Goal: Task Accomplishment & Management: Manage account settings

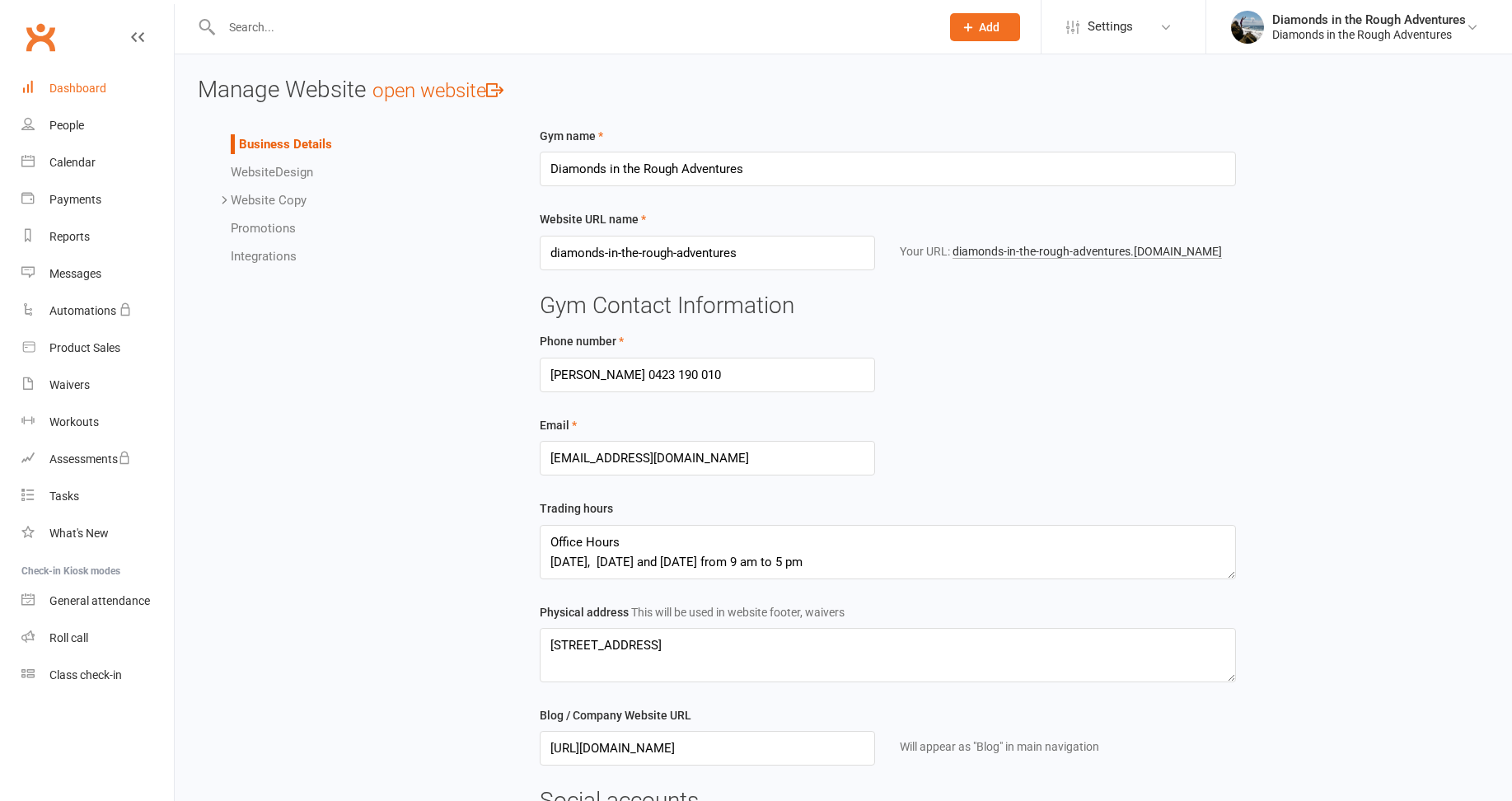
click at [87, 89] on div "Dashboard" at bounding box center [77, 88] width 57 height 13
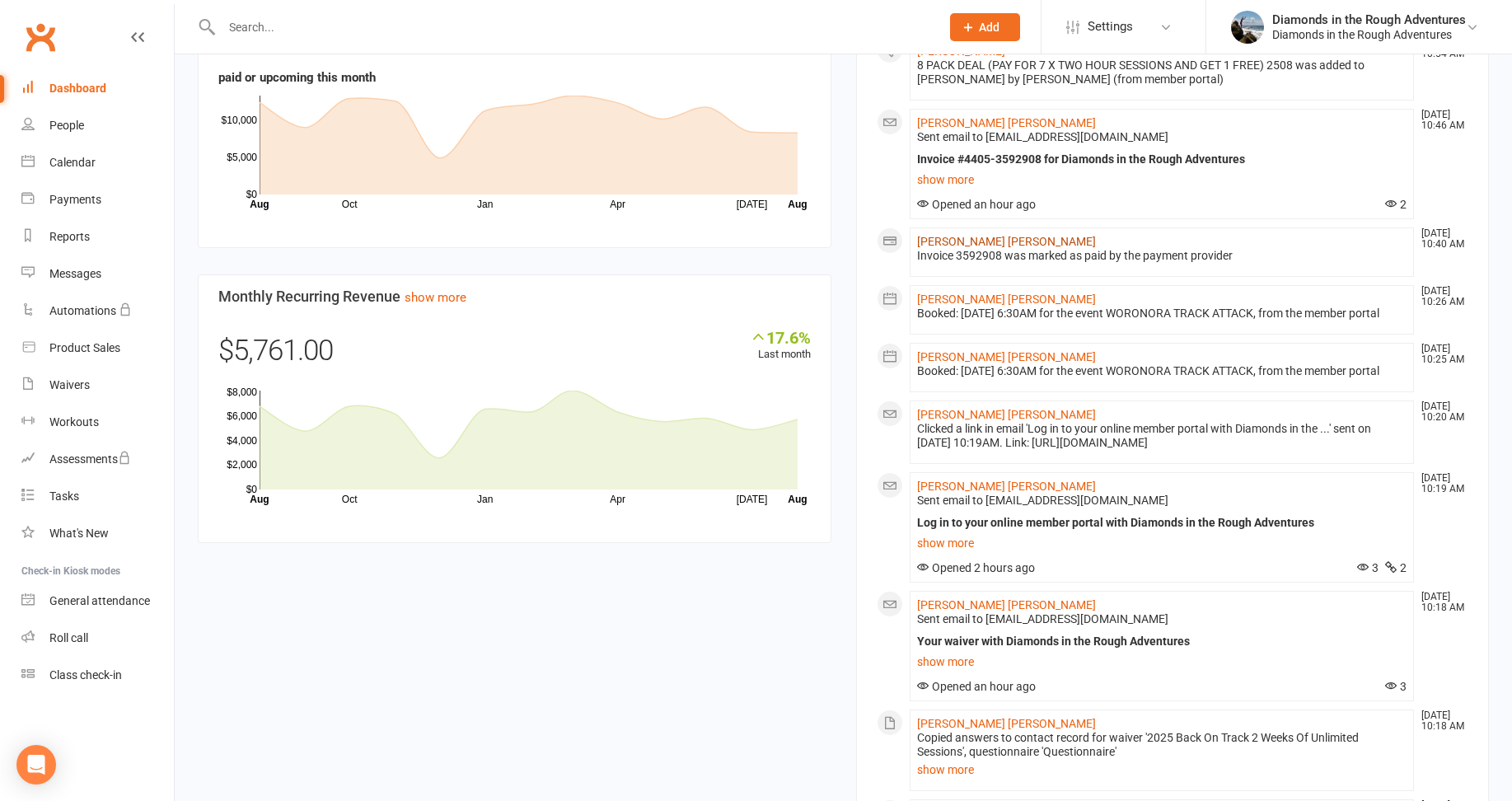
scroll to position [825, 0]
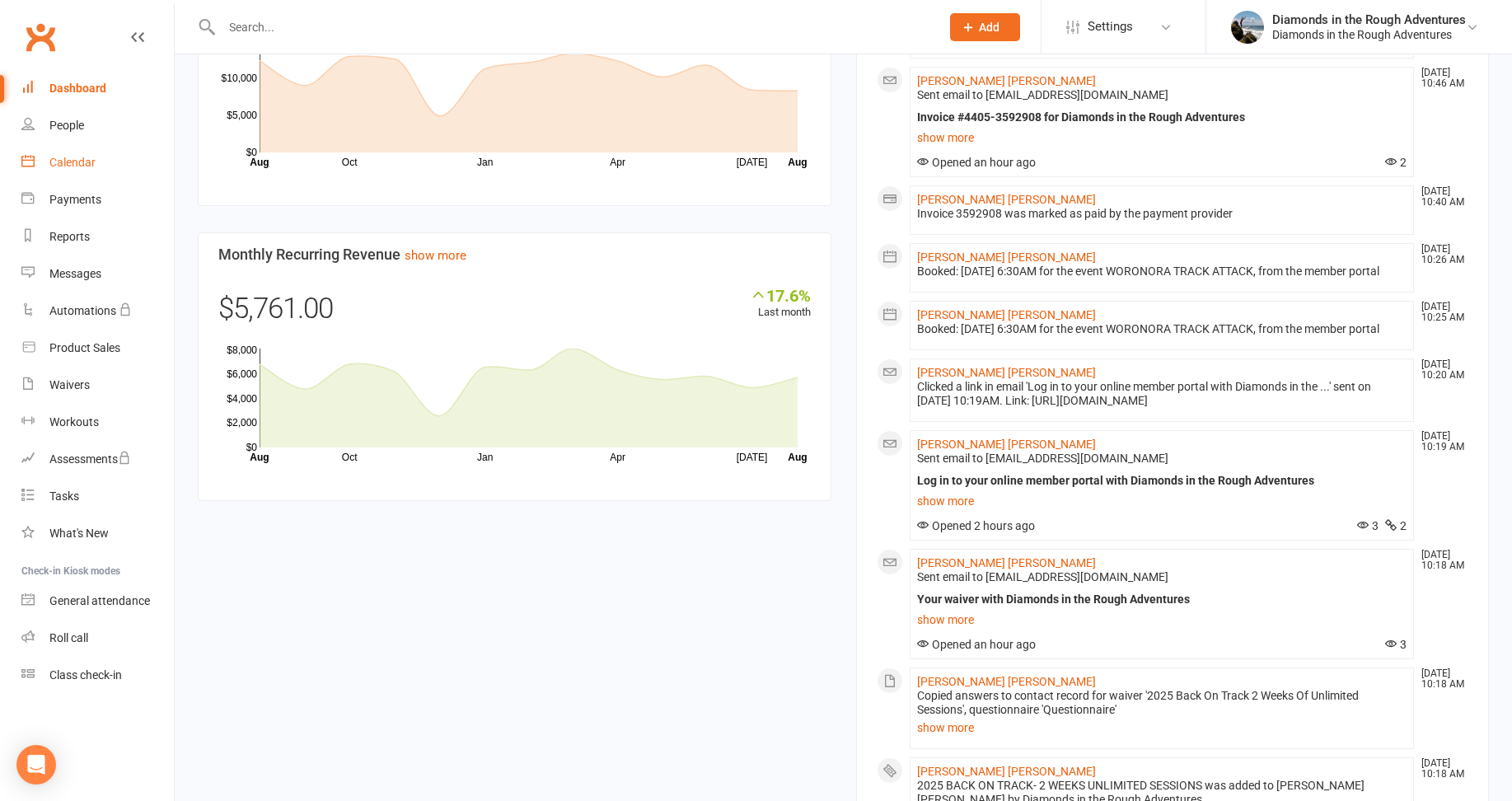
click at [81, 164] on div "Calendar" at bounding box center [72, 162] width 46 height 13
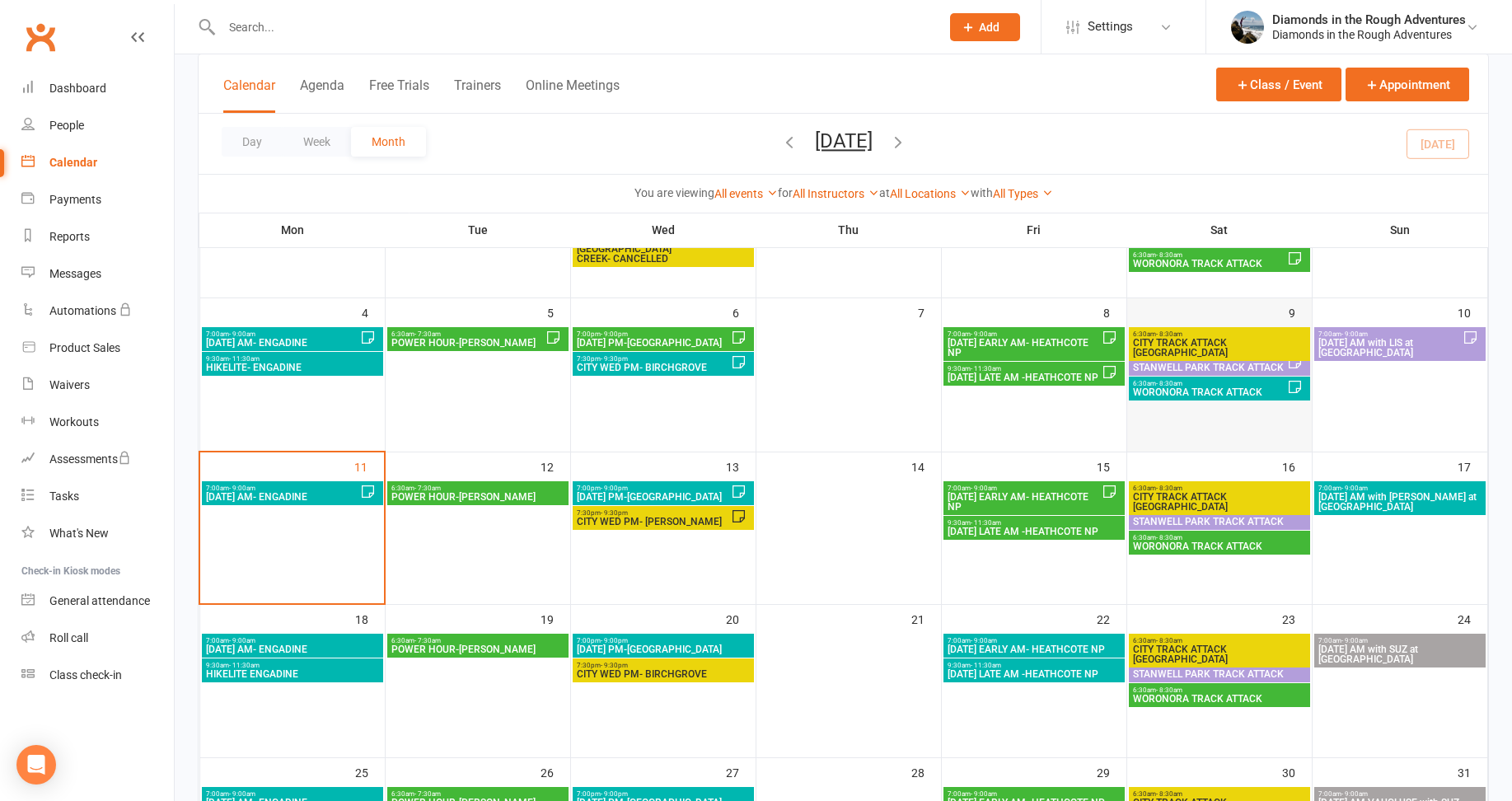
scroll to position [247, 0]
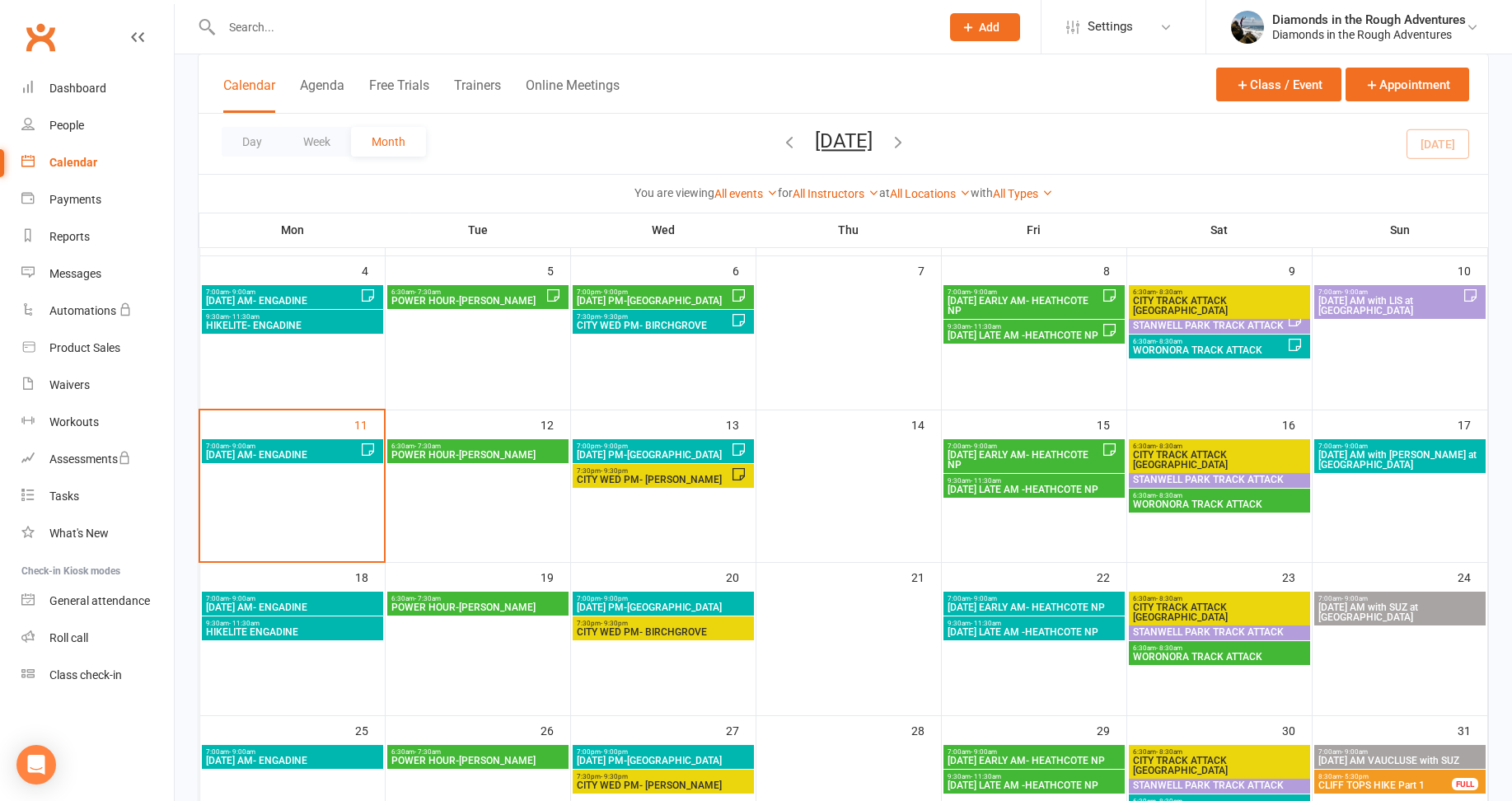
click at [1198, 503] on span "WORONORA TRACK ATTACK" at bounding box center [1219, 504] width 174 height 10
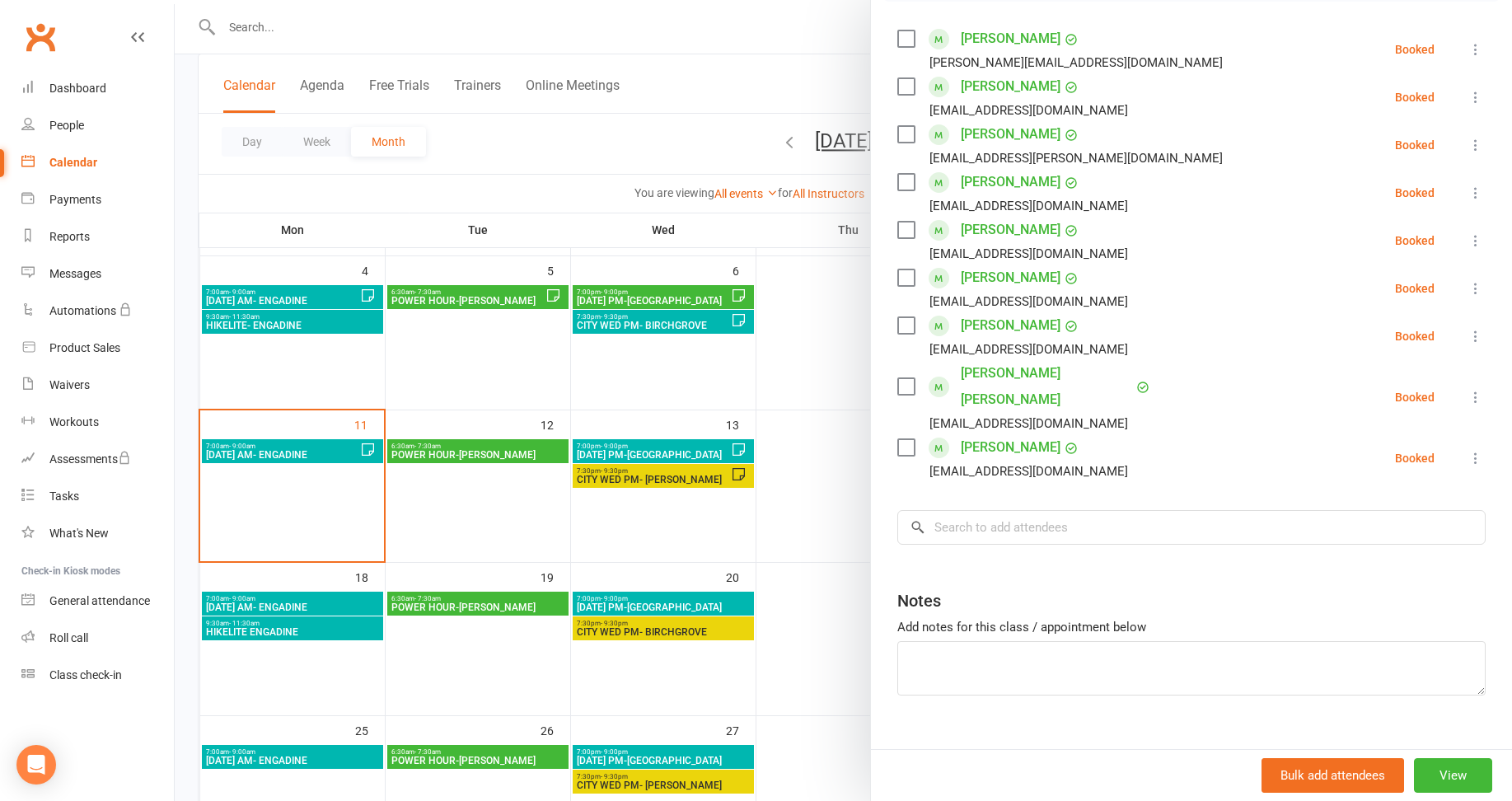
scroll to position [284, 0]
click at [939, 639] on textarea at bounding box center [1191, 666] width 589 height 54
type textarea "Suasn is new- doi9ng a scottish hike next year. Gym fir"
click at [974, 374] on link "[PERSON_NAME] [PERSON_NAME]" at bounding box center [1047, 384] width 172 height 53
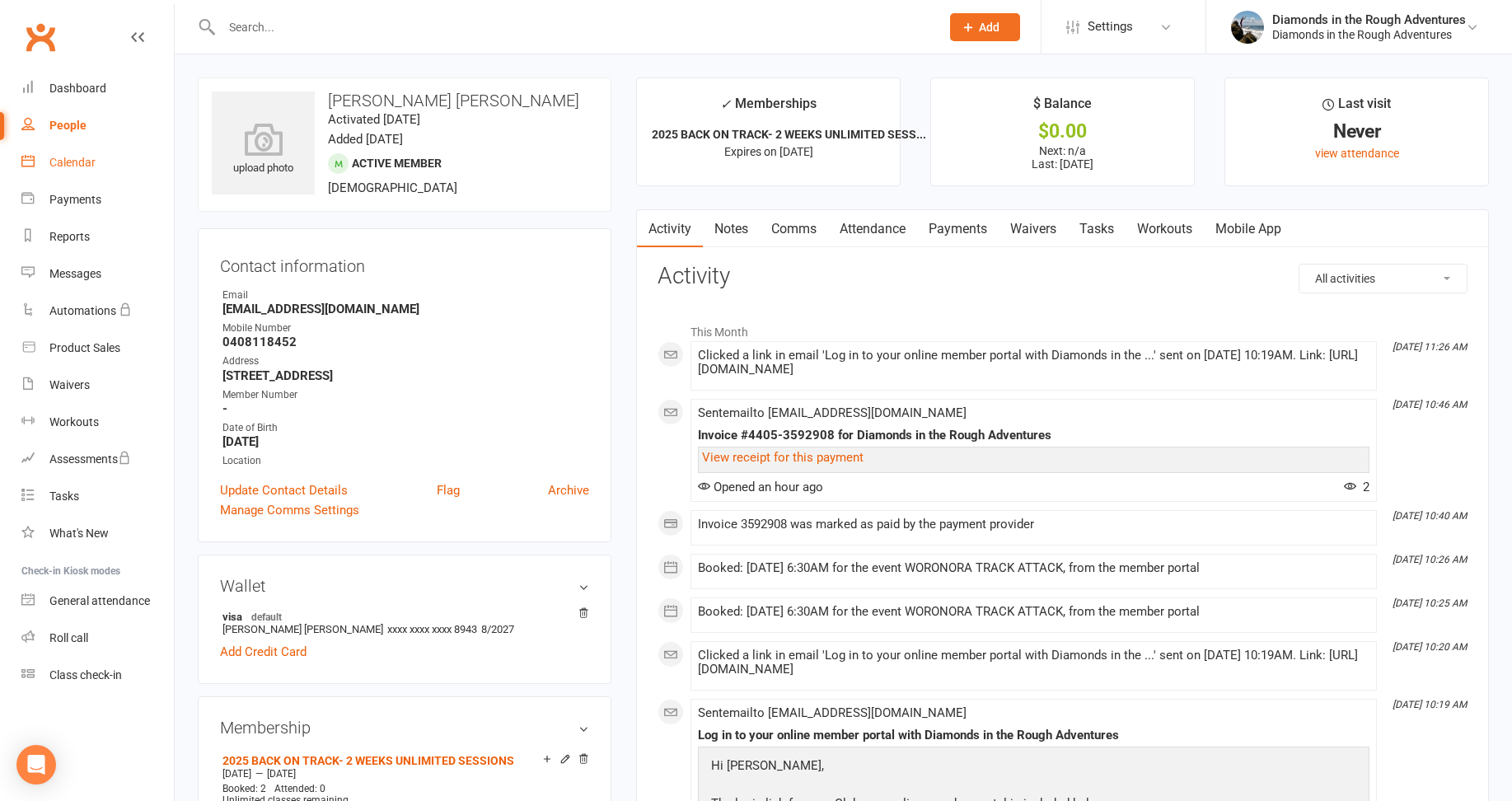
drag, startPoint x: 72, startPoint y: 162, endPoint x: 188, endPoint y: 188, distance: 118.9
click at [73, 161] on div "Calendar" at bounding box center [72, 162] width 46 height 13
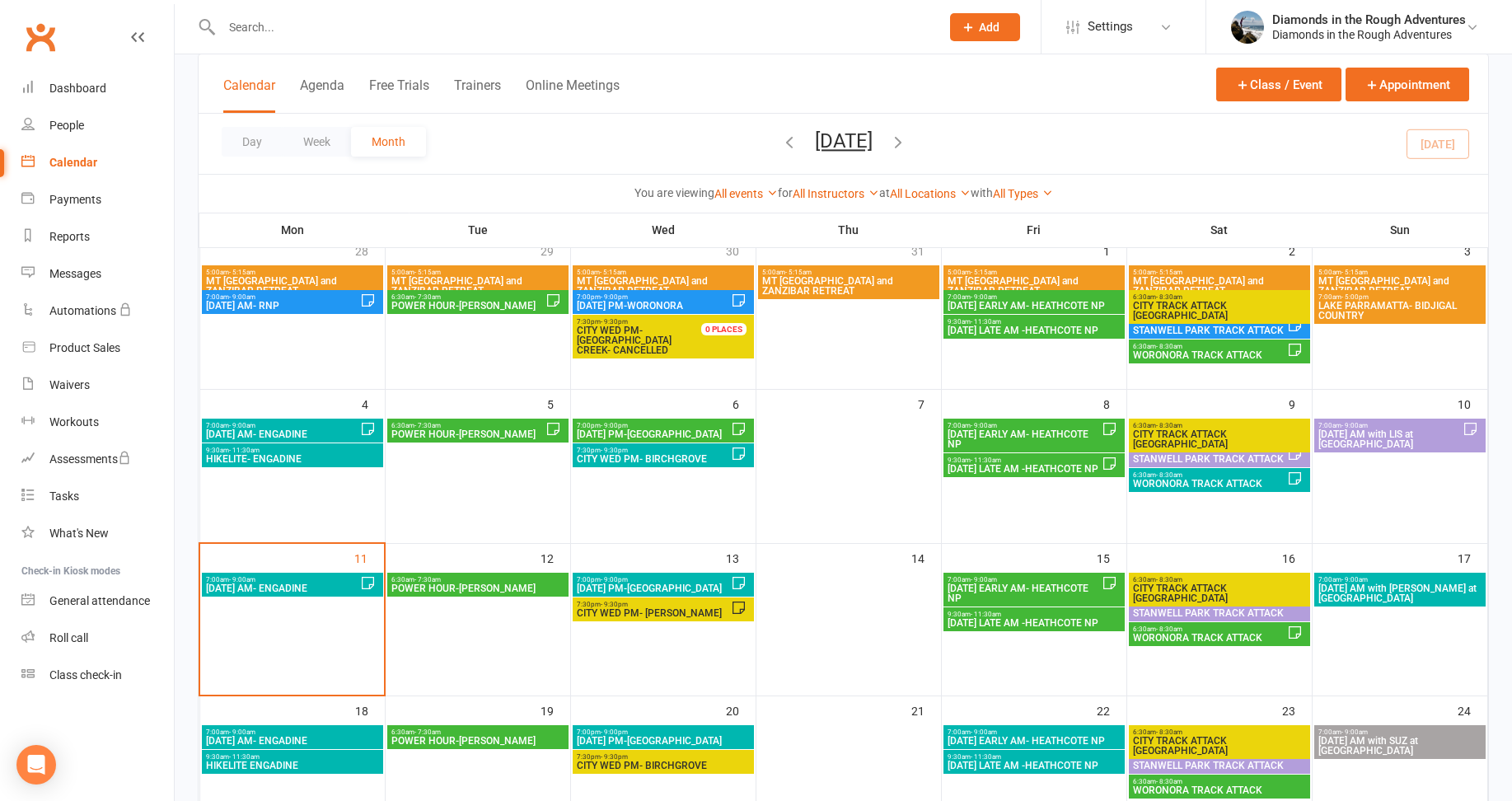
scroll to position [165, 0]
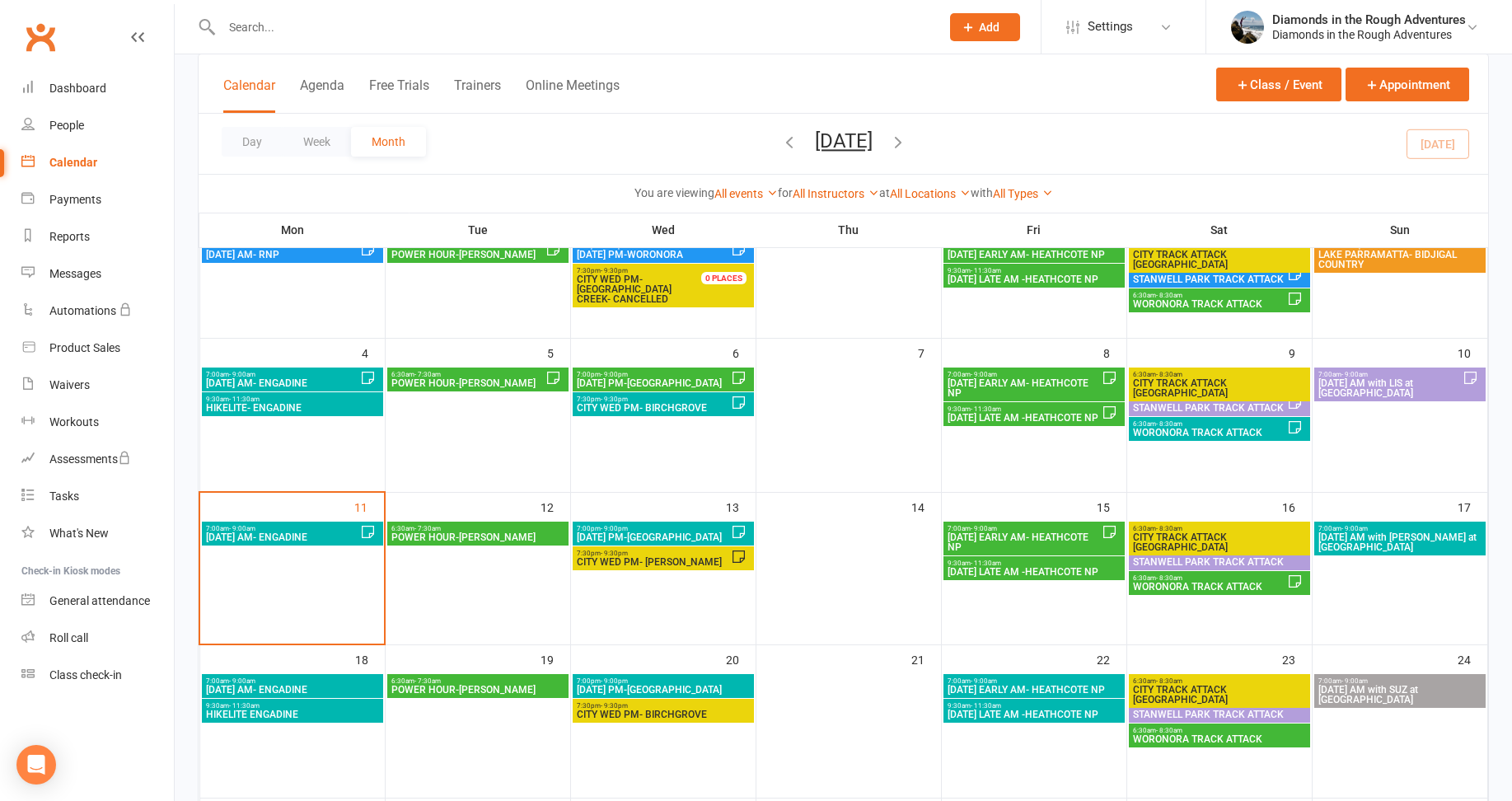
click at [1197, 585] on span "WORONORA TRACK ATTACK" at bounding box center [1210, 586] width 155 height 10
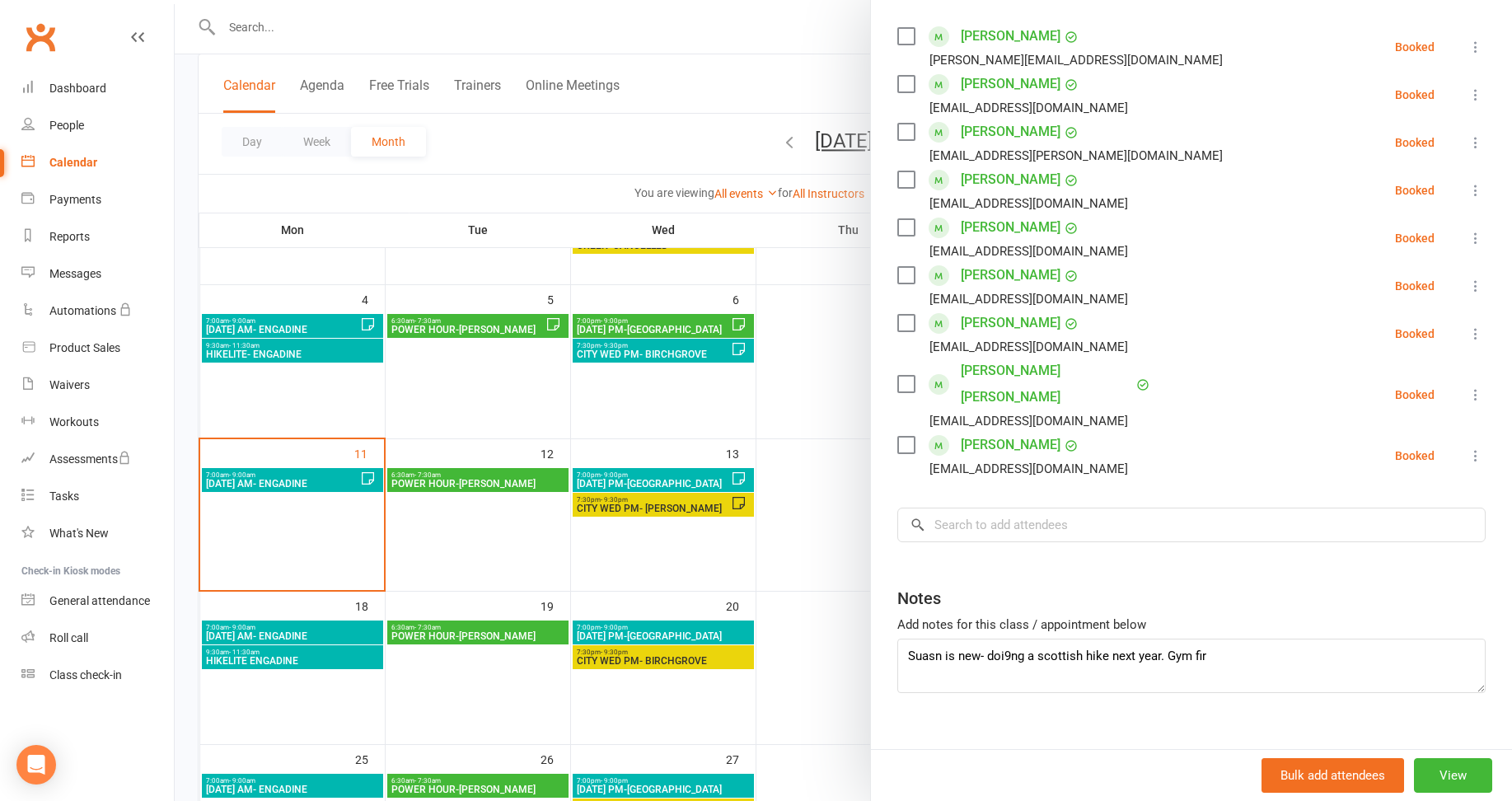
scroll to position [247, 0]
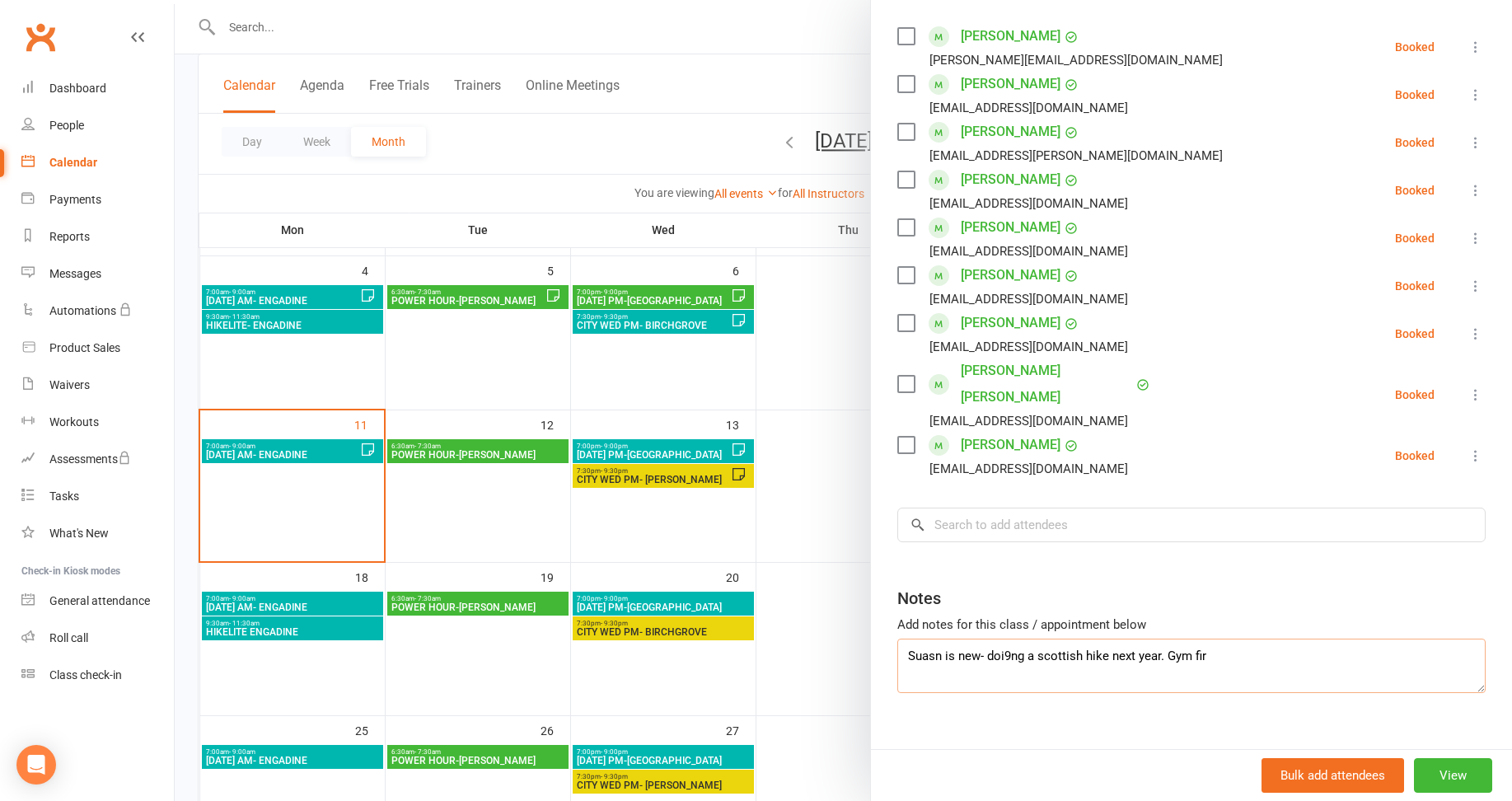
click at [1005, 639] on textarea "Suasn is new- doi9ng a scottish hike next year. Gym fir" at bounding box center [1191, 666] width 589 height 54
click at [1192, 639] on textarea "Suasn is new- doing a scottish hike next year. Gym fir" at bounding box center [1191, 666] width 589 height 54
click at [927, 639] on textarea "Suasn is new- doing a scottish hike next year. Gym fit- used to be a runner. Ne…" at bounding box center [1191, 666] width 589 height 54
click at [971, 639] on textarea "[PERSON_NAME] is new- doing a scottish hike next year. Gym fit- used to be a ru…" at bounding box center [1191, 666] width 589 height 54
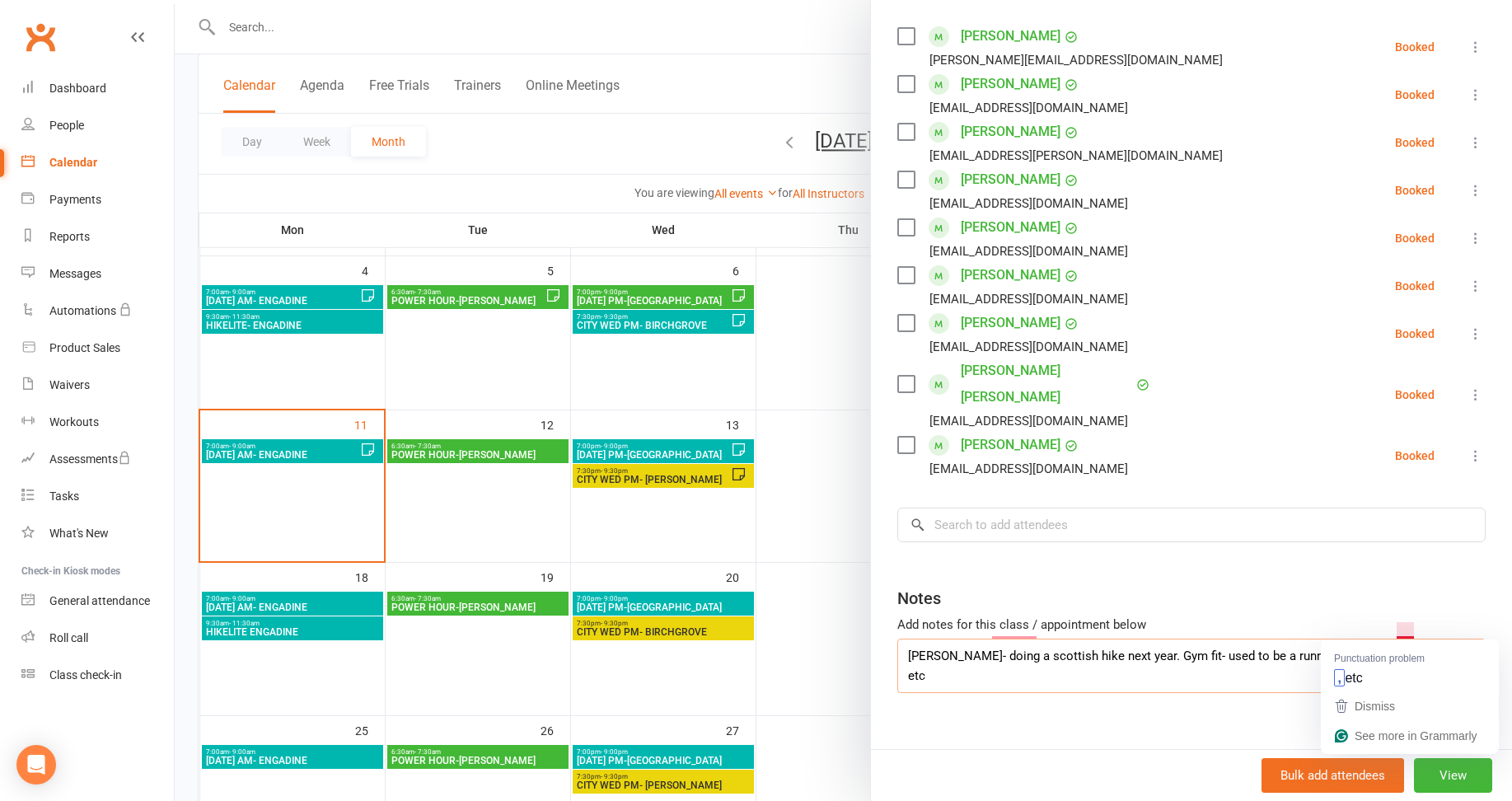
type textarea "[PERSON_NAME]- doing a scottish hike next year. Gym fit- used to be a runner. N…"
click at [1212, 719] on div "Class kiosk mode Roll call 6:30 AM - 8:30 AM, [DATE] with [PERSON_NAME] at [PER…" at bounding box center [1191, 280] width 641 height 989
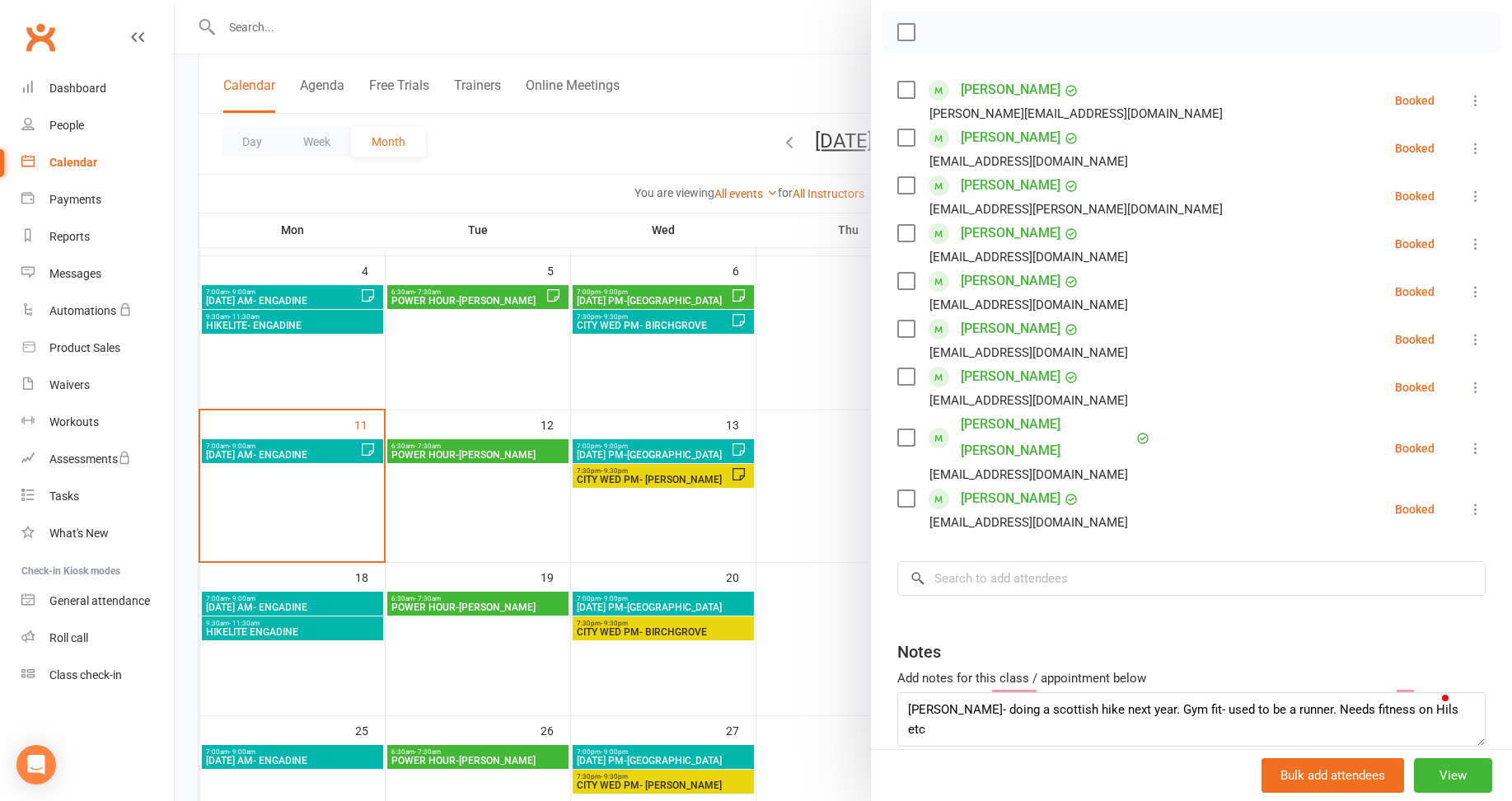
scroll to position [202, 0]
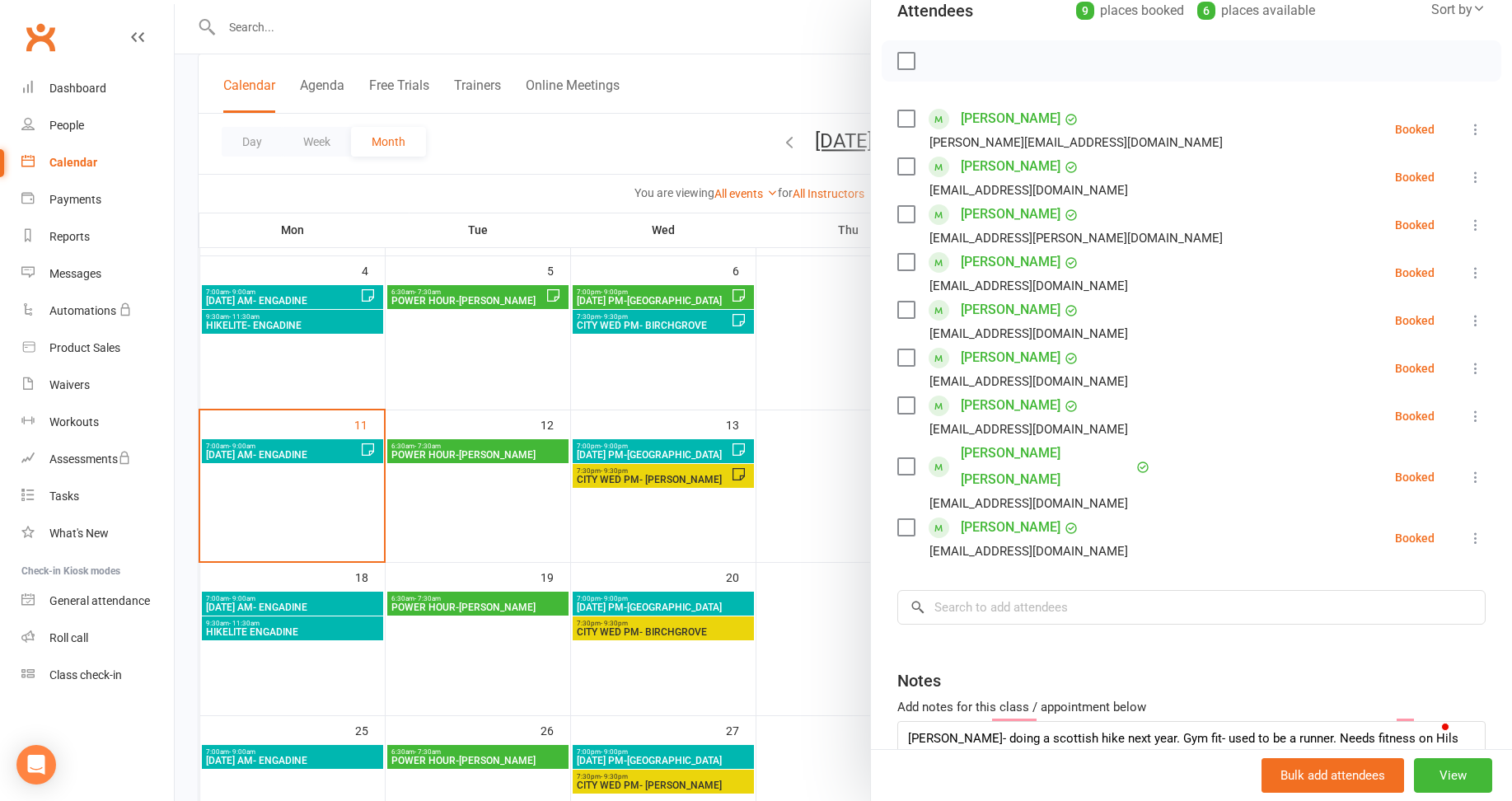
click at [806, 503] on div at bounding box center [843, 400] width 1338 height 801
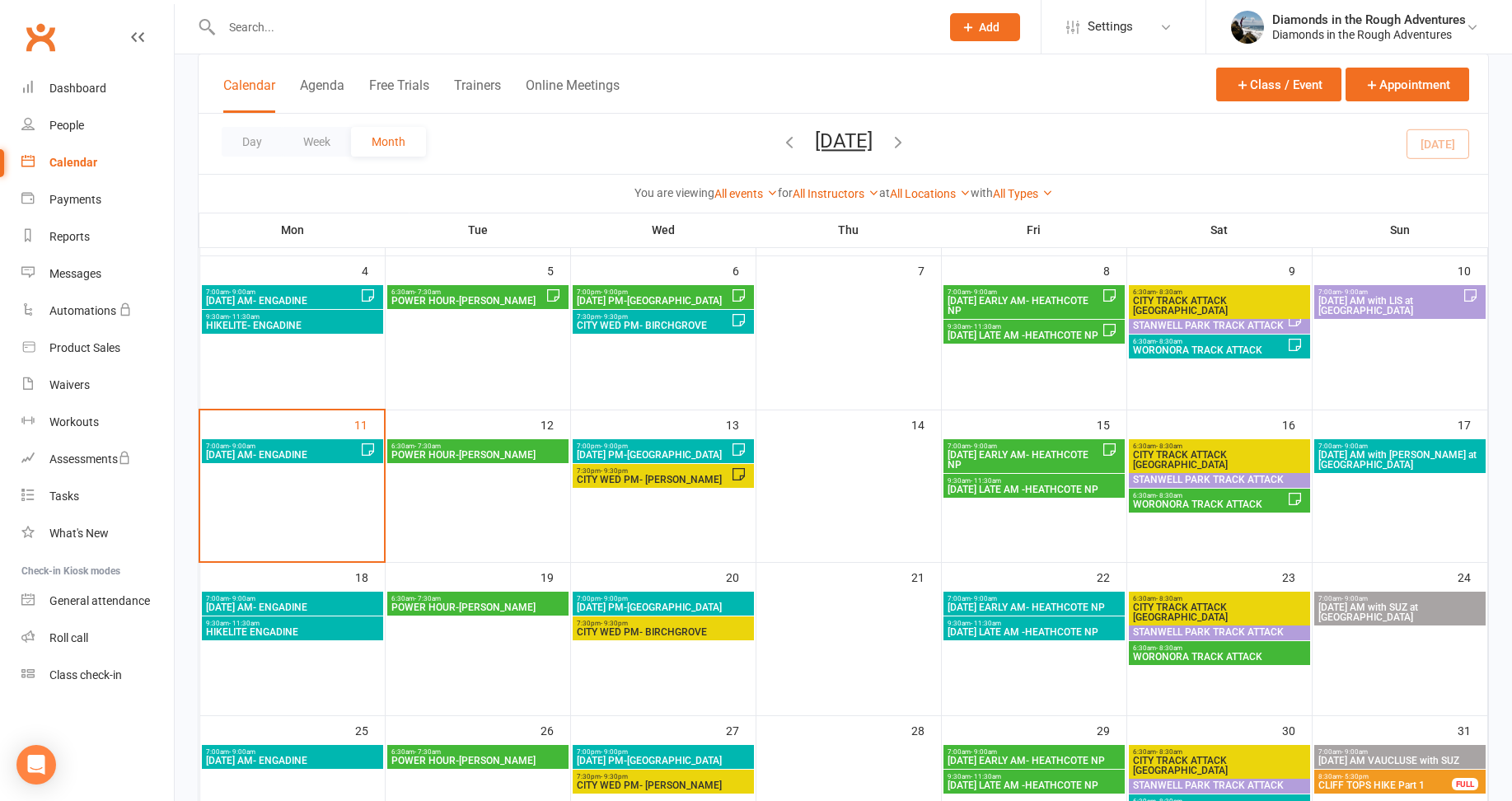
click at [1219, 507] on span "WORONORA TRACK ATTACK" at bounding box center [1210, 504] width 155 height 10
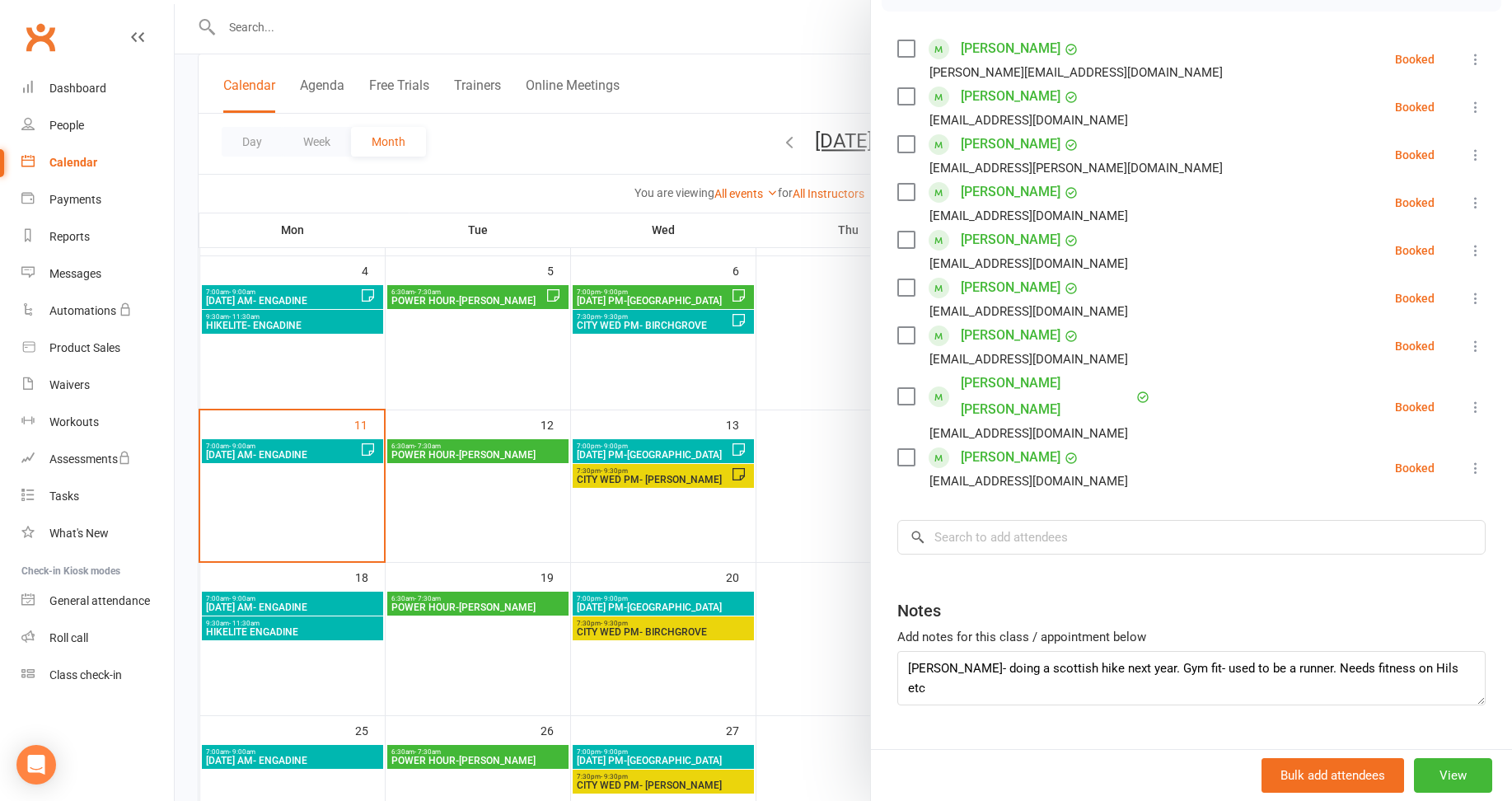
scroll to position [284, 0]
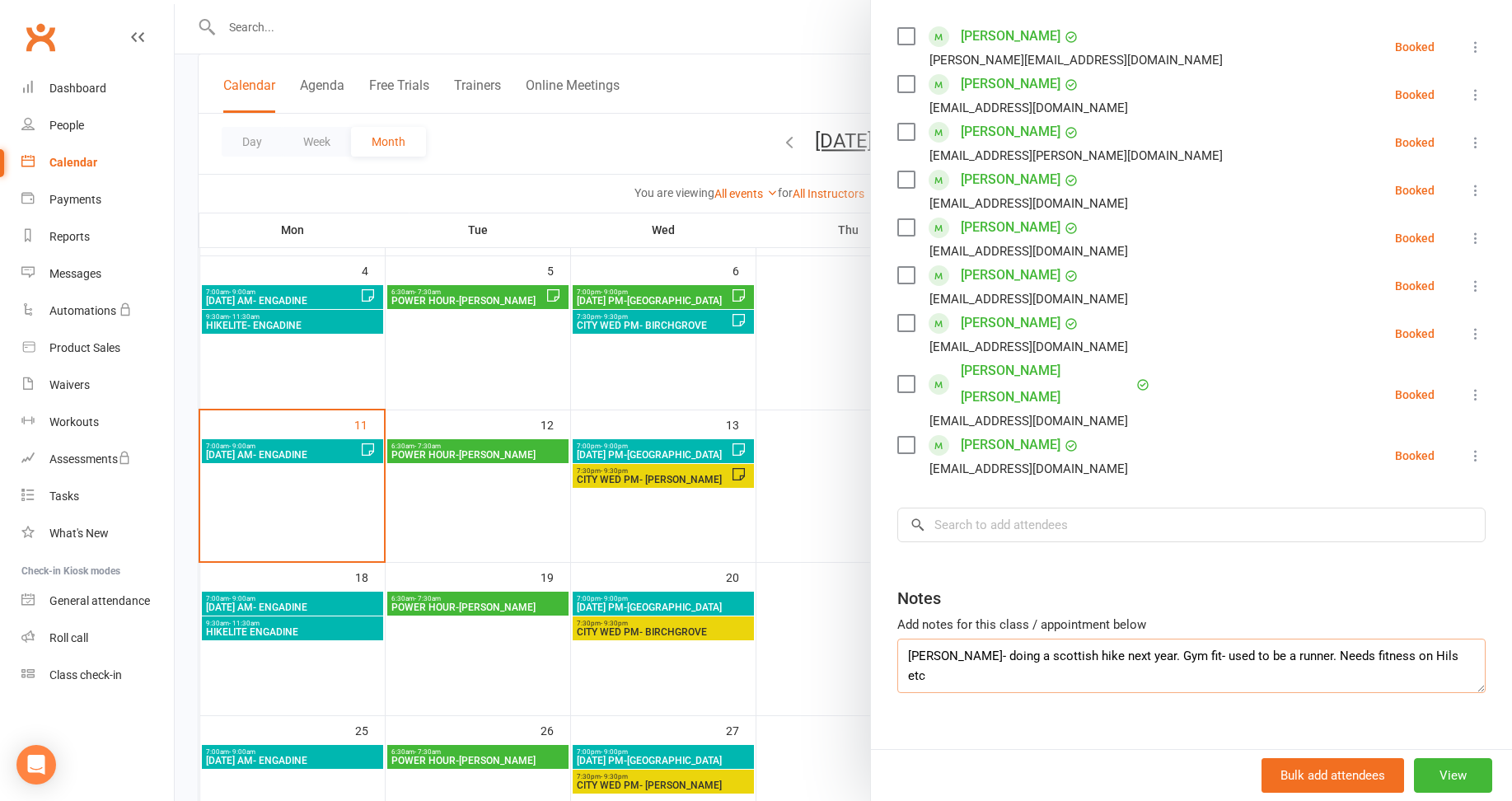
click at [1419, 639] on textarea "[PERSON_NAME]- doing a scottish hike next year. Gym fit- used to be a runner. N…" at bounding box center [1191, 666] width 589 height 54
type textarea "[PERSON_NAME]- doing a Scottish hike next year. Gym fit- used to be a runner. N…"
drag, startPoint x: 67, startPoint y: 276, endPoint x: 104, endPoint y: 276, distance: 37.0
click at [67, 276] on div "Messages" at bounding box center [74, 273] width 52 height 13
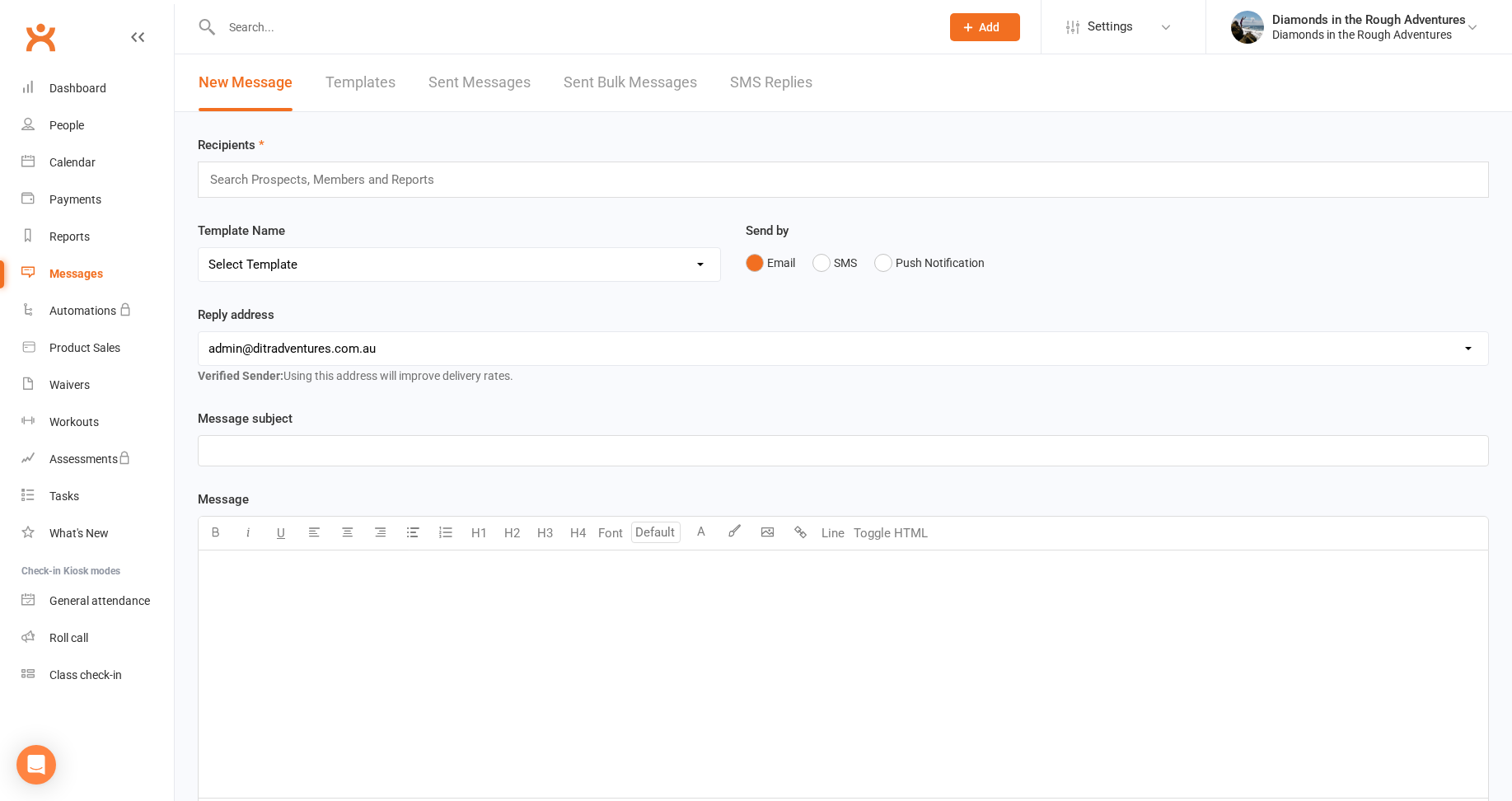
click at [357, 86] on link "Templates" at bounding box center [361, 82] width 70 height 57
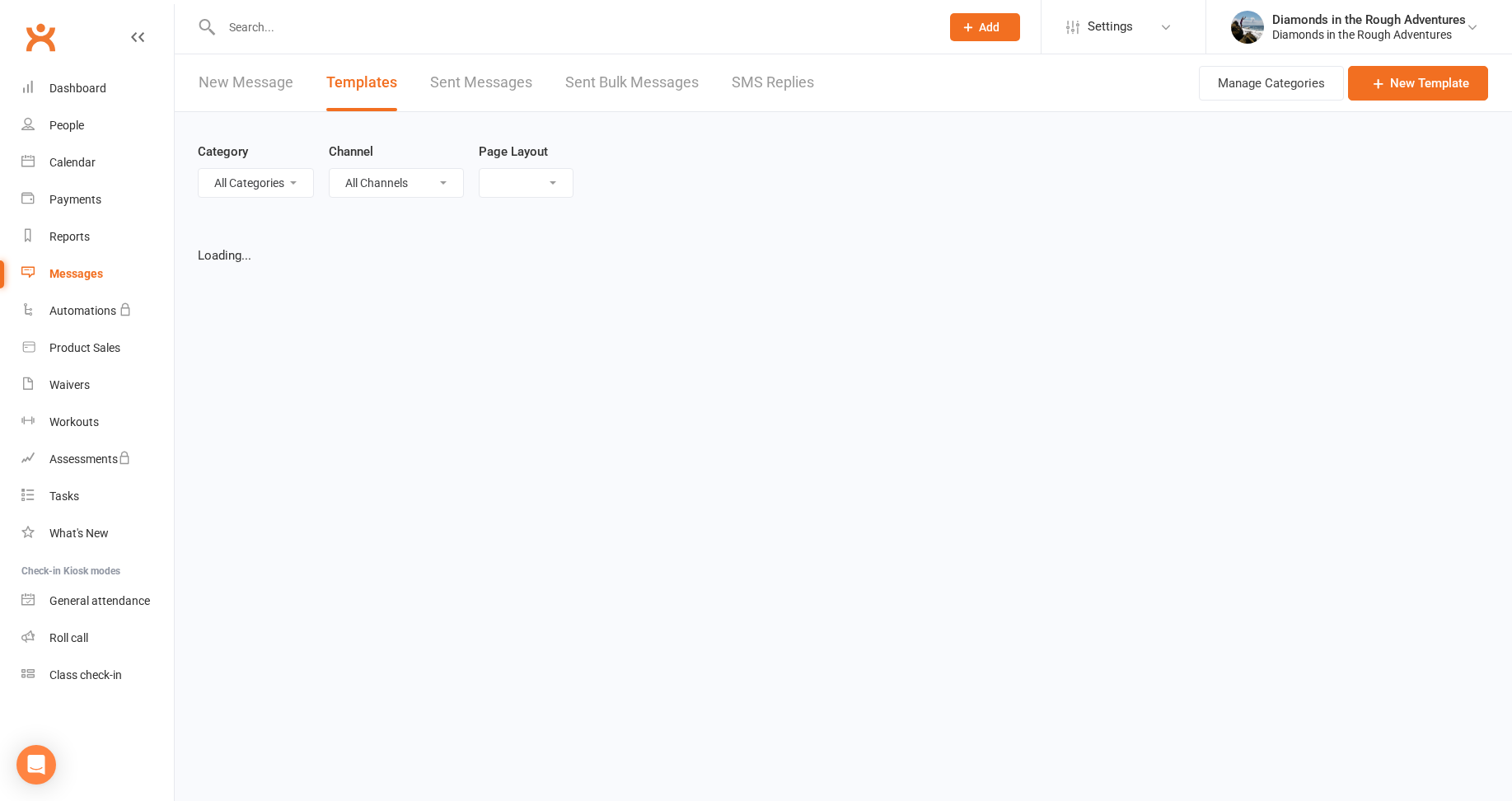
select select "list"
select select "100"
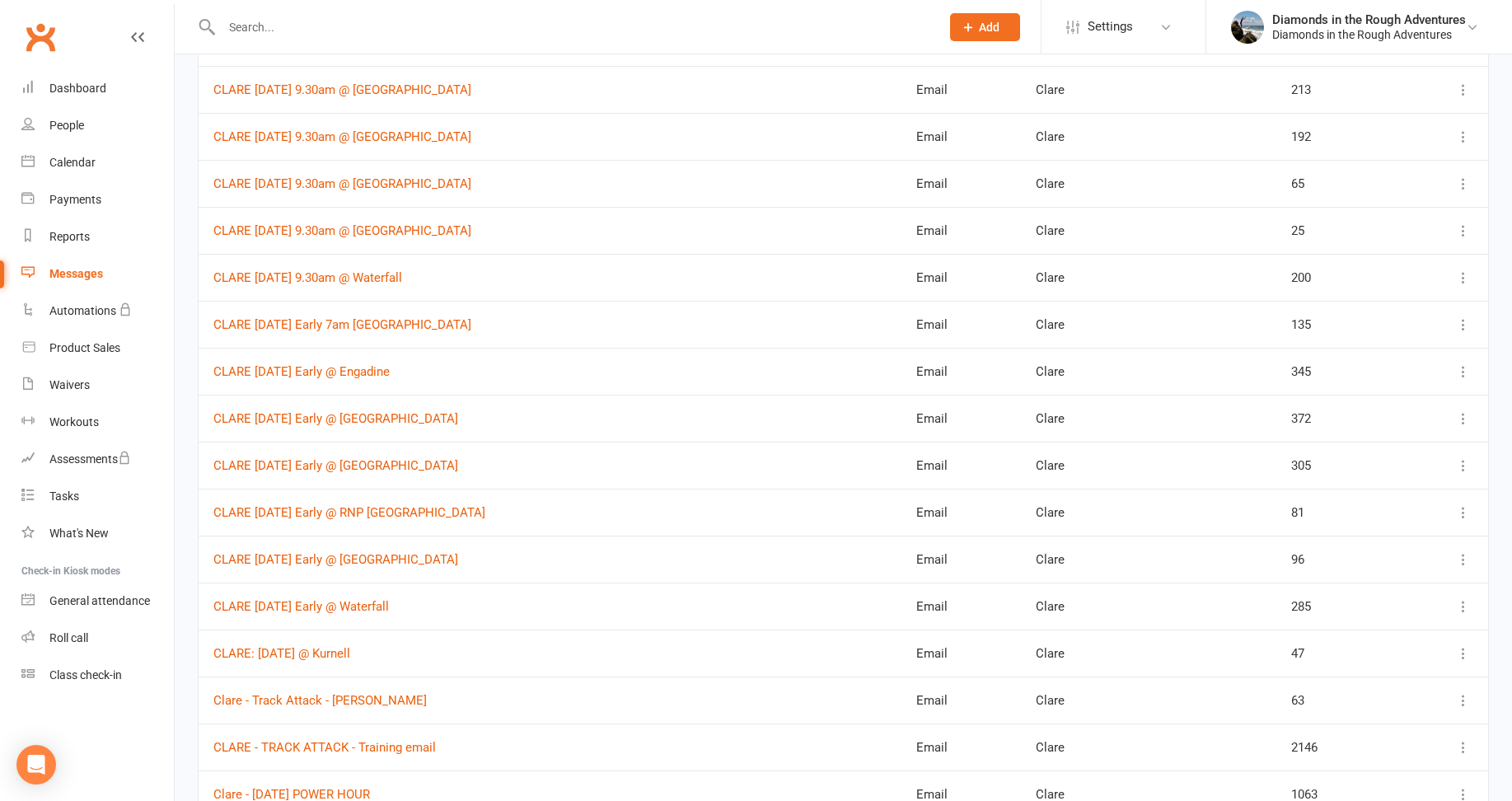
scroll to position [1154, 0]
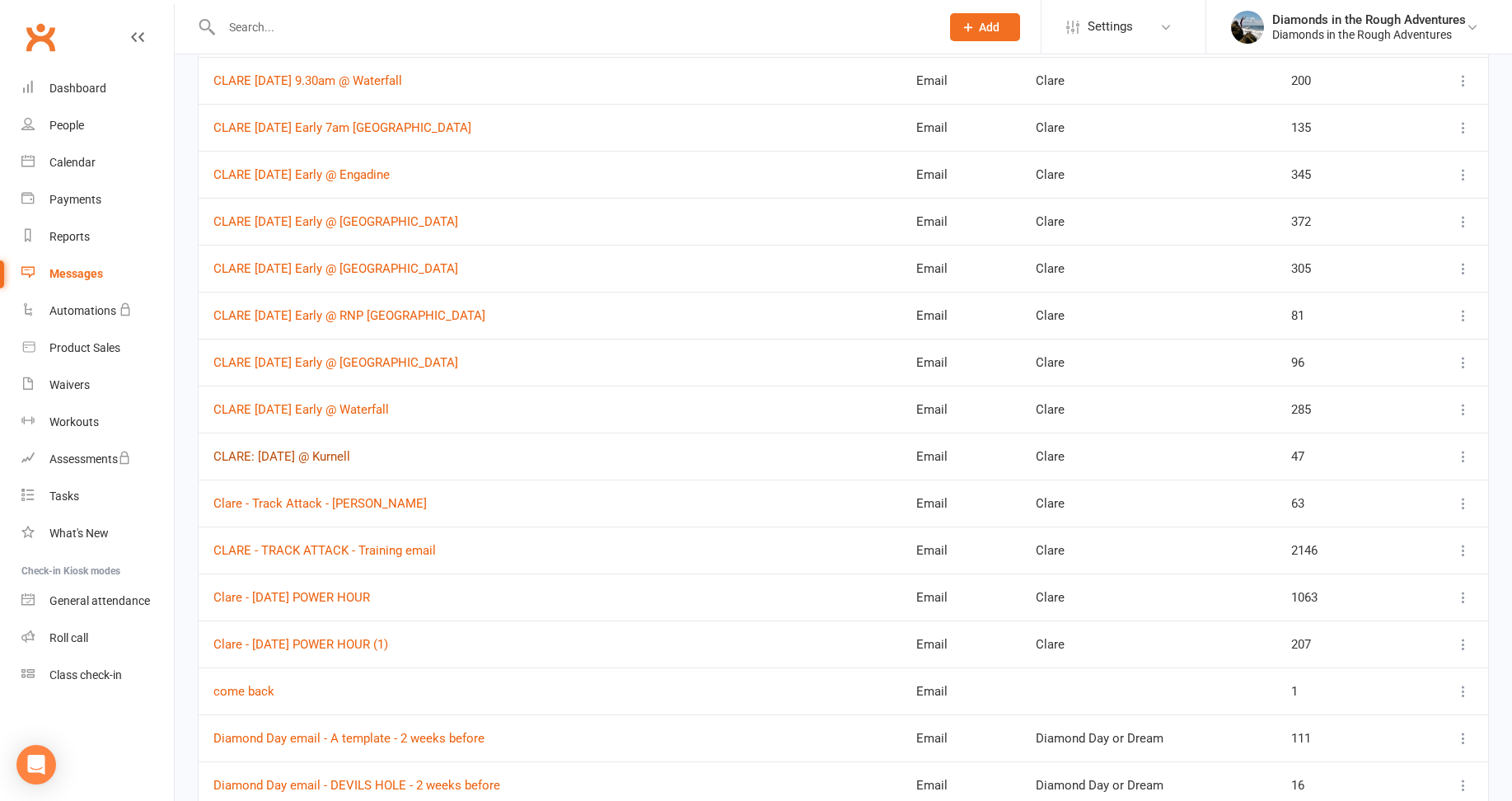
click at [320, 455] on link "CLARE: [DATE] @ Kurnell" at bounding box center [282, 457] width 137 height 15
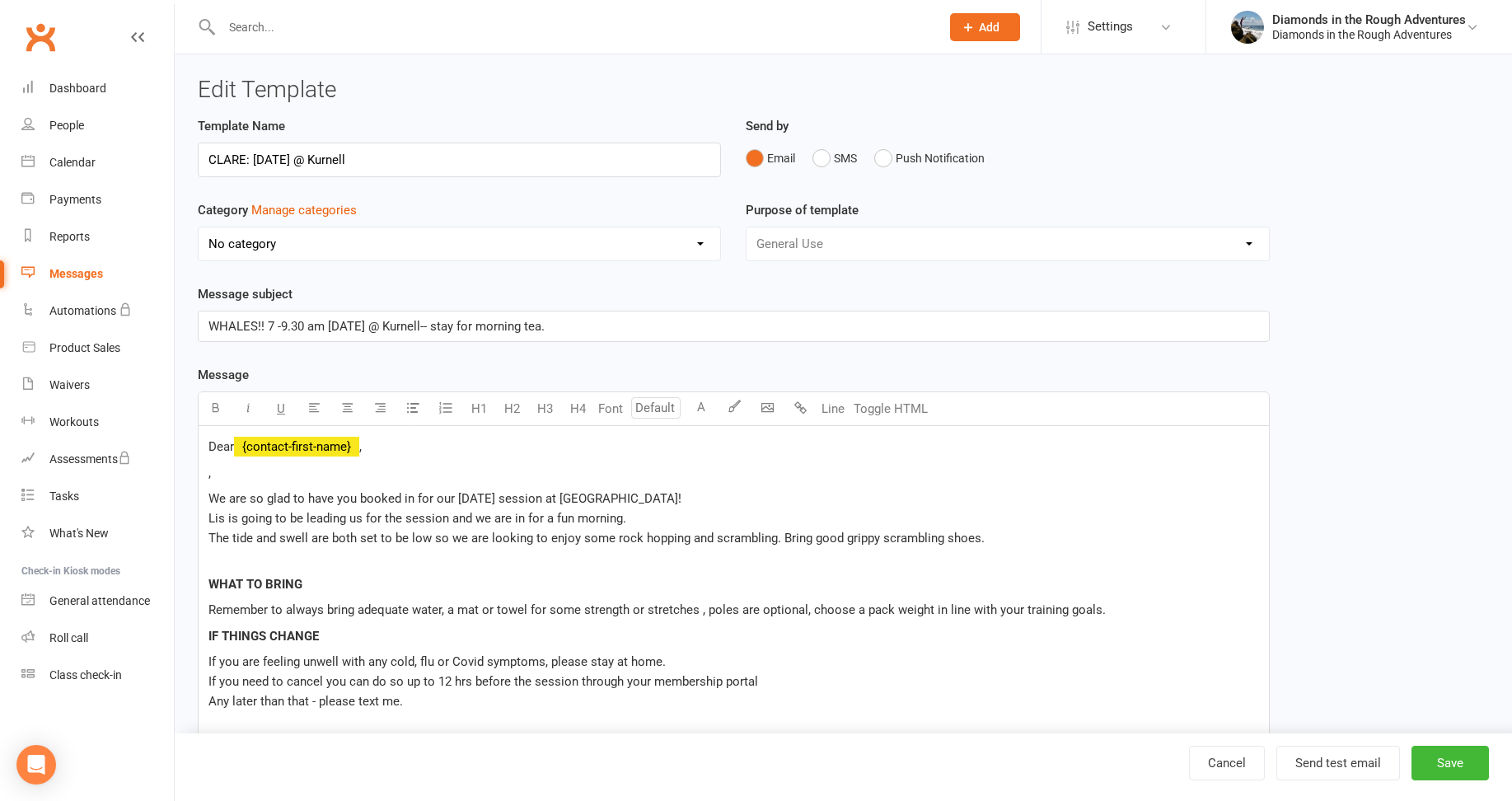
select select "5995"
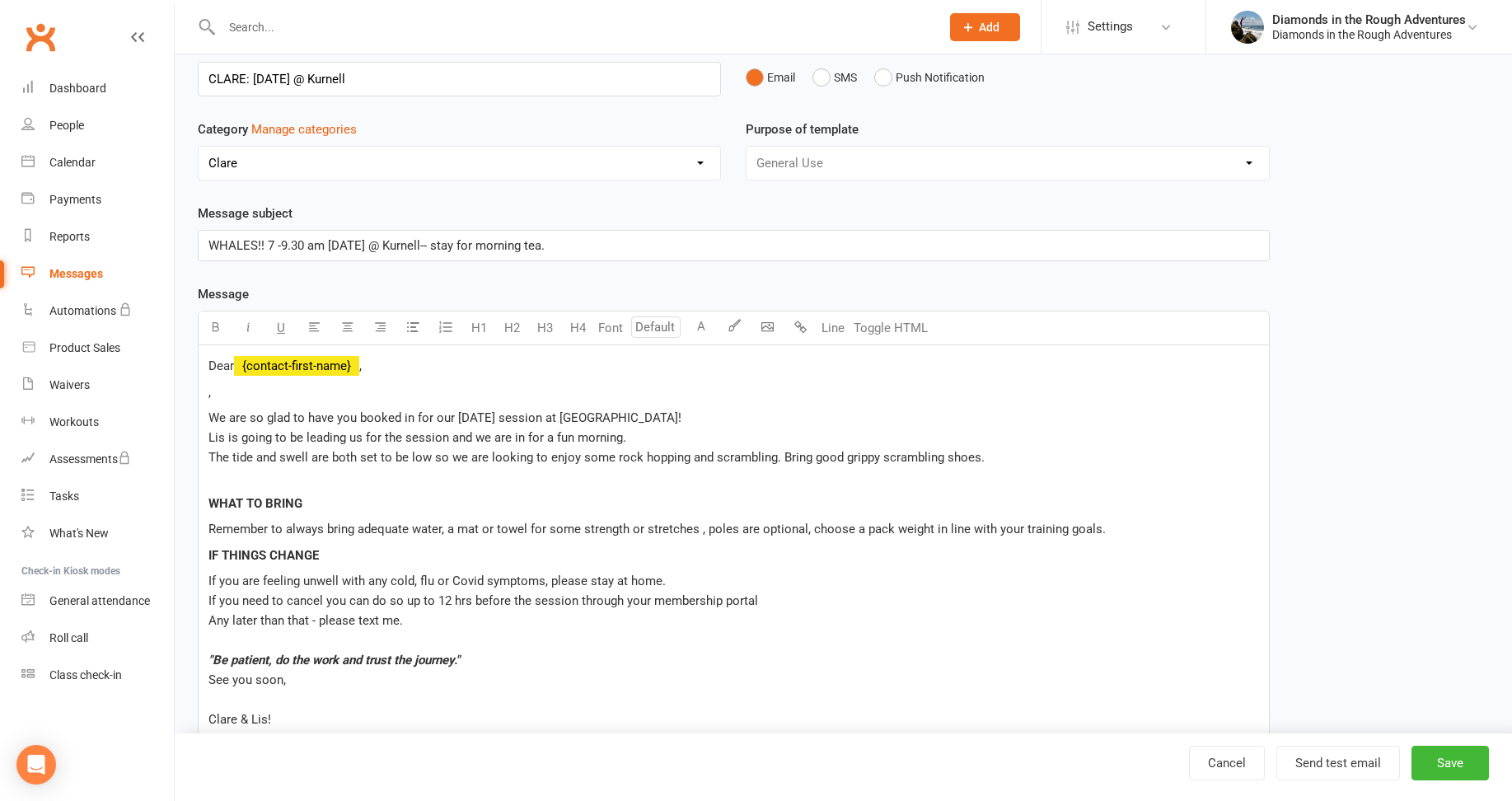
scroll to position [483, 0]
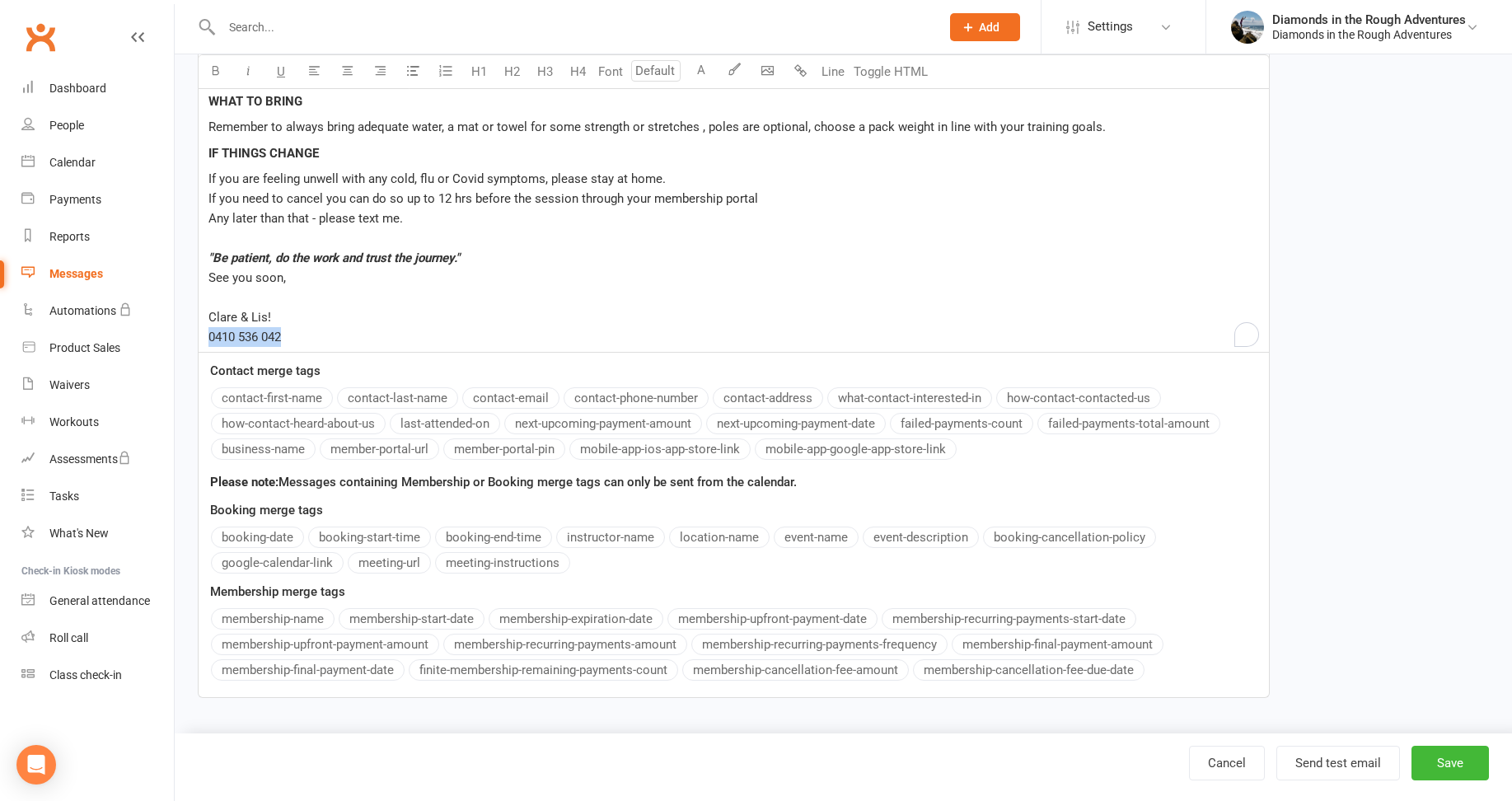
drag, startPoint x: 286, startPoint y: 337, endPoint x: 201, endPoint y: 344, distance: 85.3
click at [201, 344] on div "Dear ﻿ {contact-first-name} , , We are so glad to have you booked in for our [D…" at bounding box center [734, 148] width 1070 height 410
copy span "0410 536 042"
click at [253, 26] on input "text" at bounding box center [572, 27] width 712 height 23
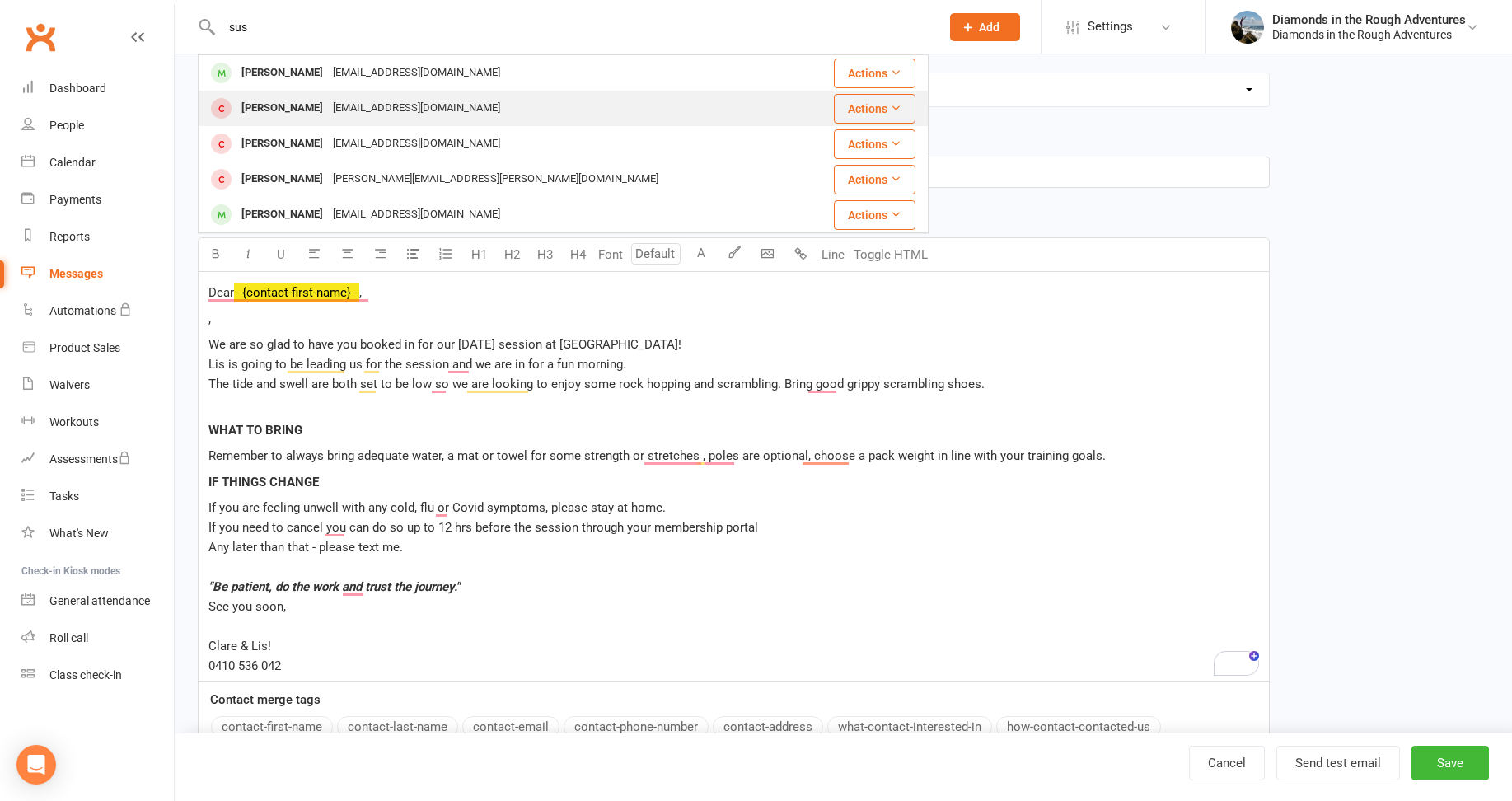
scroll to position [153, 0]
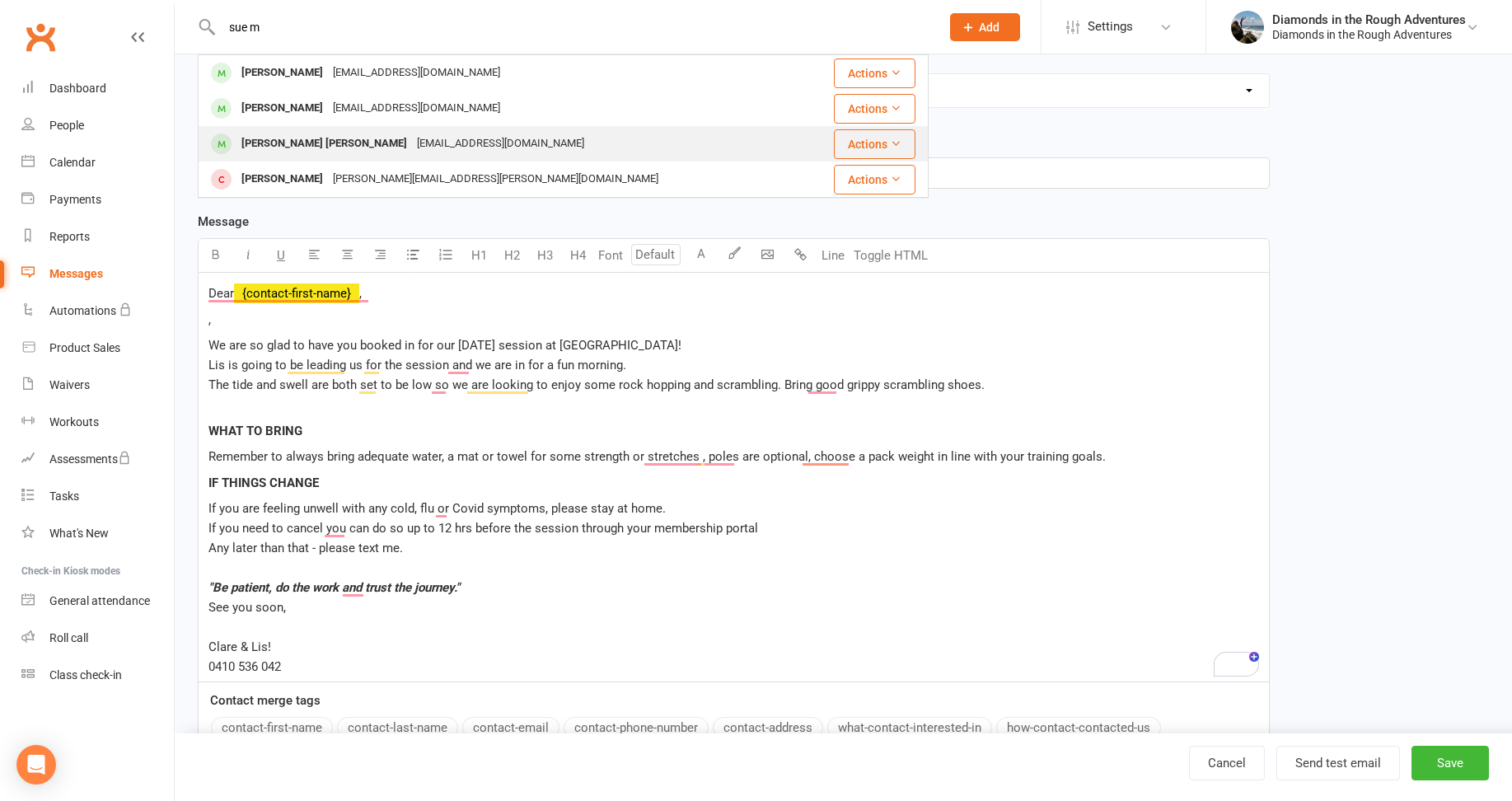
type input "sue m"
click at [293, 140] on div "[PERSON_NAME] [PERSON_NAME]" at bounding box center [324, 144] width 175 height 24
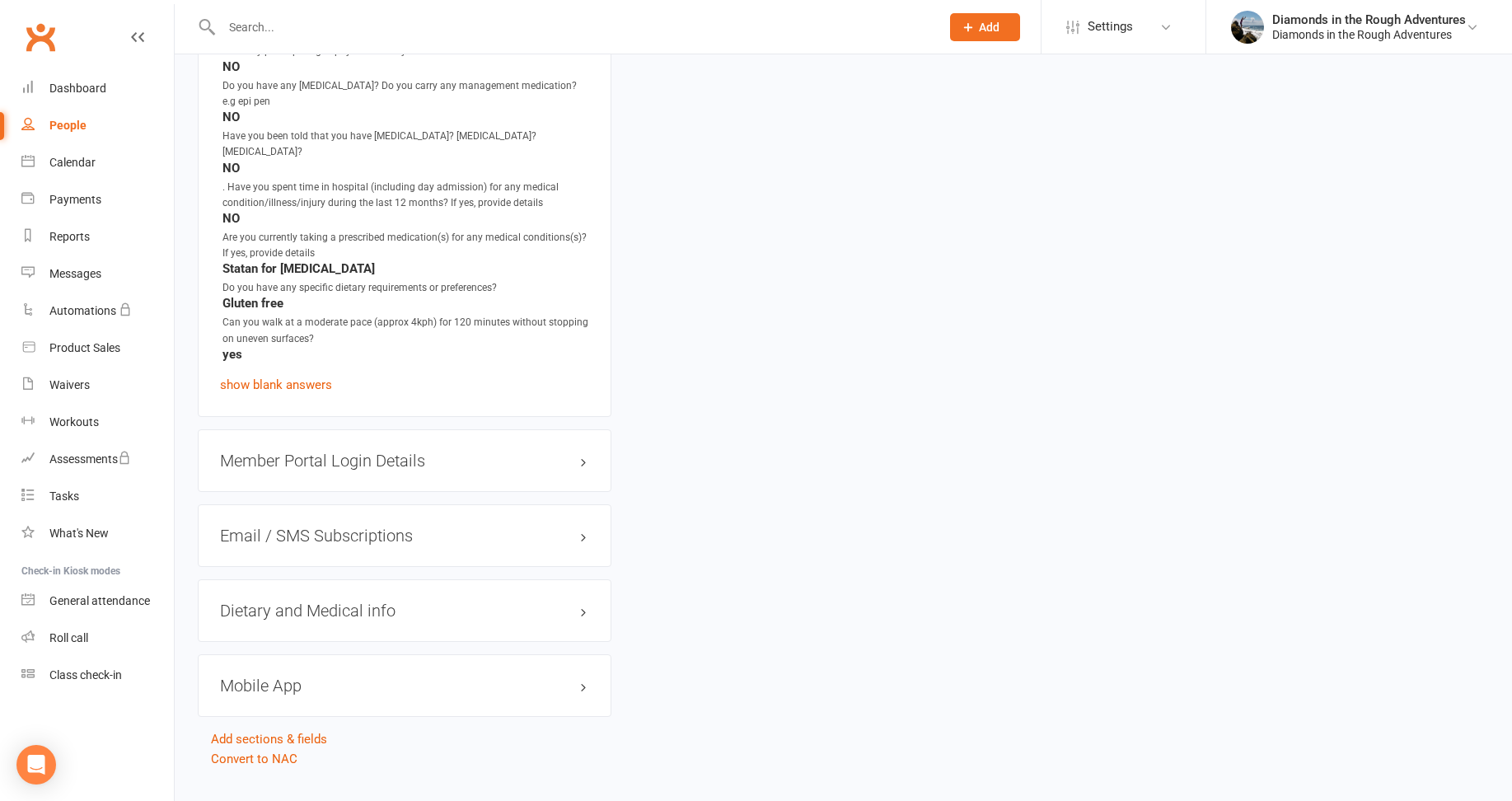
scroll to position [1623, 0]
click at [376, 450] on h3 "Member Portal Login Details" at bounding box center [404, 459] width 369 height 18
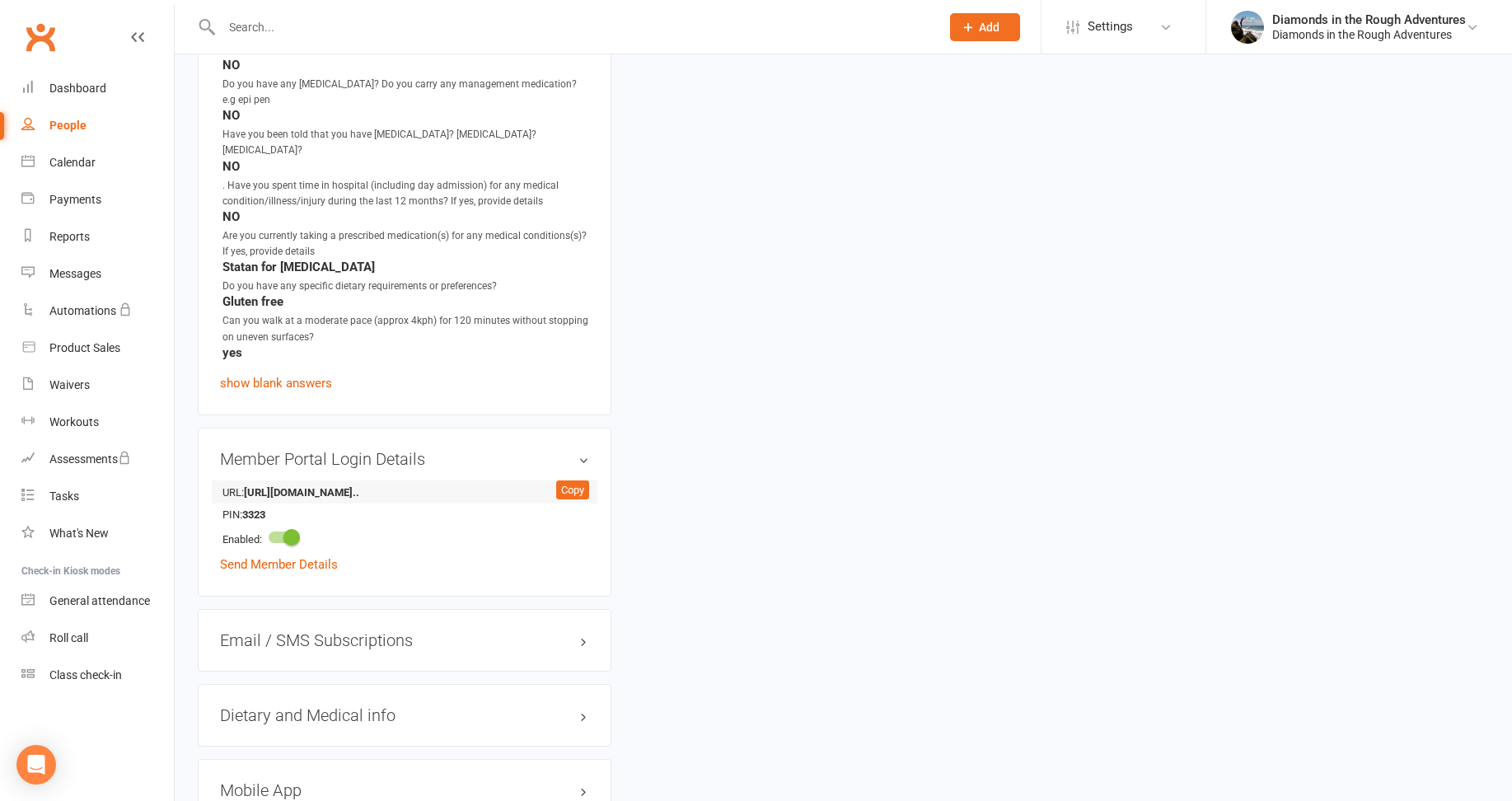
drag, startPoint x: 573, startPoint y: 459, endPoint x: 449, endPoint y: 466, distance: 124.2
click at [571, 480] on div "Copy" at bounding box center [573, 490] width 33 height 20
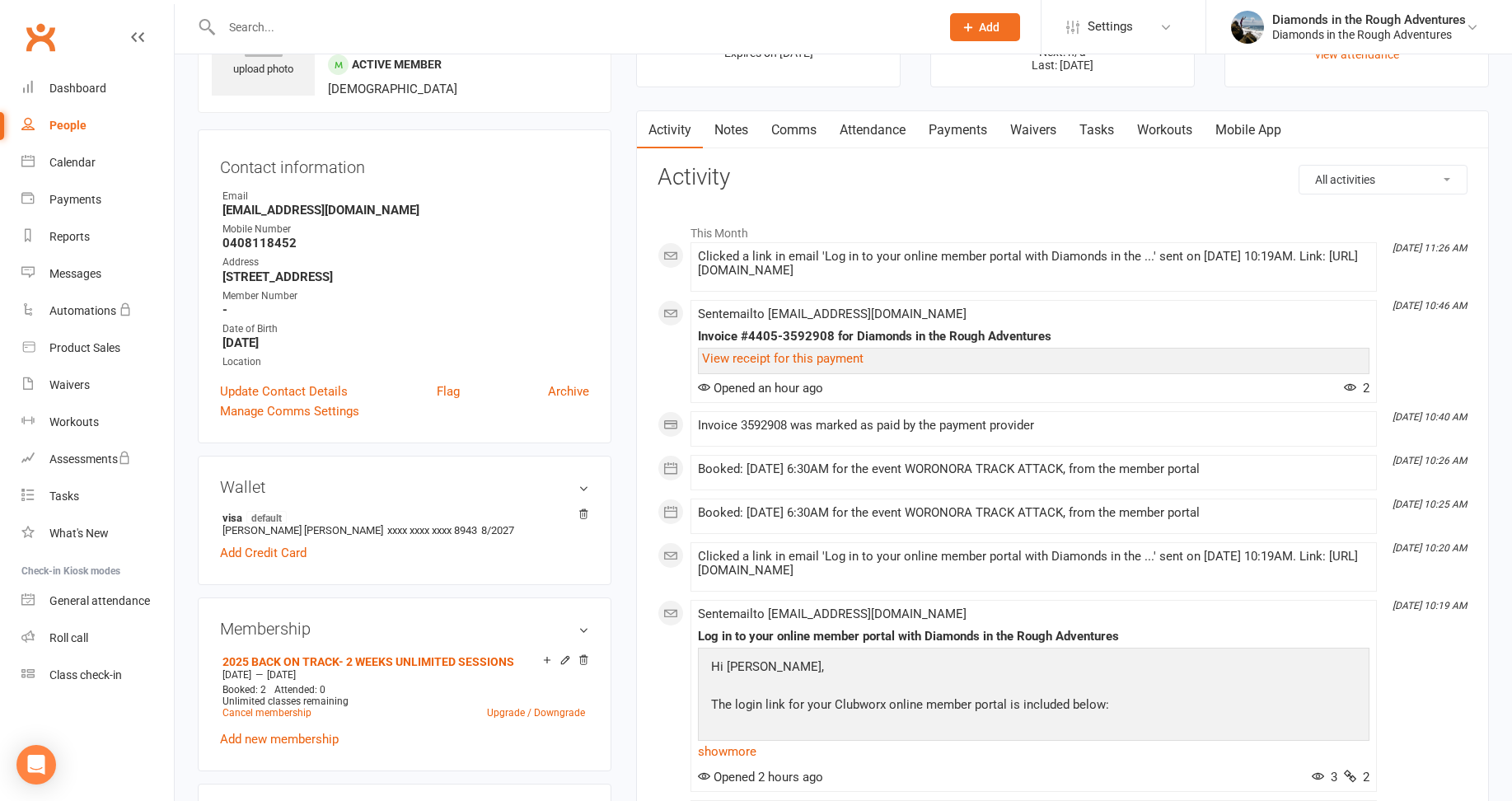
scroll to position [0, 0]
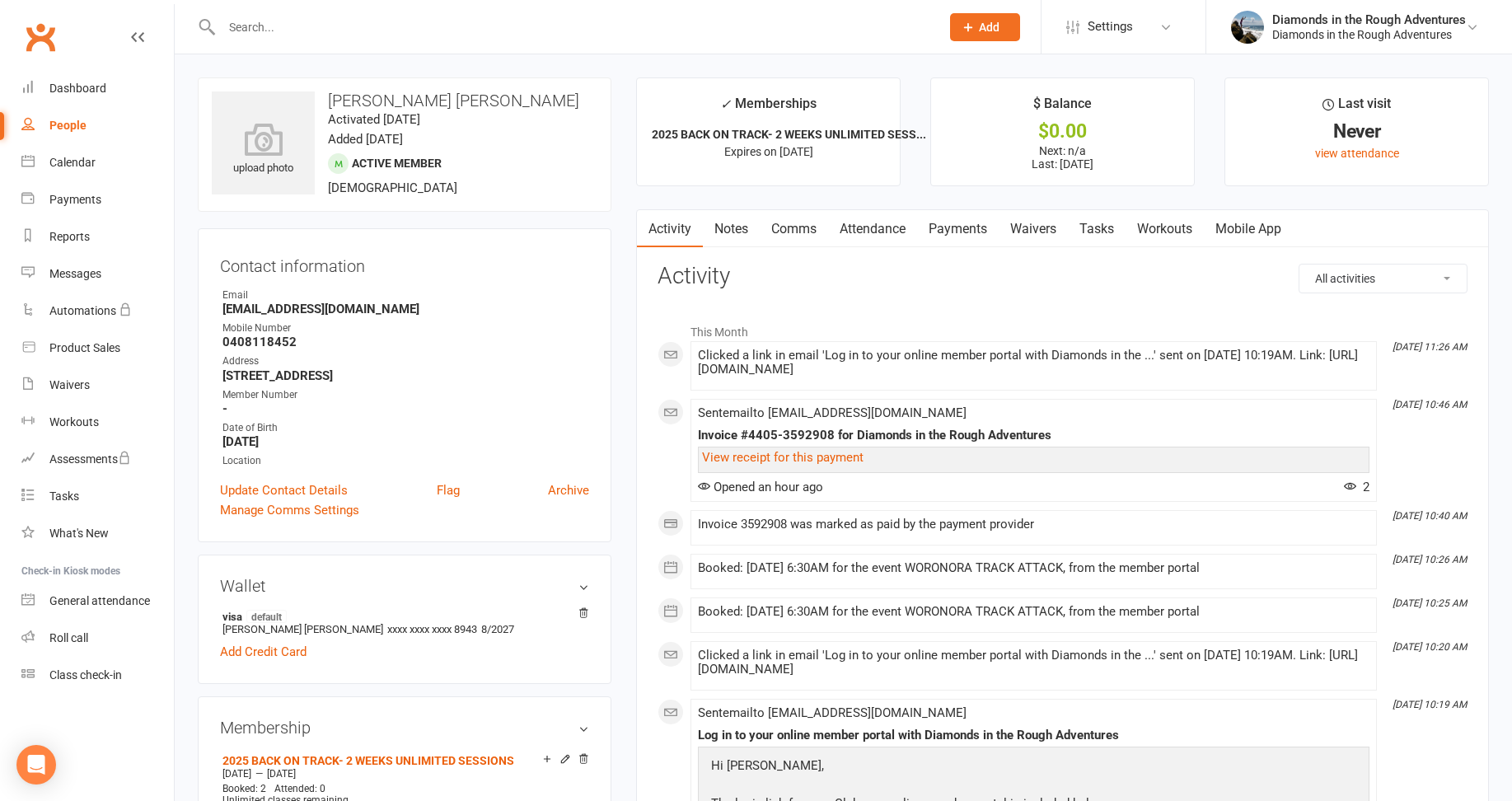
click at [241, 40] on div at bounding box center [563, 26] width 731 height 53
click at [247, 25] on input "text" at bounding box center [572, 27] width 712 height 23
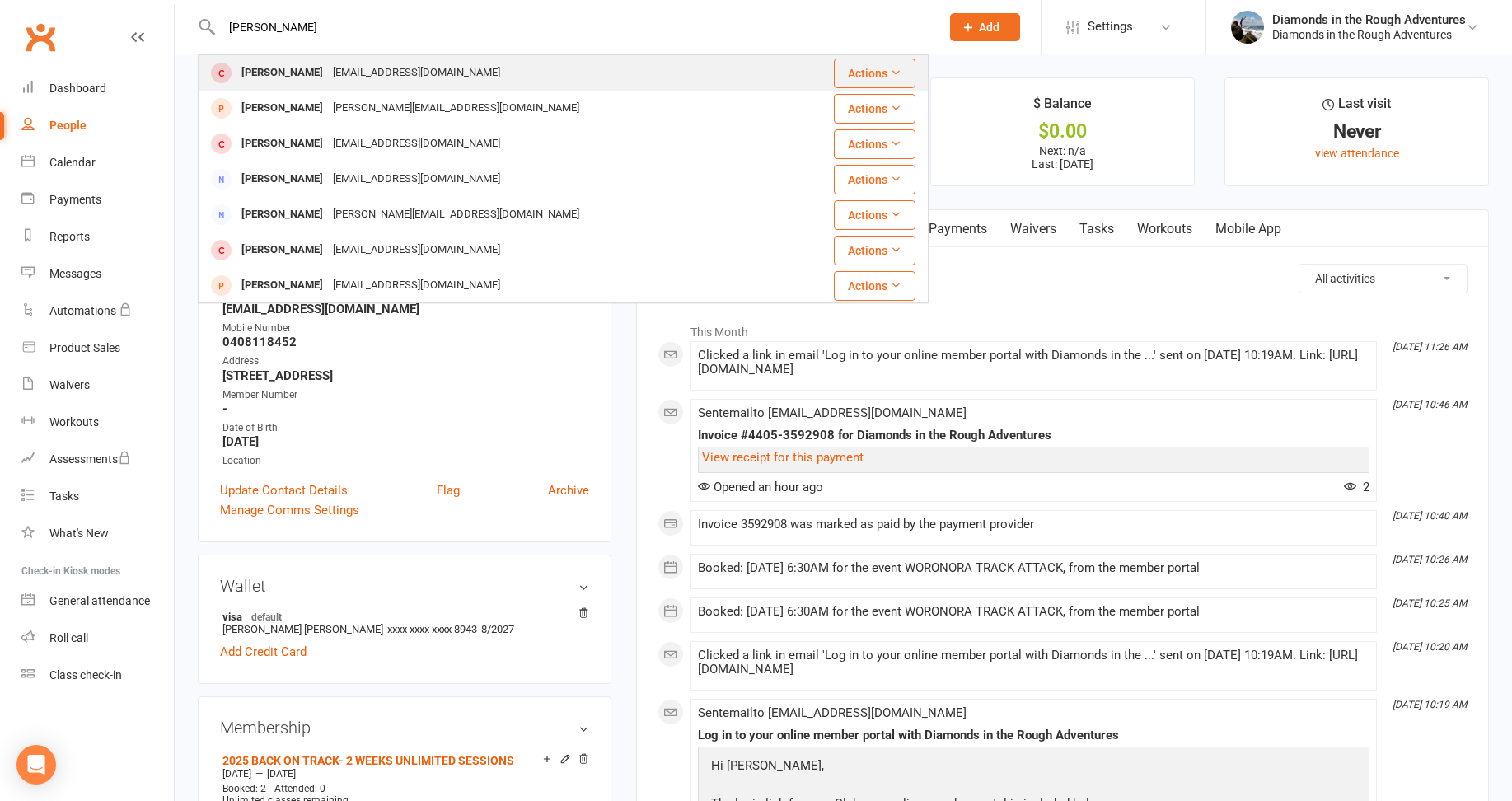
type input "[PERSON_NAME]"
click at [304, 70] on div "[PERSON_NAME]" at bounding box center [282, 73] width 91 height 24
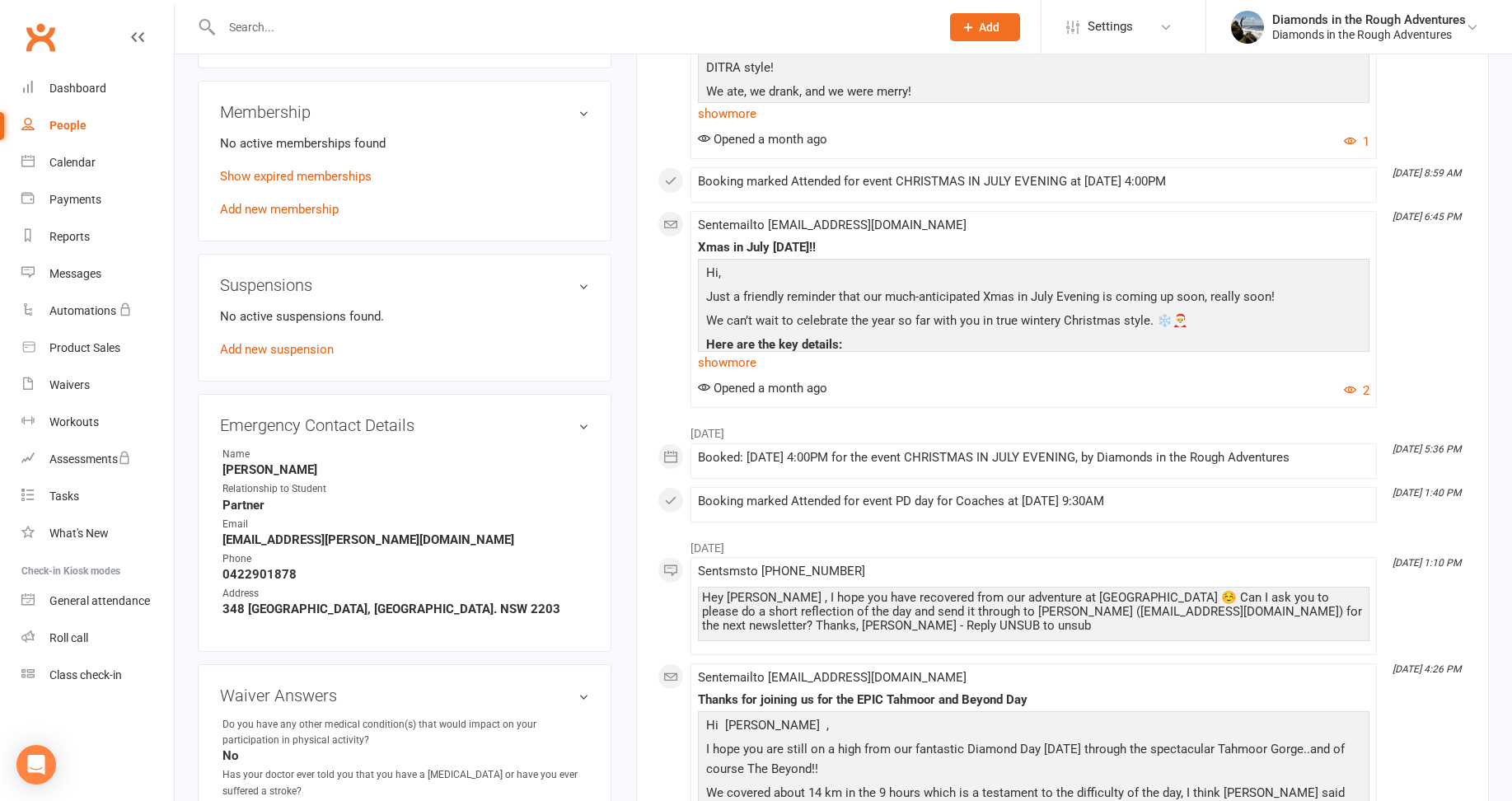
scroll to position [907, 0]
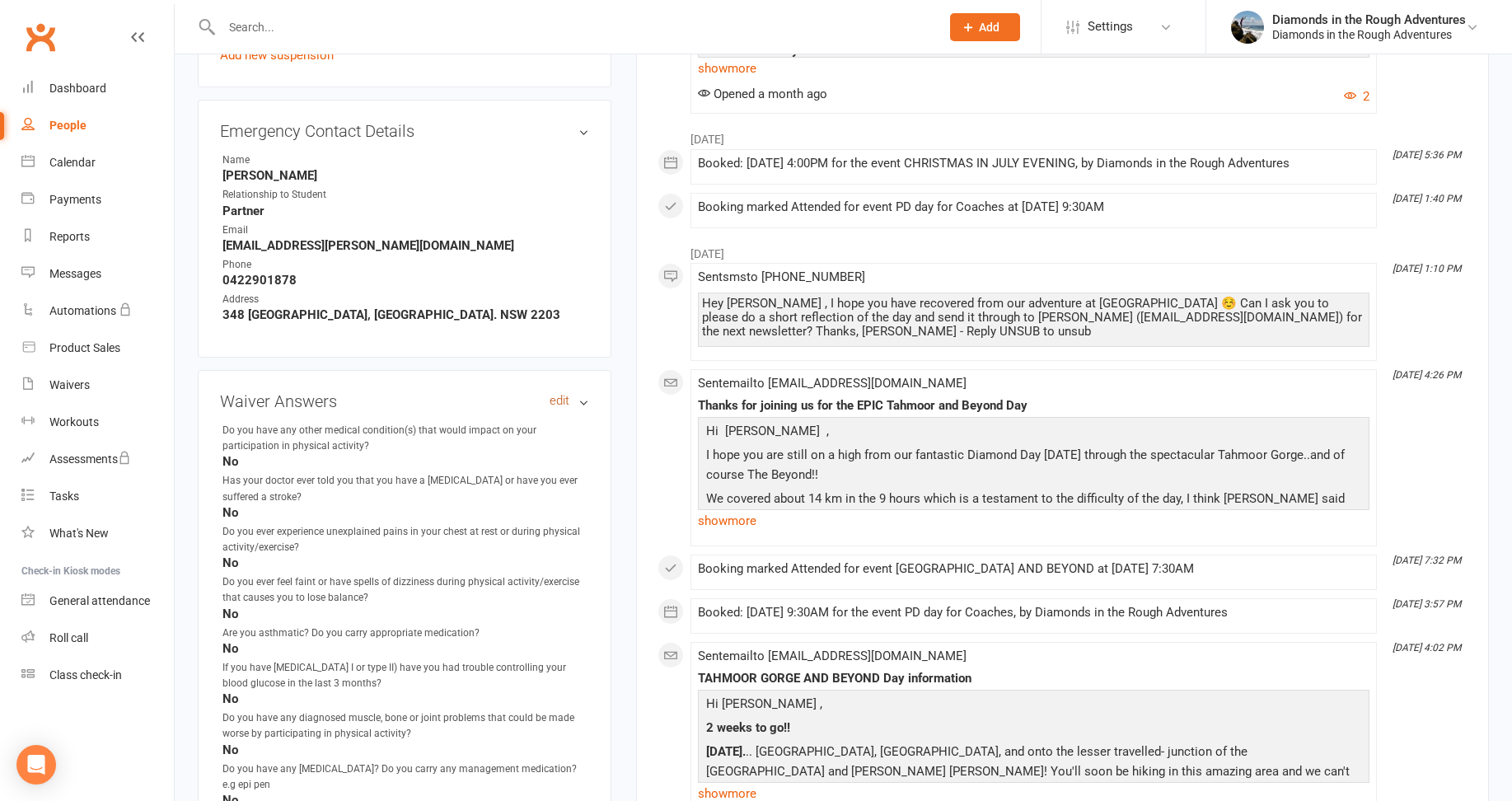
click at [557, 399] on link "edit" at bounding box center [559, 401] width 20 height 14
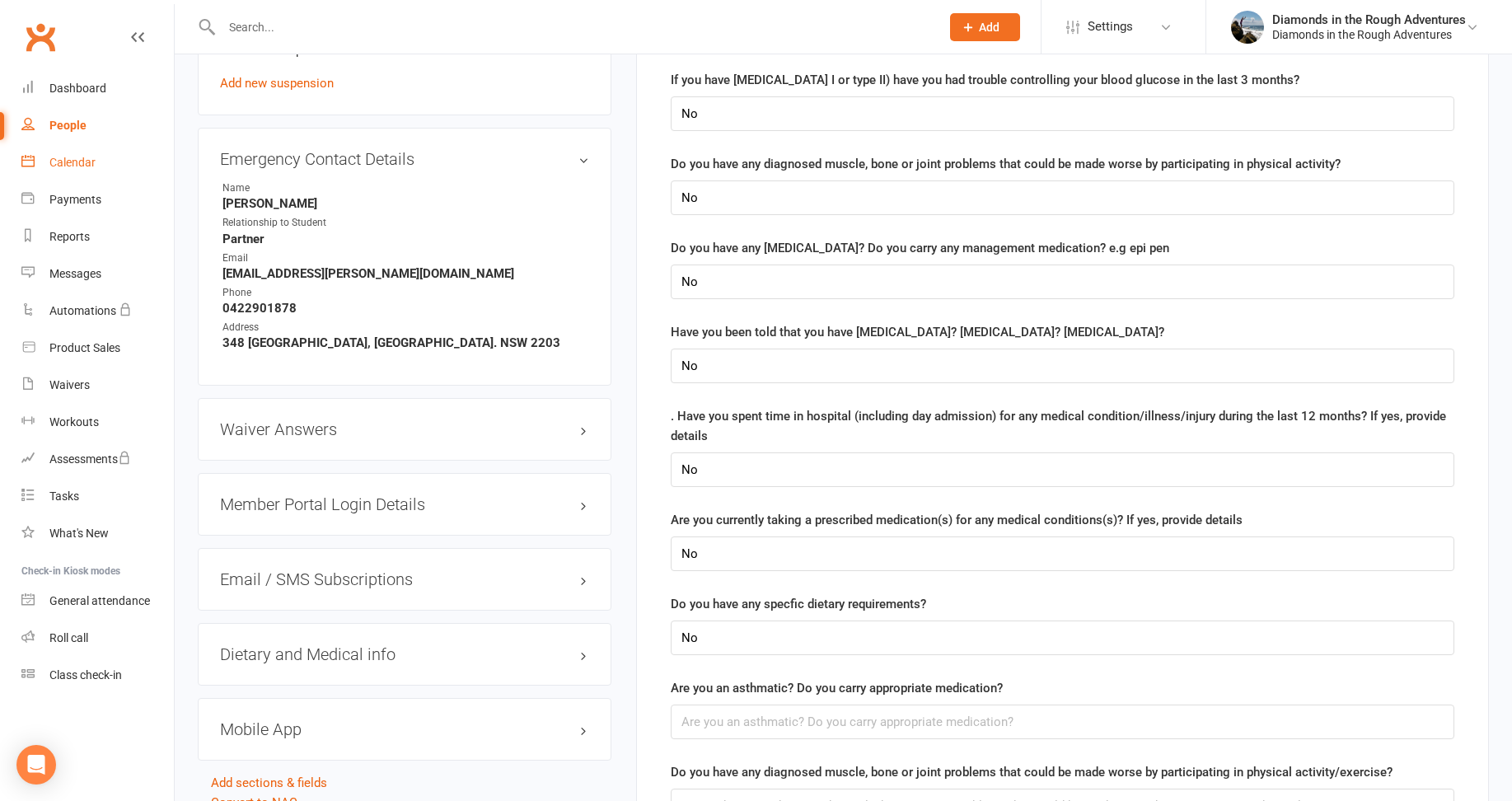
scroll to position [1072, 0]
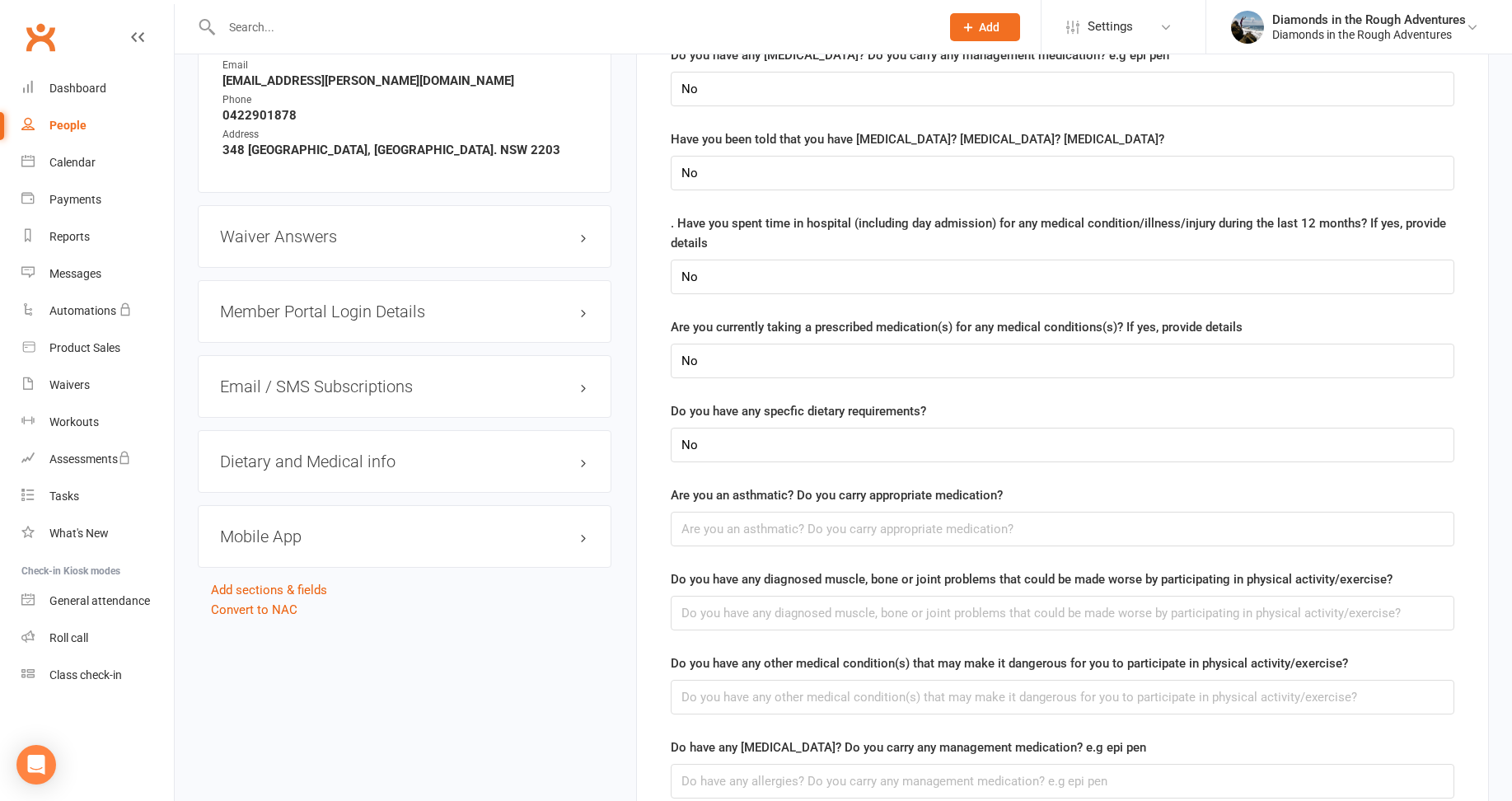
click at [275, 675] on div "upload photo [PERSON_NAME] Activated [DATE] Added [DATE] Cancelled member [DEMO…" at bounding box center [844, 397] width 1316 height 2783
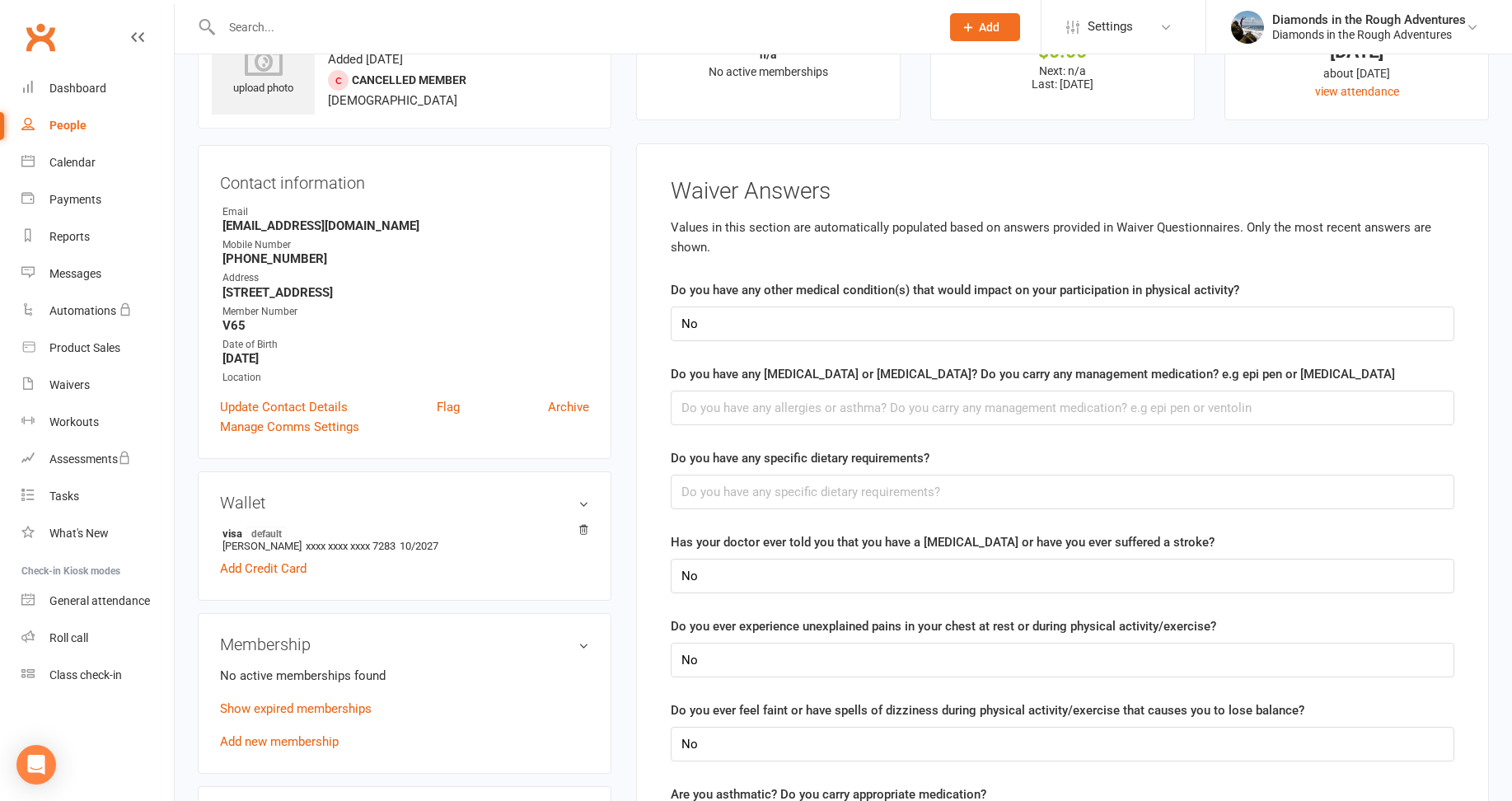
scroll to position [0, 0]
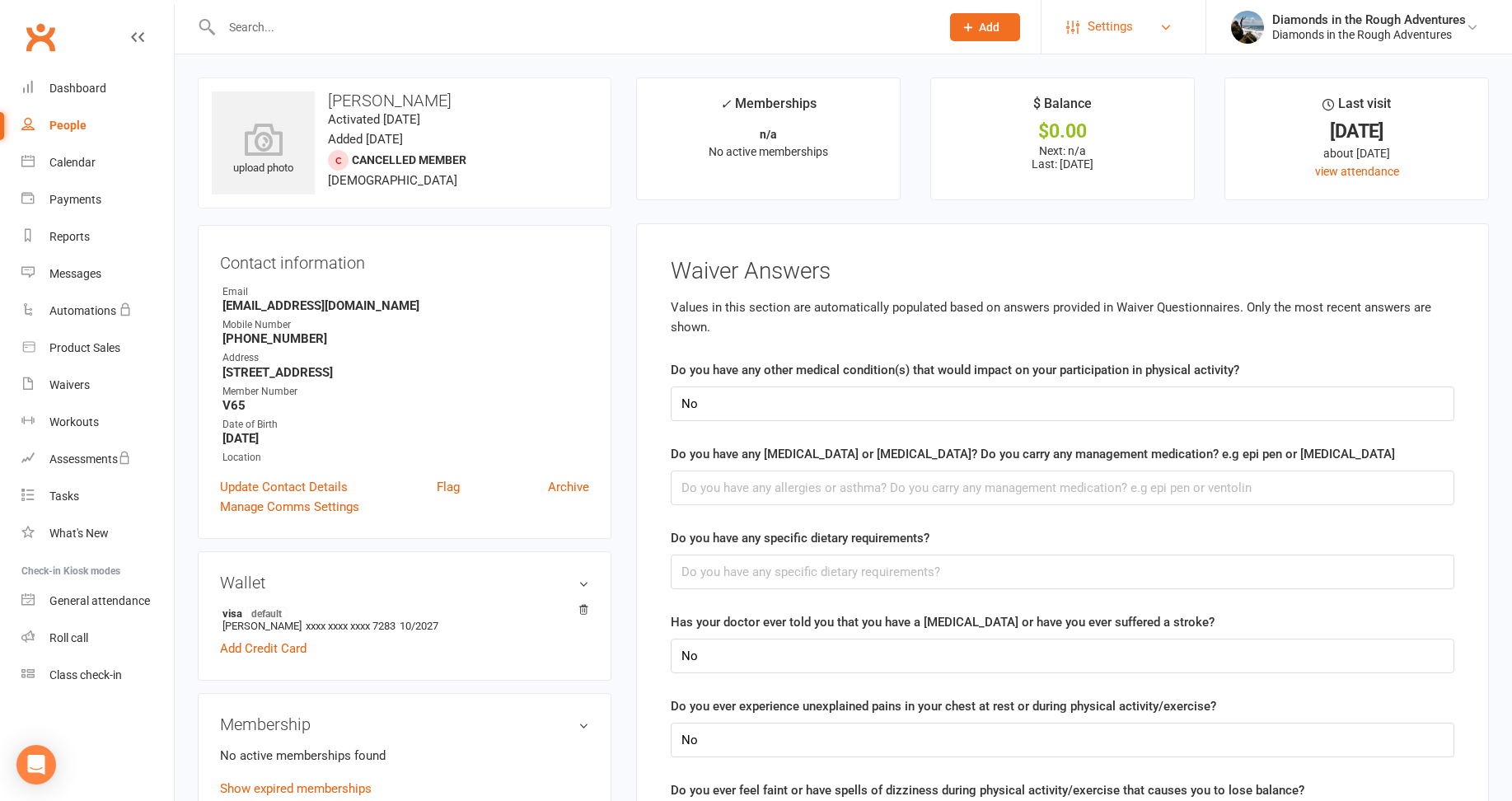
click at [1138, 30] on link "Settings" at bounding box center [1123, 26] width 115 height 37
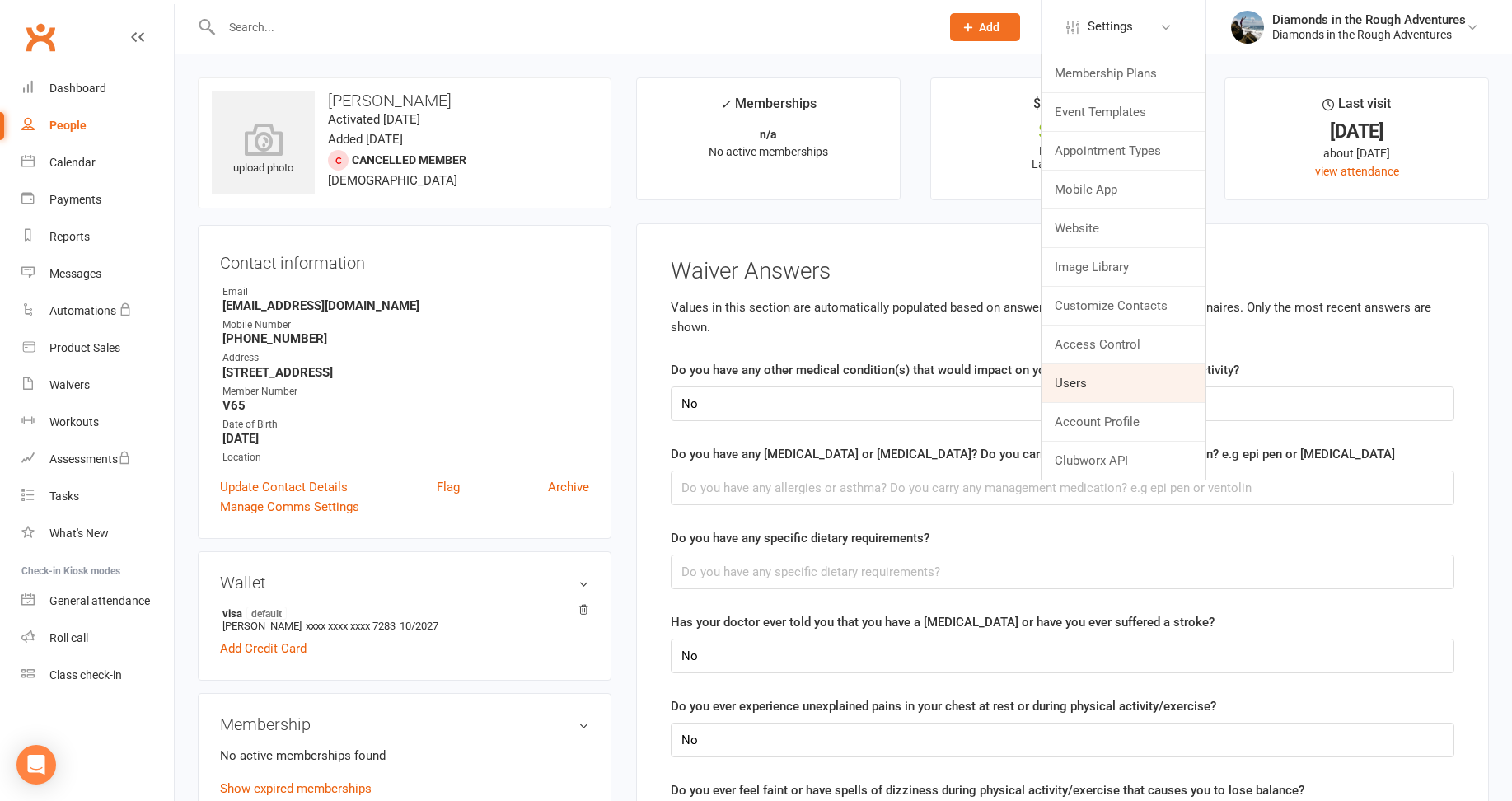
click at [1111, 381] on link "Users" at bounding box center [1123, 383] width 164 height 38
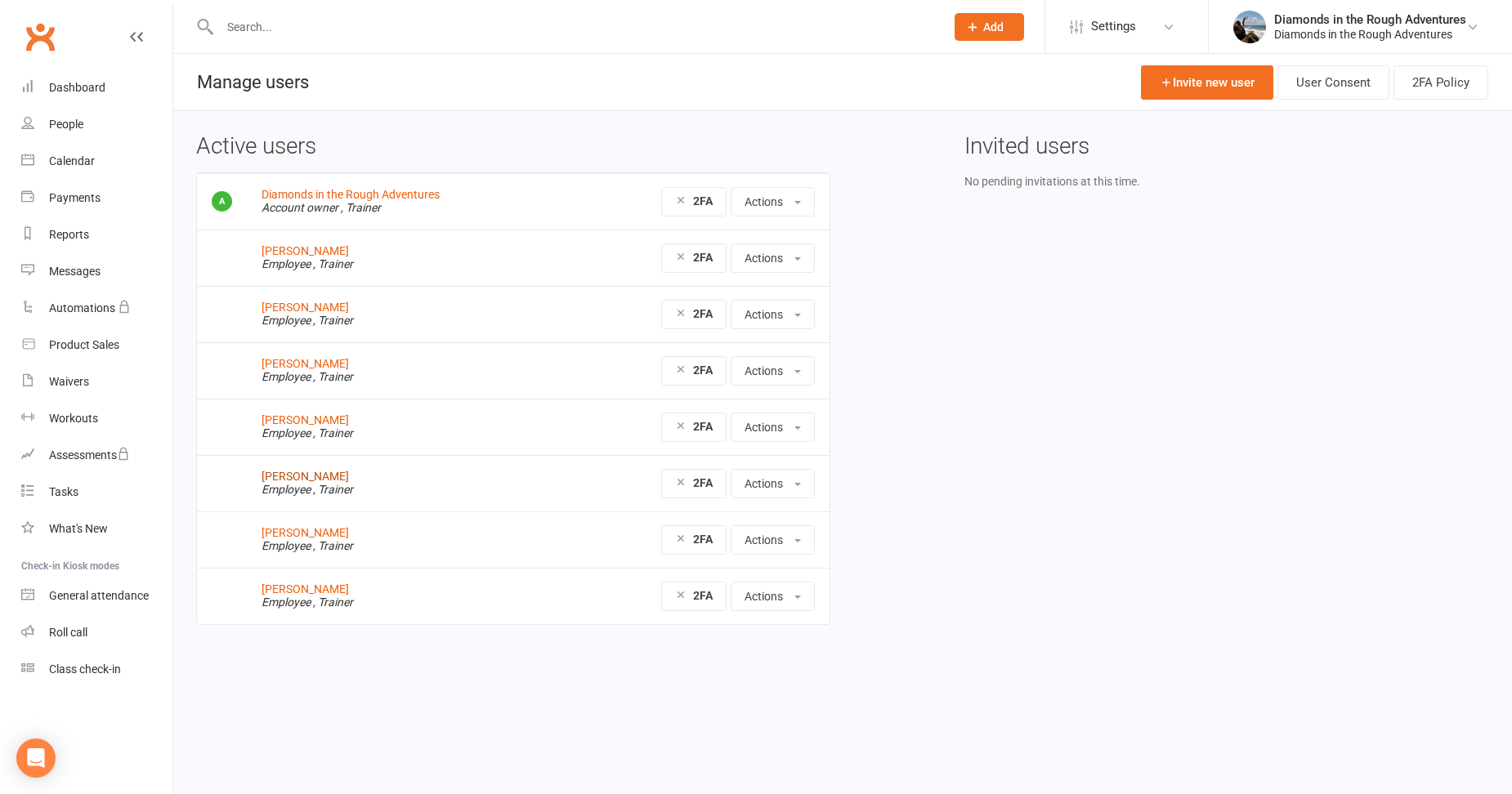
click at [322, 478] on link "[PERSON_NAME]" at bounding box center [305, 476] width 88 height 13
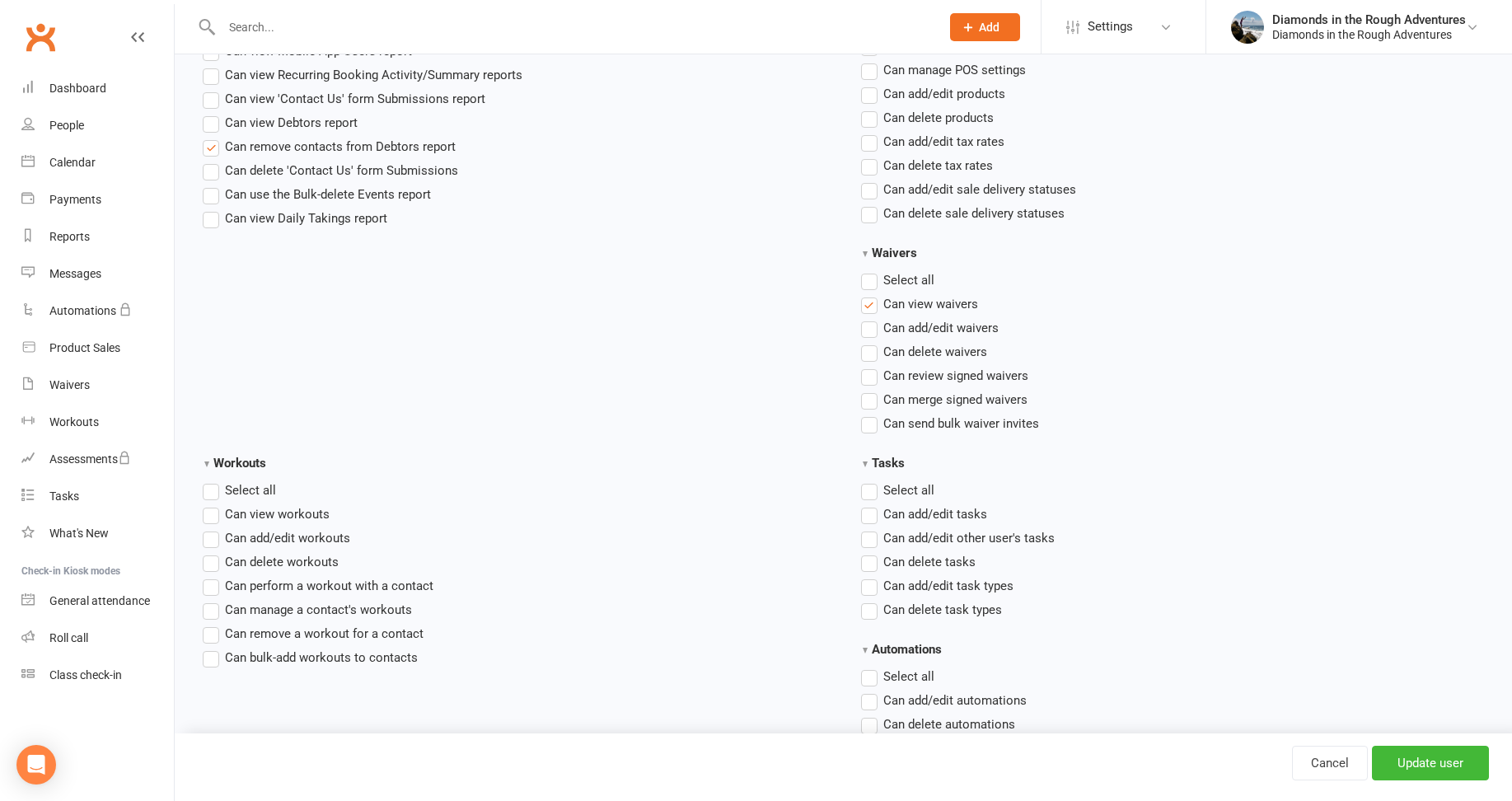
scroll to position [1814, 0]
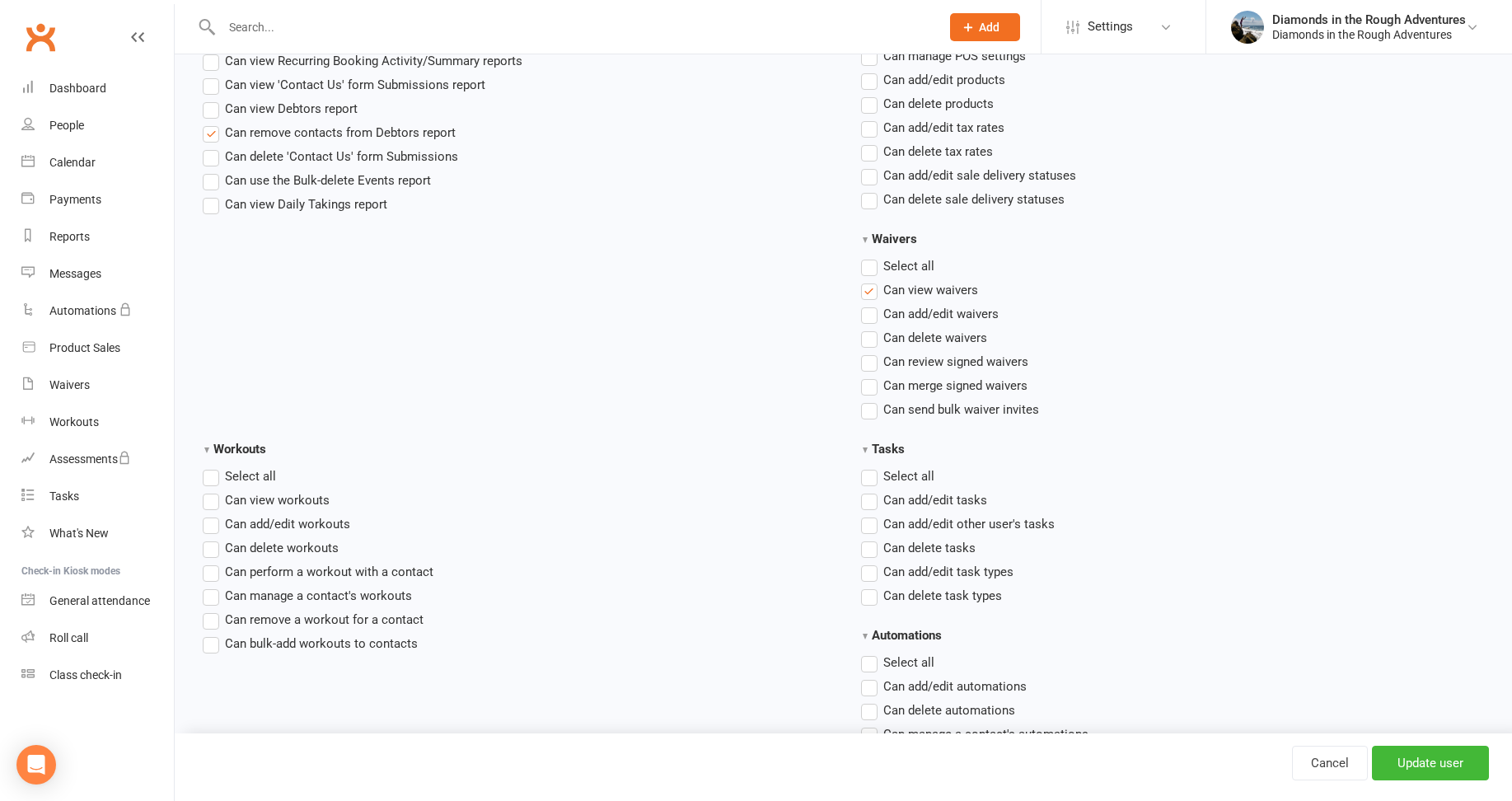
drag, startPoint x: 867, startPoint y: 315, endPoint x: 974, endPoint y: 334, distance: 108.7
click at [869, 315] on label"] "Can add/edit waivers" at bounding box center [929, 314] width 138 height 20
click at [869, 304] on input "Can add/edit waivers" at bounding box center [866, 304] width 11 height 0
click at [1431, 764] on input "Update user" at bounding box center [1431, 763] width 117 height 35
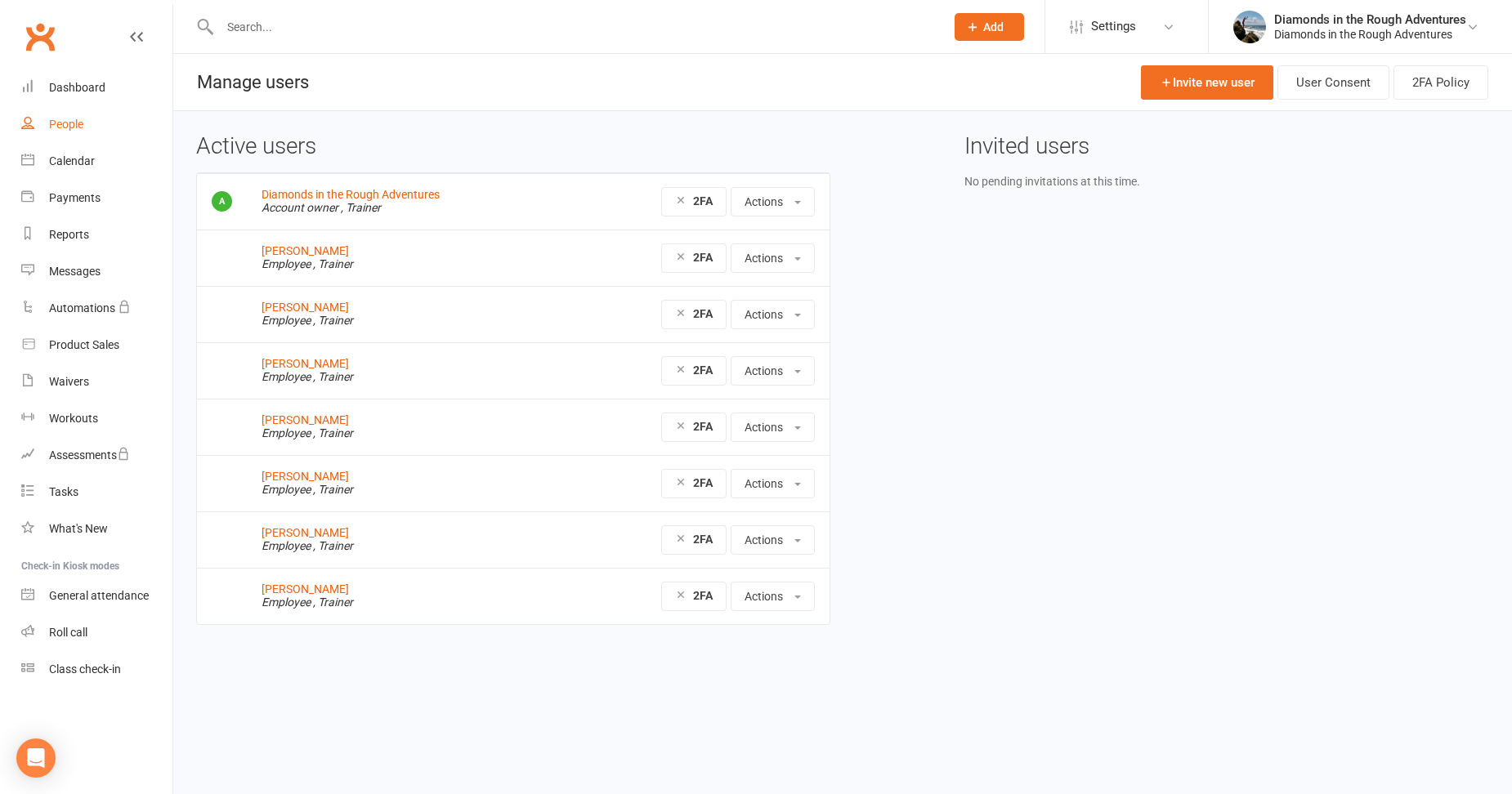
click at [72, 124] on div "People" at bounding box center [66, 123] width 35 height 13
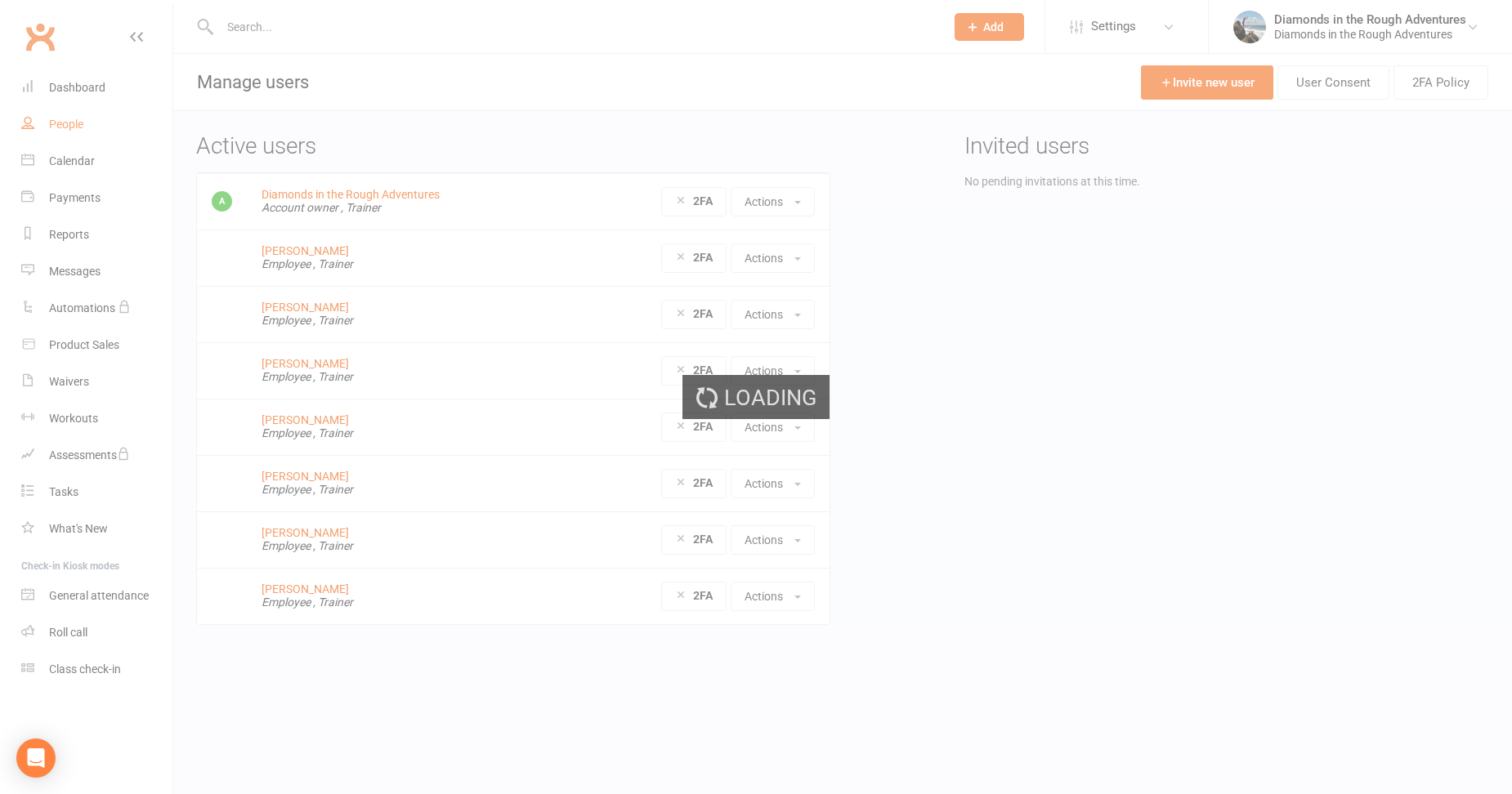
select select "100"
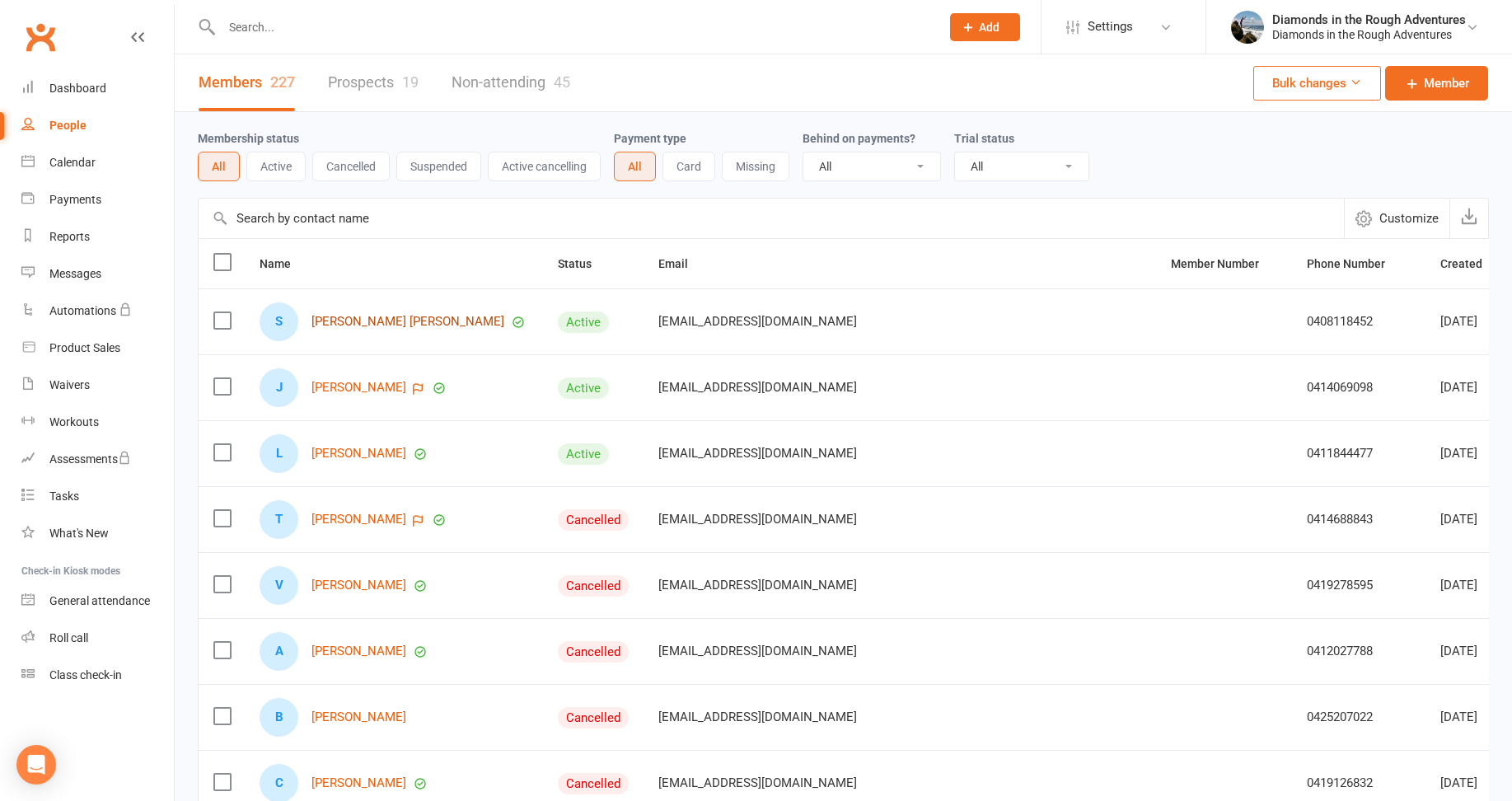
click at [361, 324] on link "[PERSON_NAME] [PERSON_NAME]" at bounding box center [408, 322] width 193 height 14
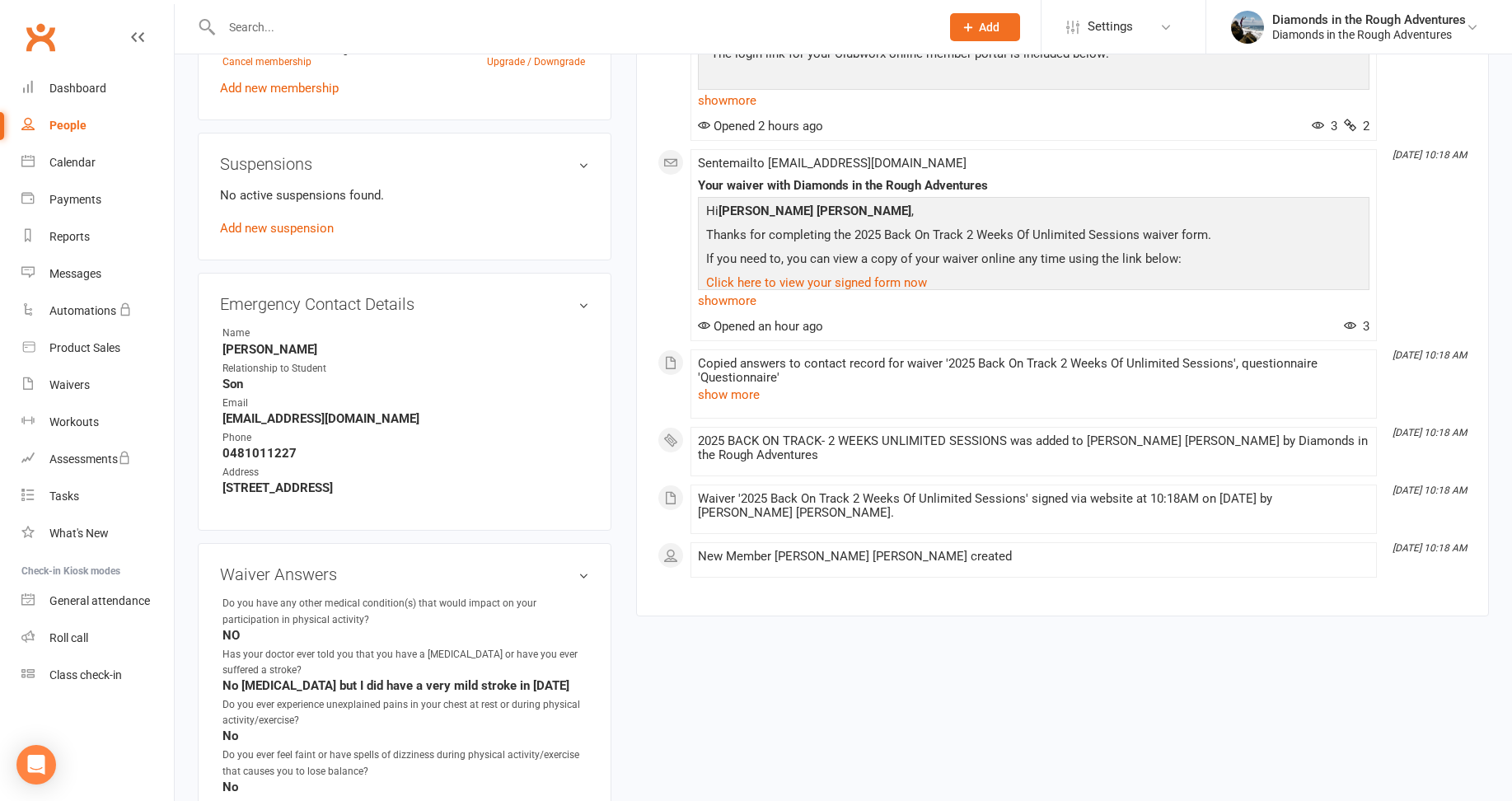
scroll to position [989, 0]
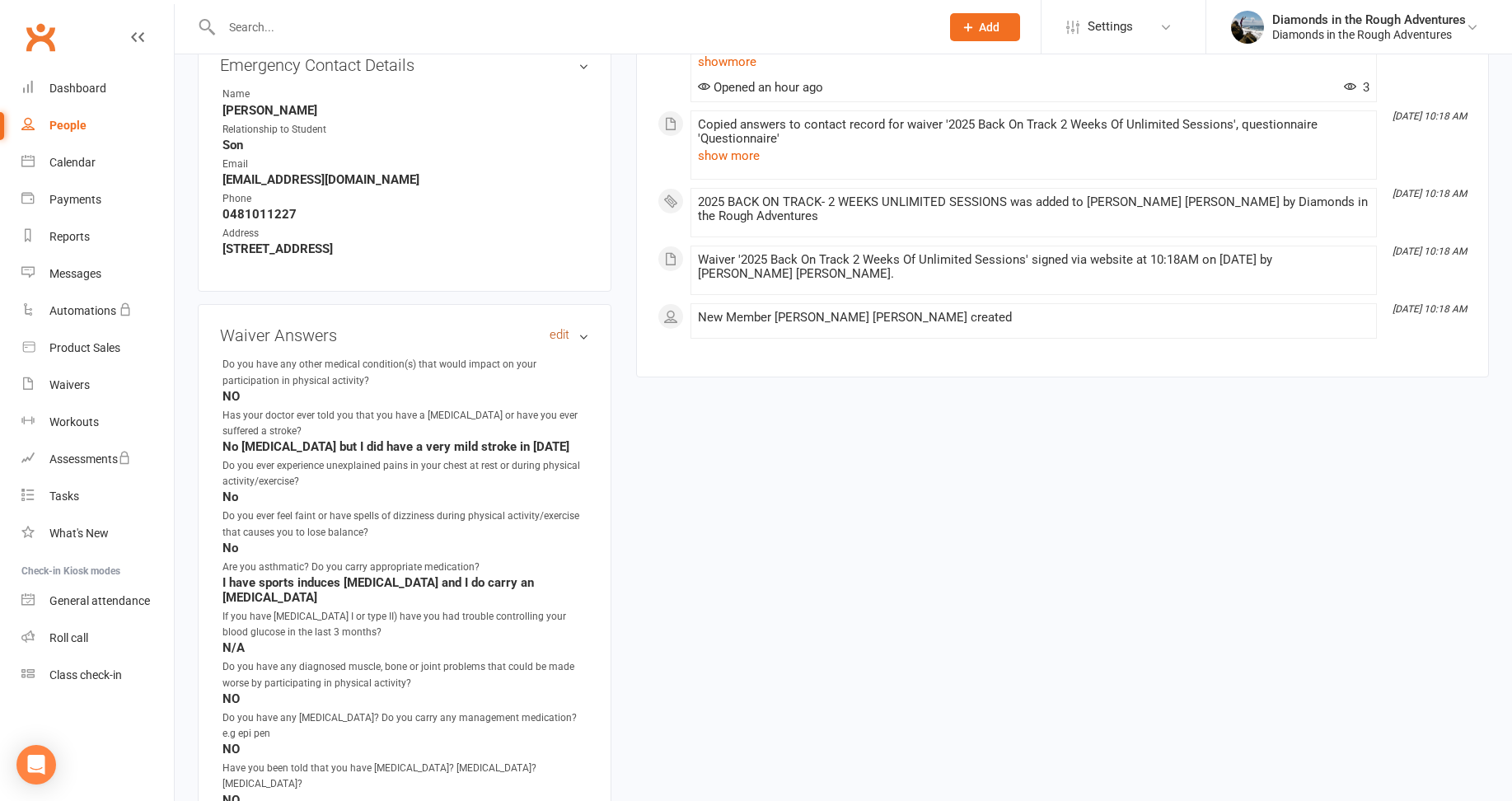
click at [564, 336] on link "edit" at bounding box center [559, 335] width 20 height 14
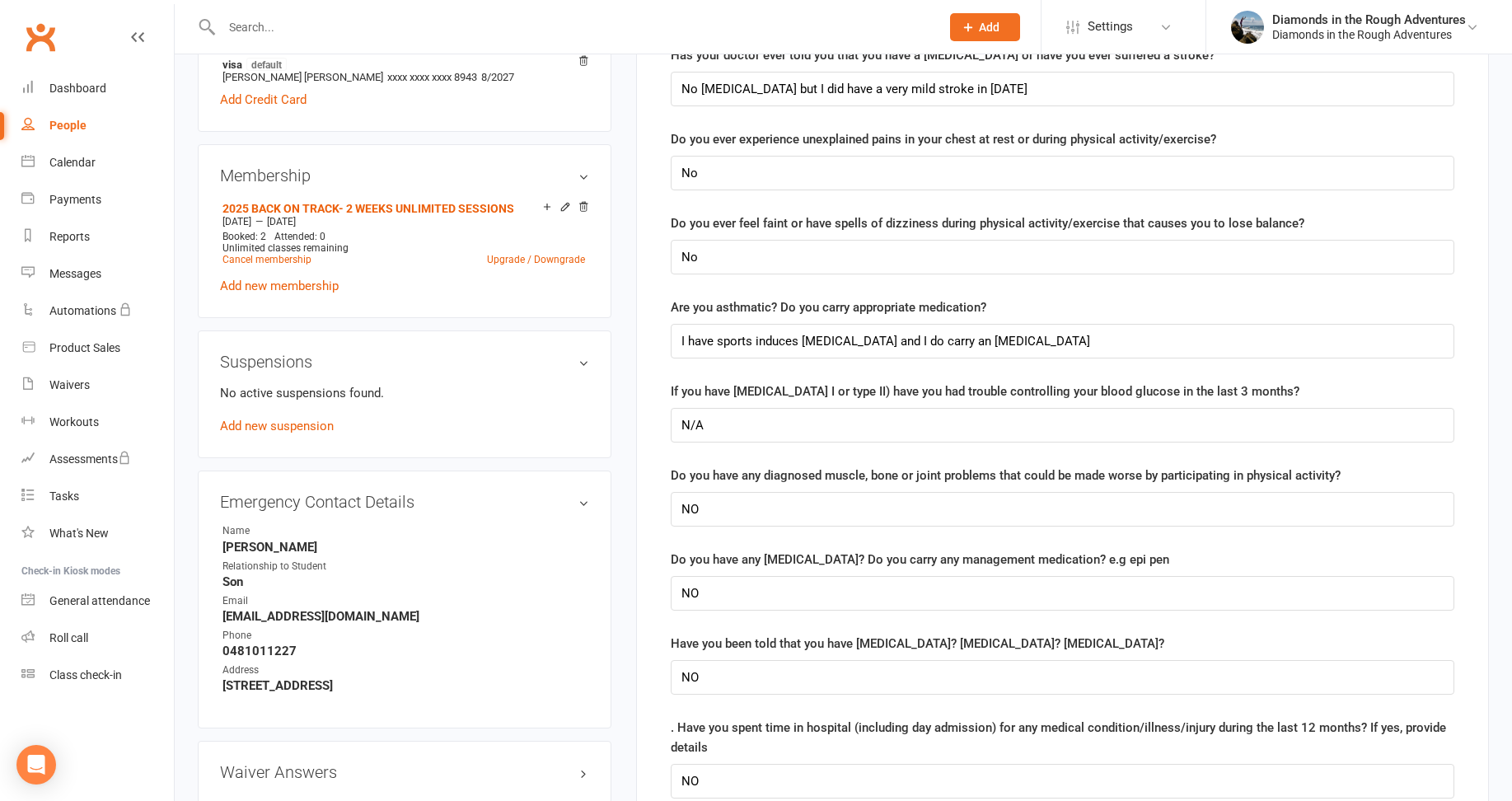
scroll to position [296, 0]
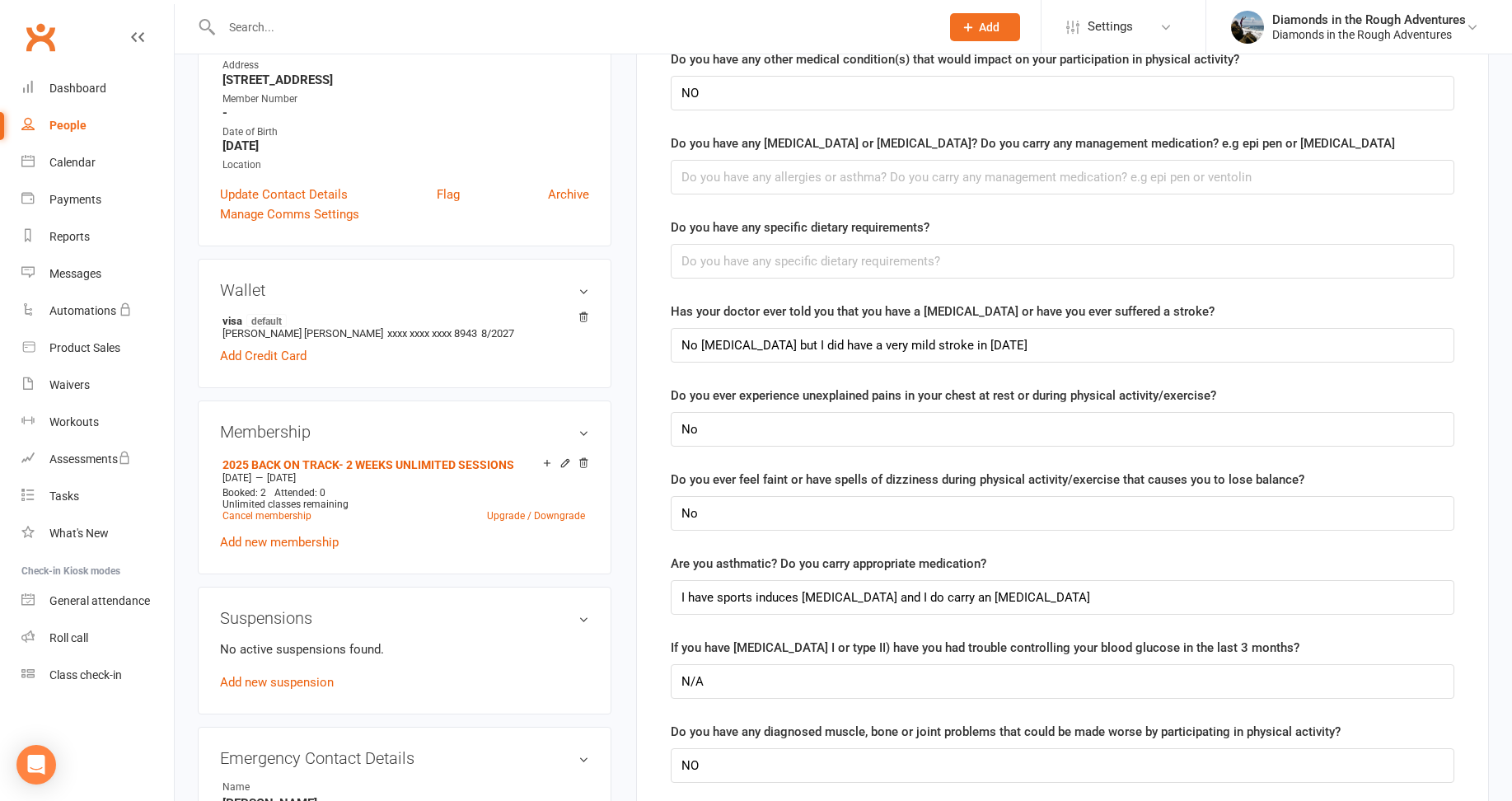
click at [265, 24] on input "text" at bounding box center [572, 27] width 712 height 23
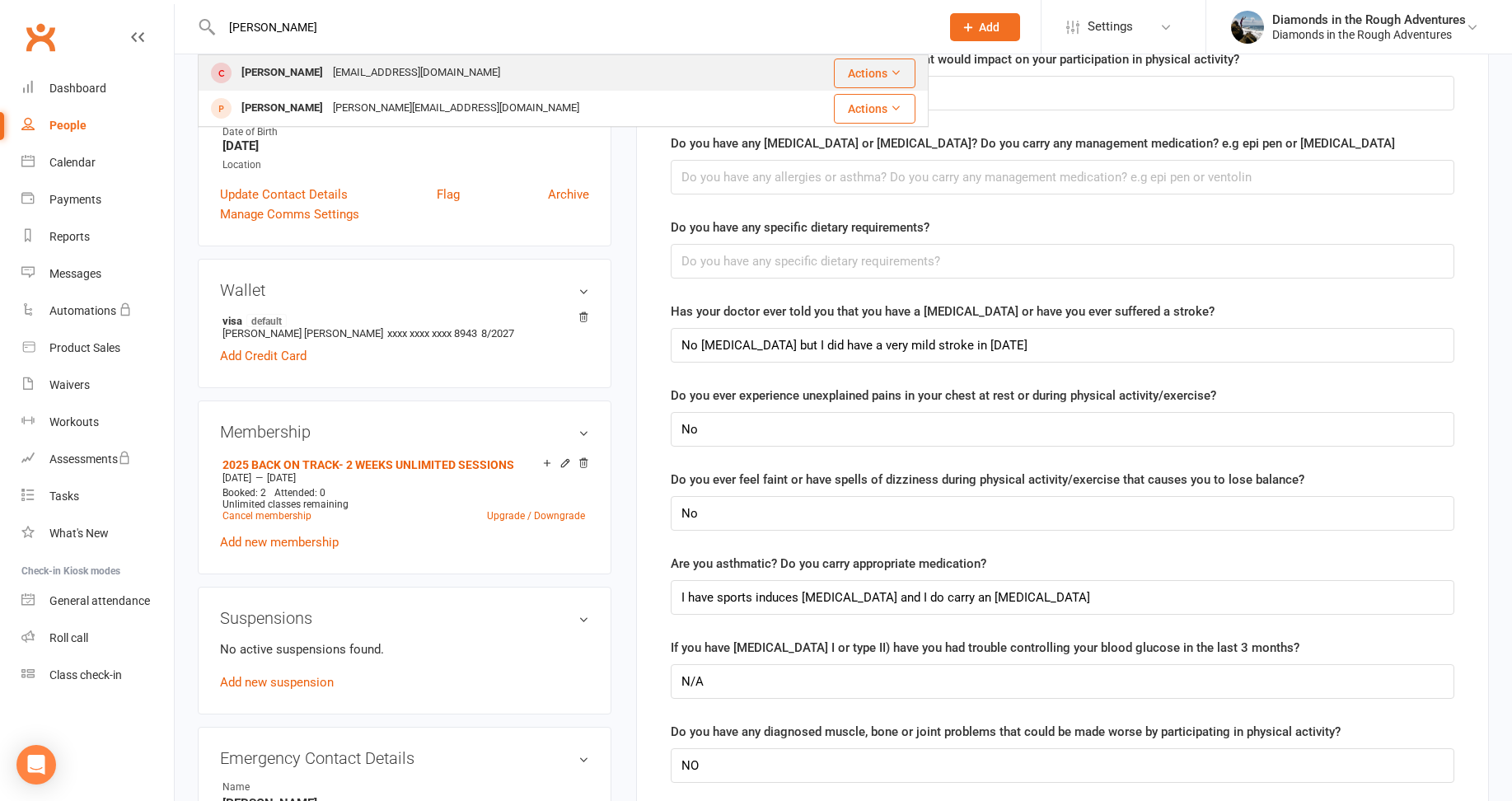
type input "[PERSON_NAME]"
click at [321, 75] on div "[PERSON_NAME]" at bounding box center [282, 73] width 91 height 24
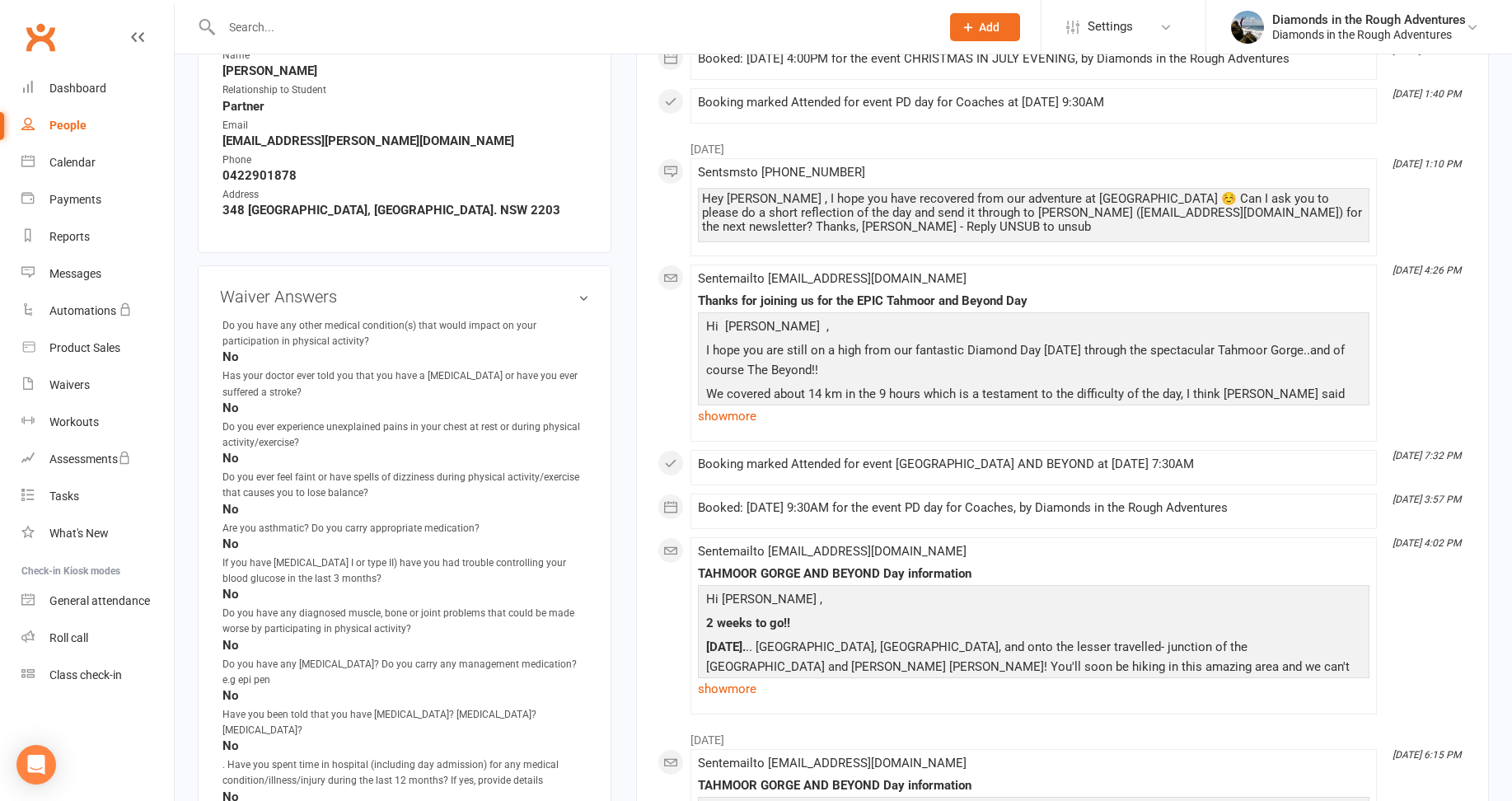
scroll to position [1072, 0]
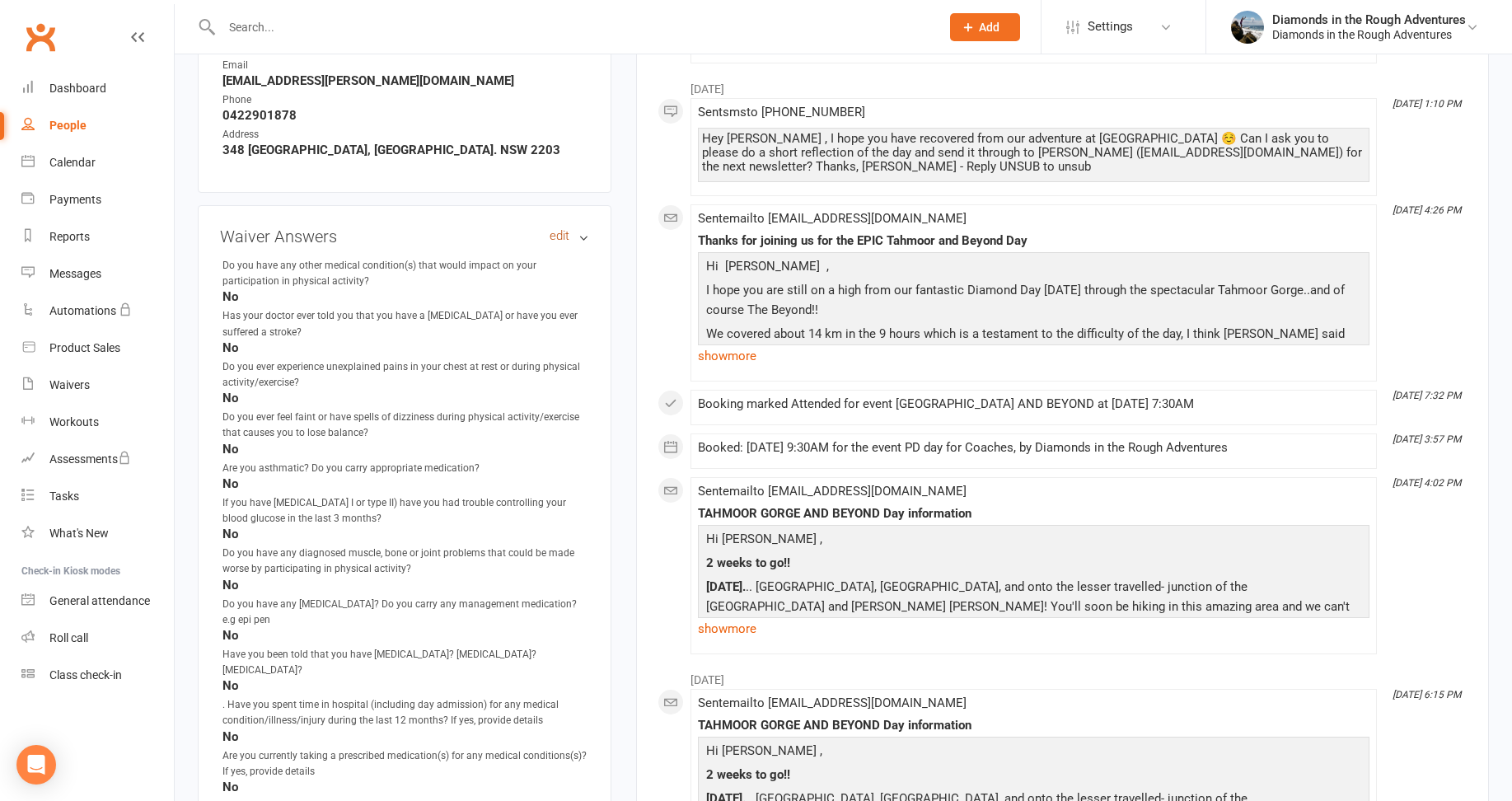
click at [555, 237] on link "edit" at bounding box center [559, 237] width 20 height 14
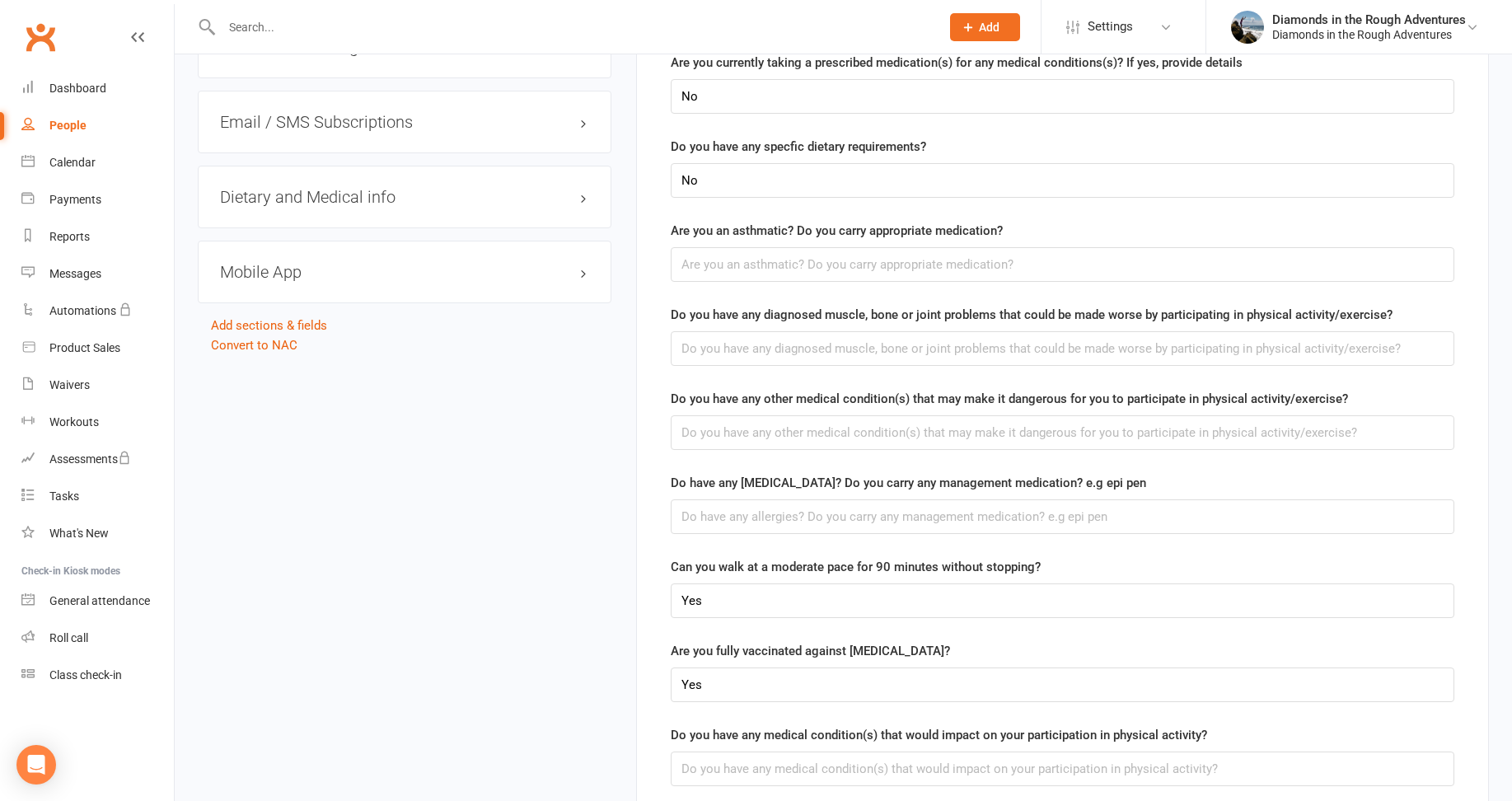
scroll to position [1378, 0]
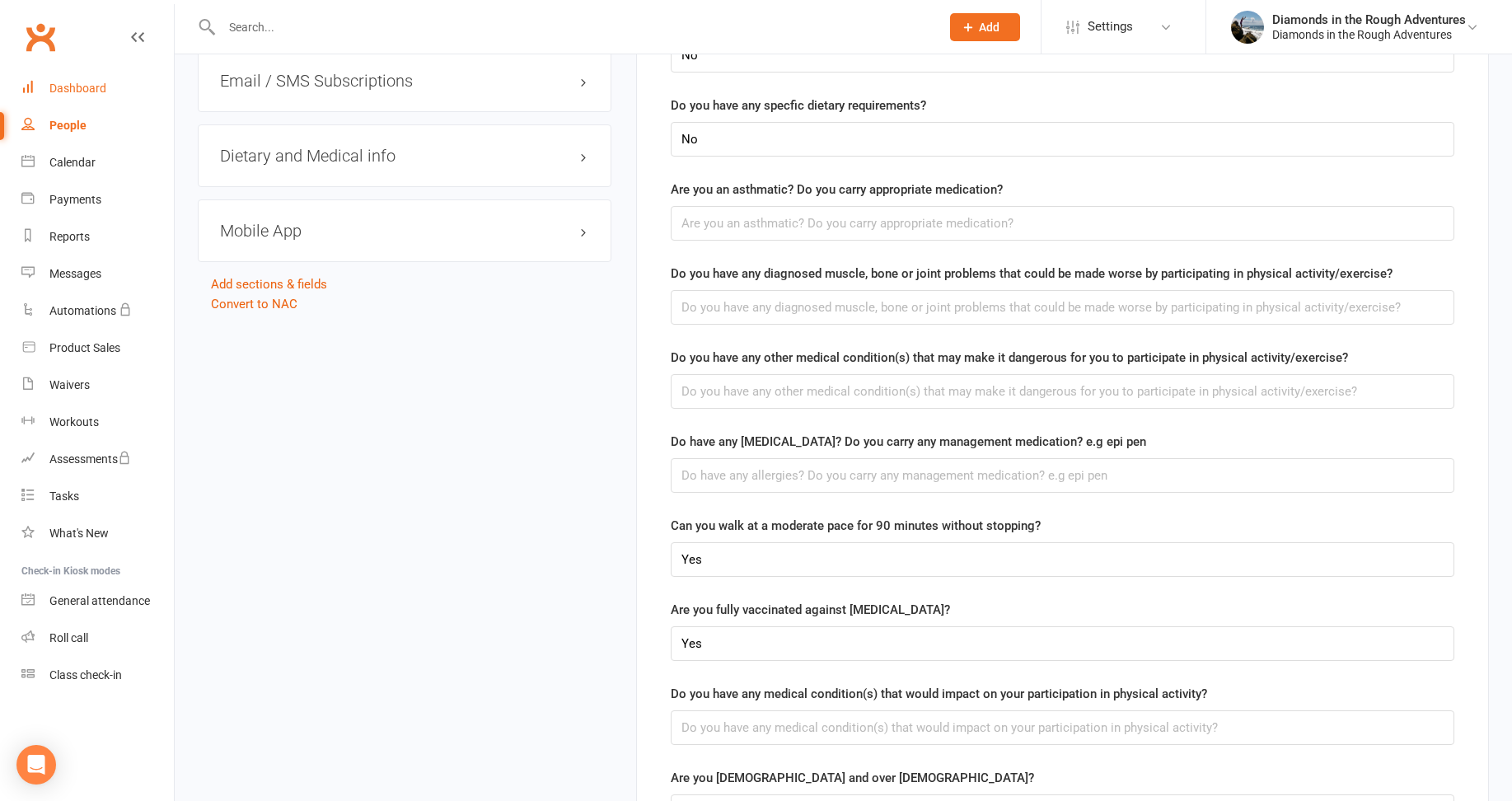
click at [77, 85] on div "Dashboard" at bounding box center [77, 88] width 57 height 13
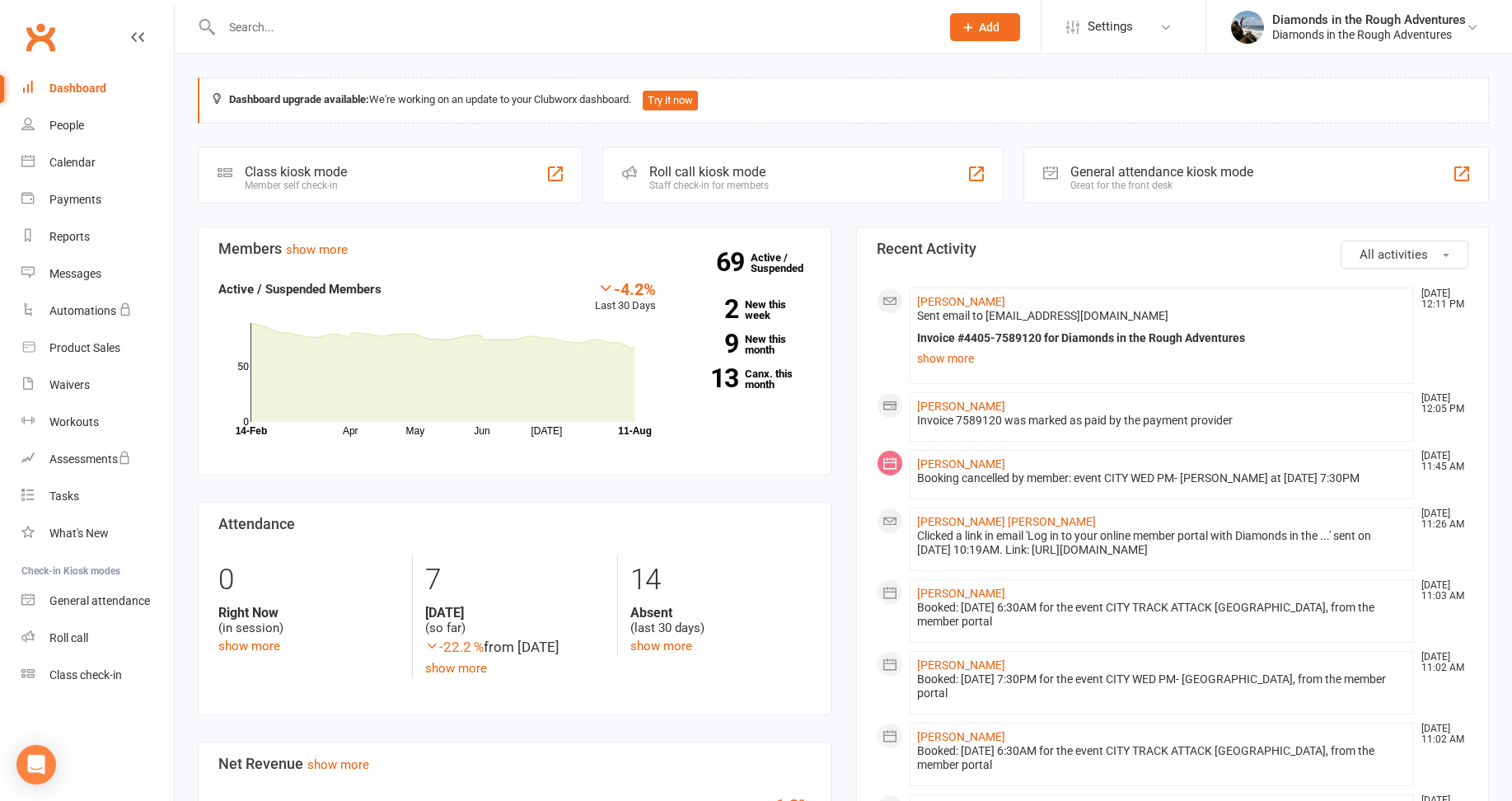
click at [261, 21] on input "text" at bounding box center [572, 27] width 712 height 23
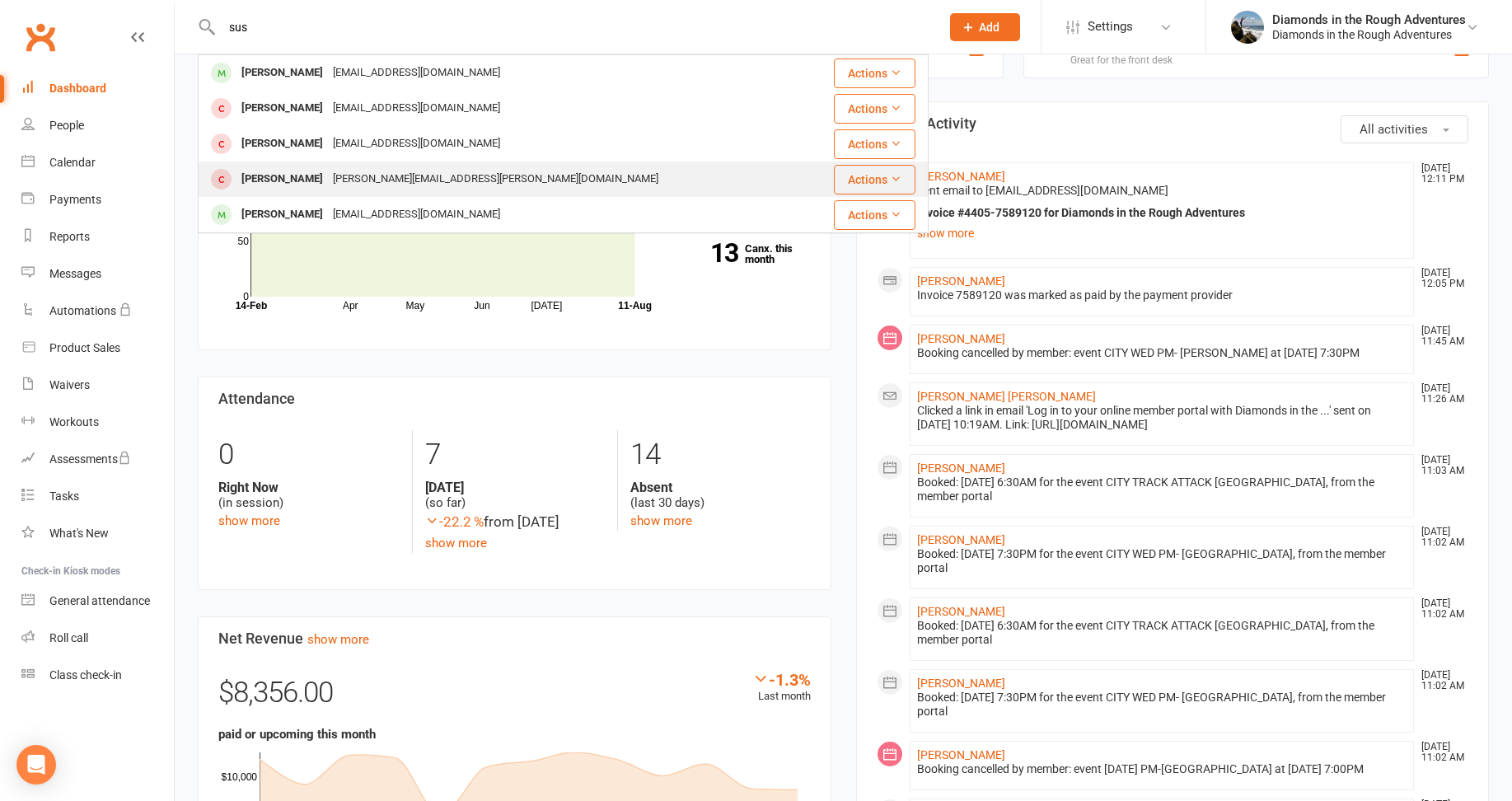
scroll to position [165, 0]
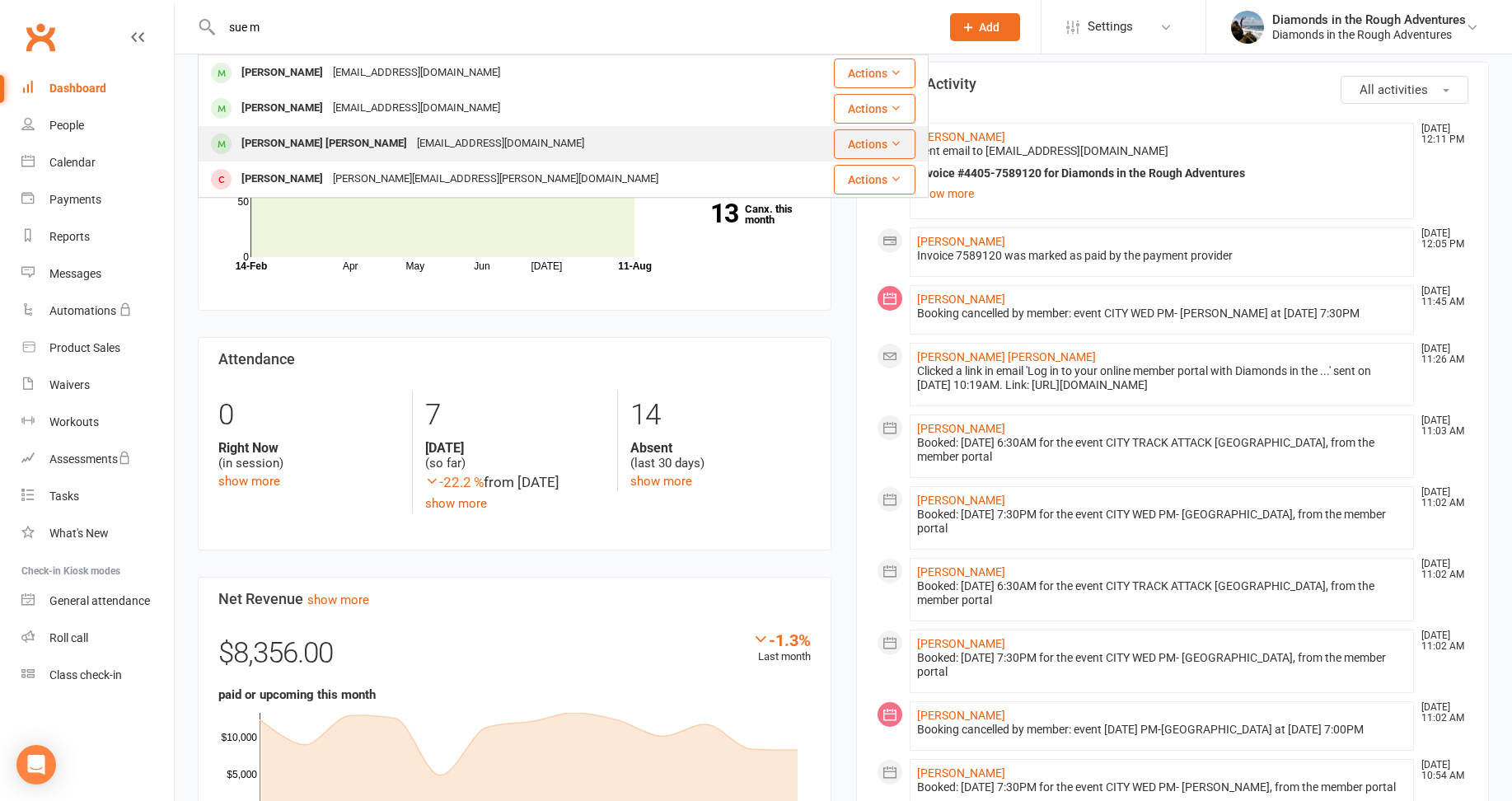
type input "sue m"
click at [293, 146] on div "[PERSON_NAME] [PERSON_NAME]" at bounding box center [324, 144] width 175 height 24
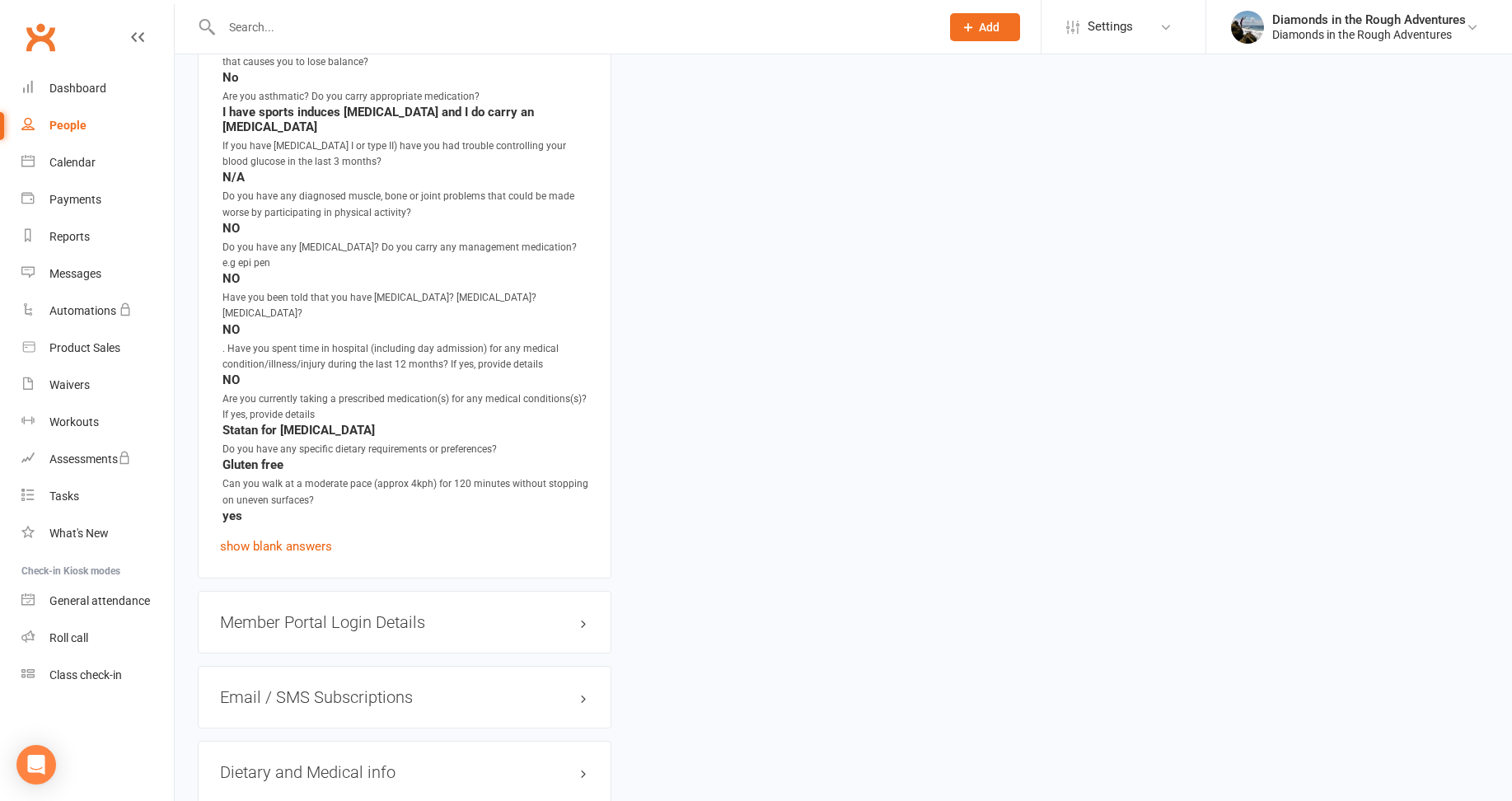
scroll to position [1623, 0]
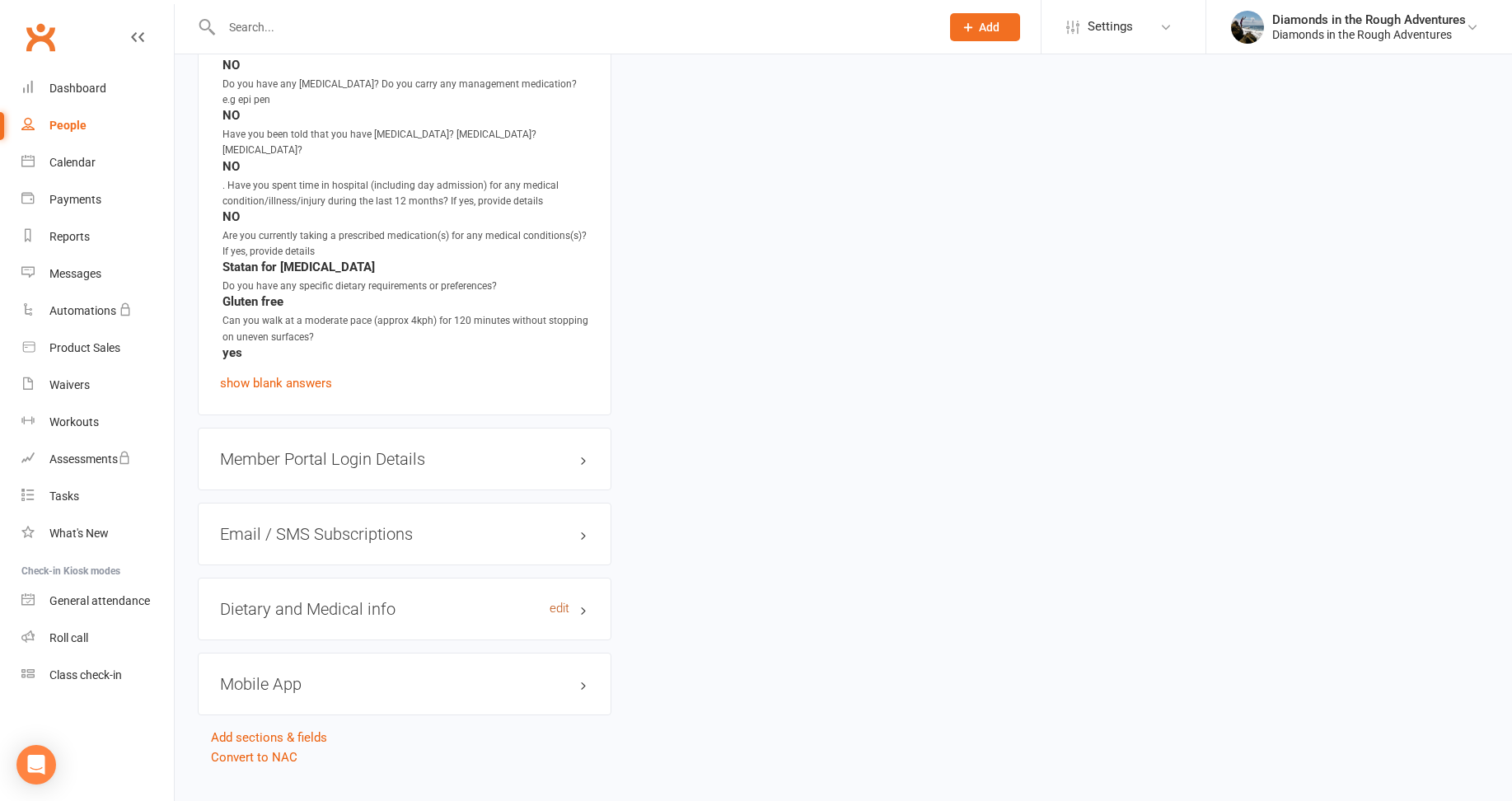
click at [556, 602] on link "edit" at bounding box center [559, 609] width 20 height 14
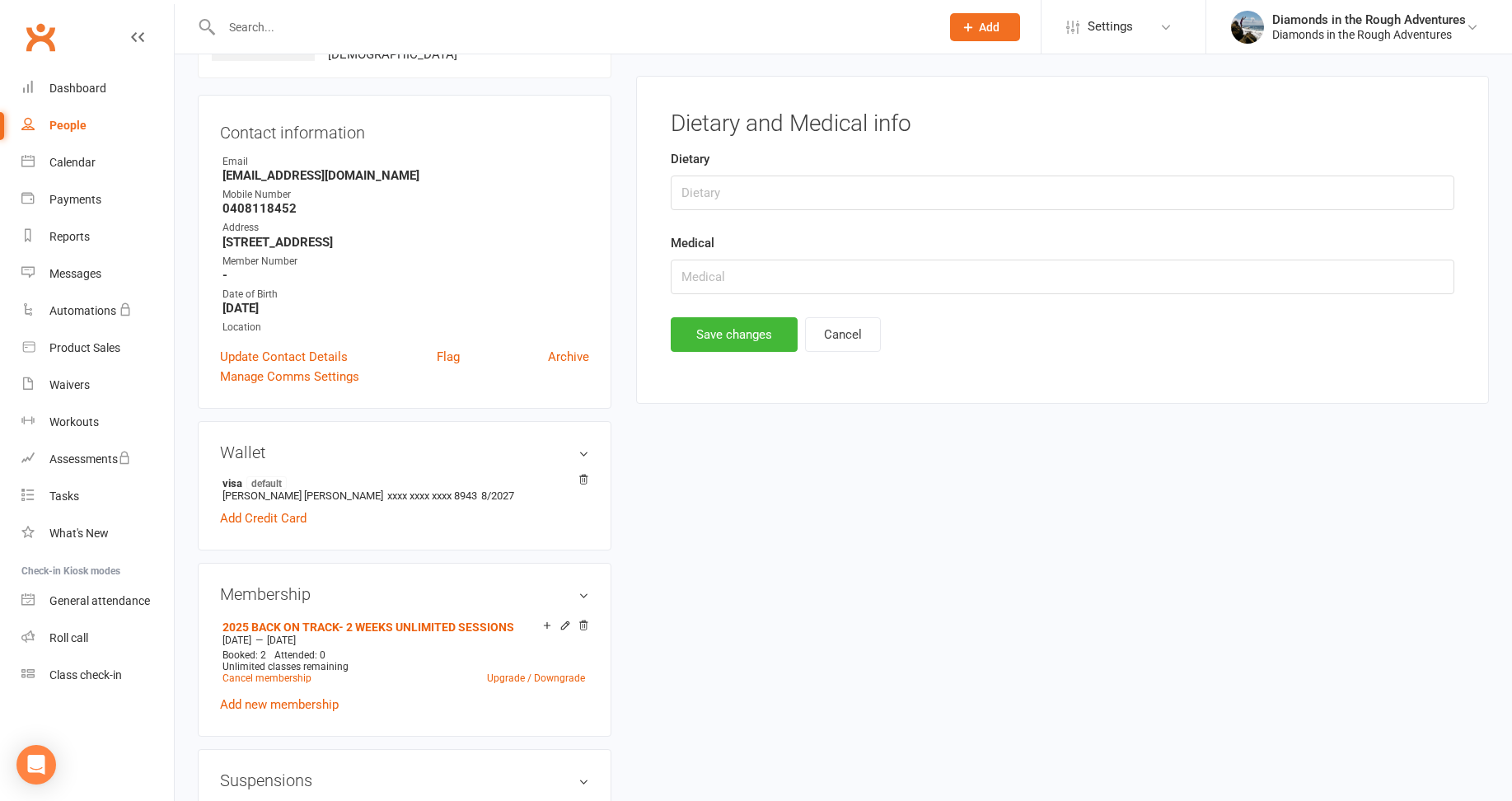
scroll to position [127, 0]
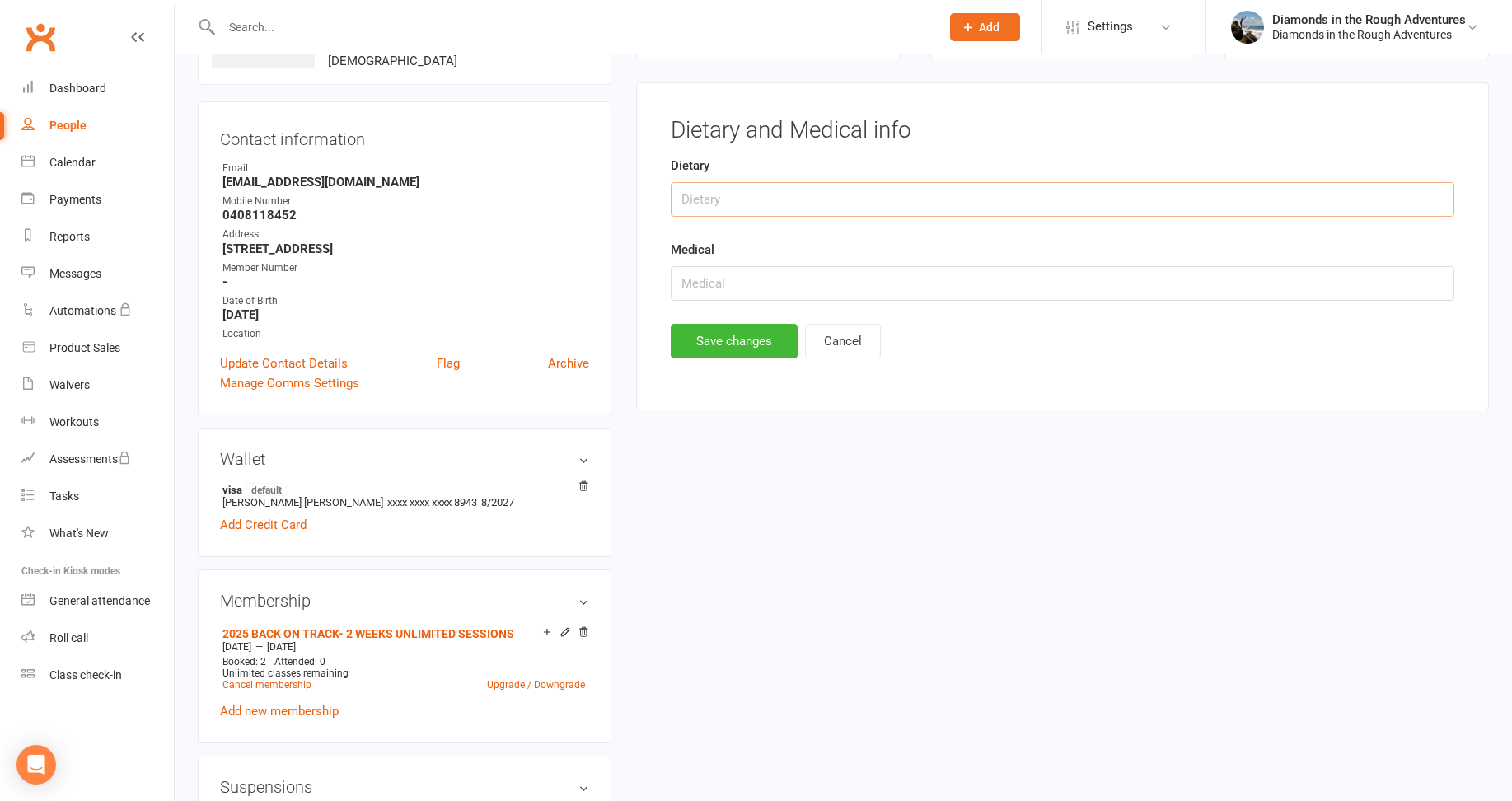
click at [704, 197] on input "text" at bounding box center [1063, 200] width 784 height 35
type input "Gluten free"
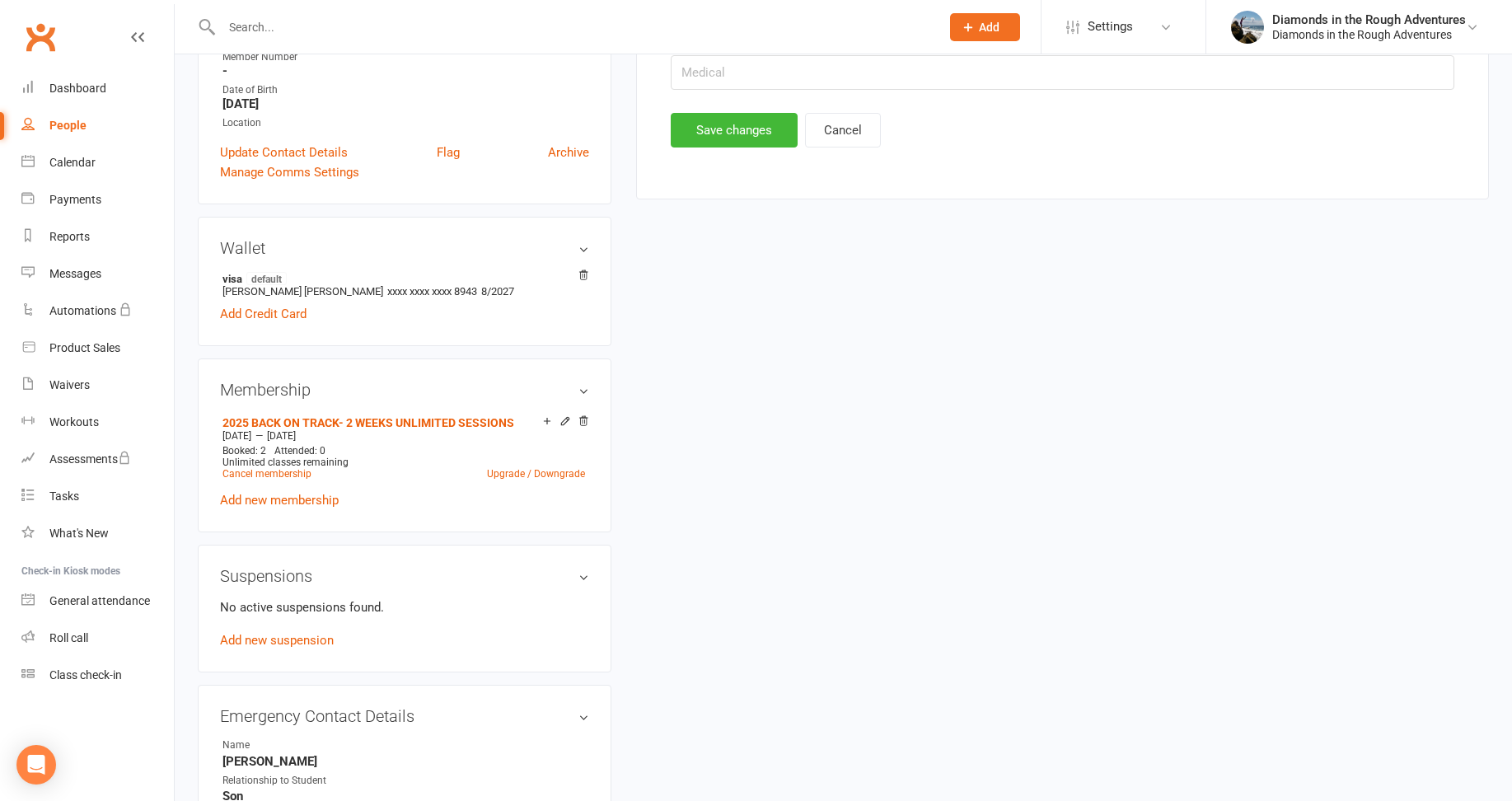
scroll to position [0, 0]
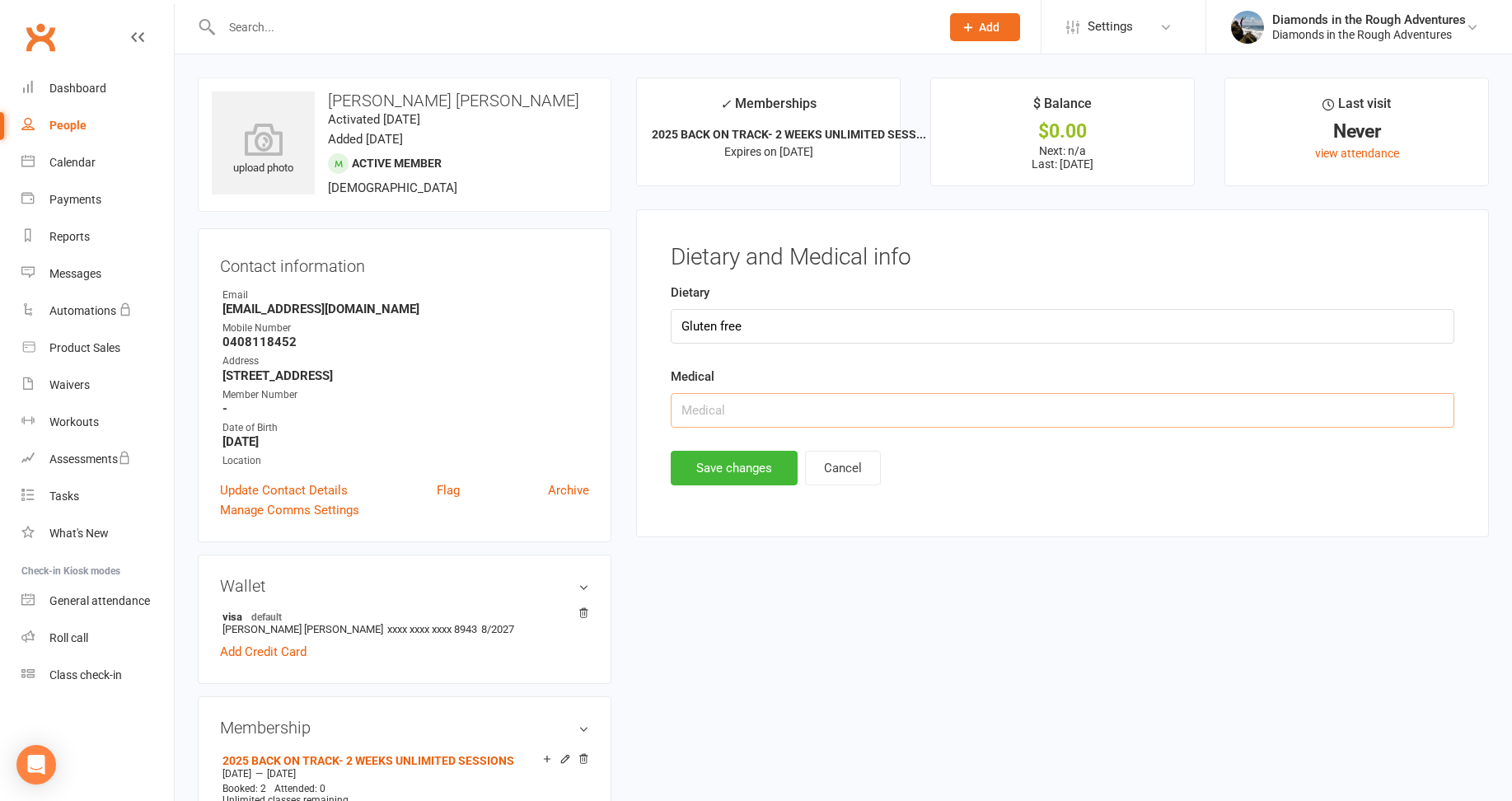
click at [713, 404] on input "text" at bounding box center [1063, 411] width 784 height 35
type input "mild stroke in 2023, high cholesterol, sport induced asthma- carries inhaler."
click at [735, 466] on button "Save changes" at bounding box center [734, 469] width 127 height 35
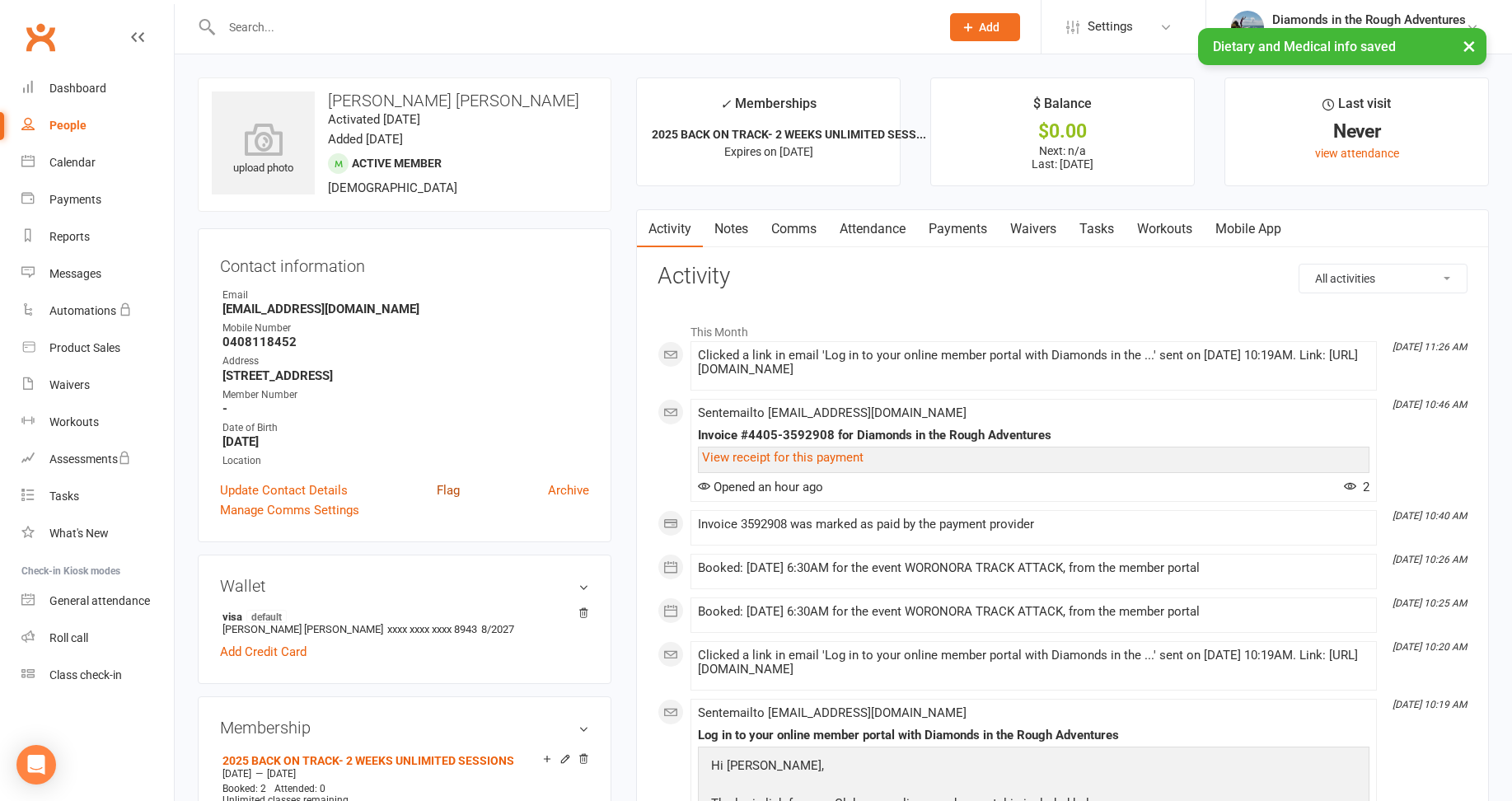
click at [448, 486] on link "Flag" at bounding box center [449, 490] width 23 height 20
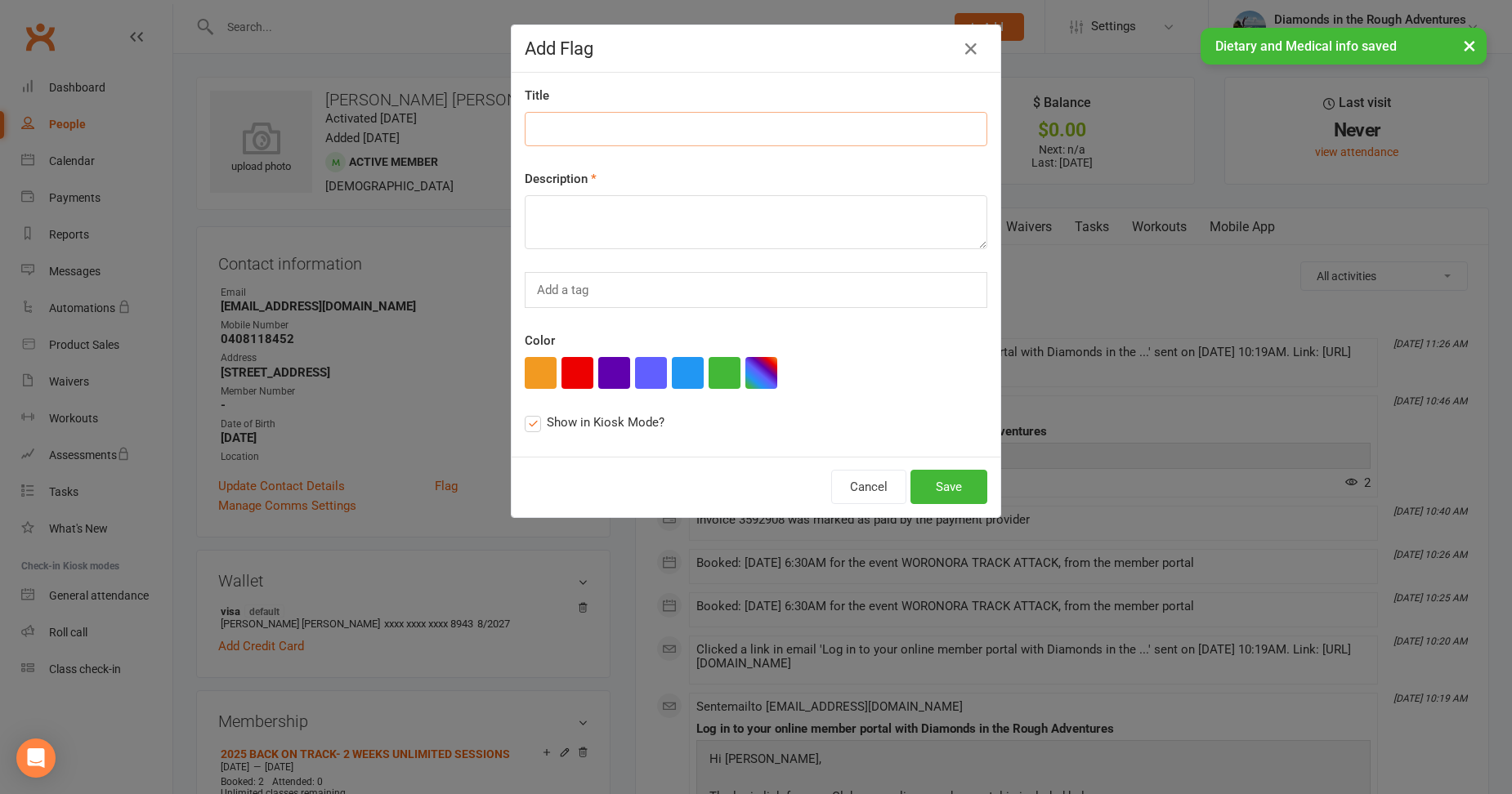
click at [573, 122] on input at bounding box center [756, 129] width 462 height 35
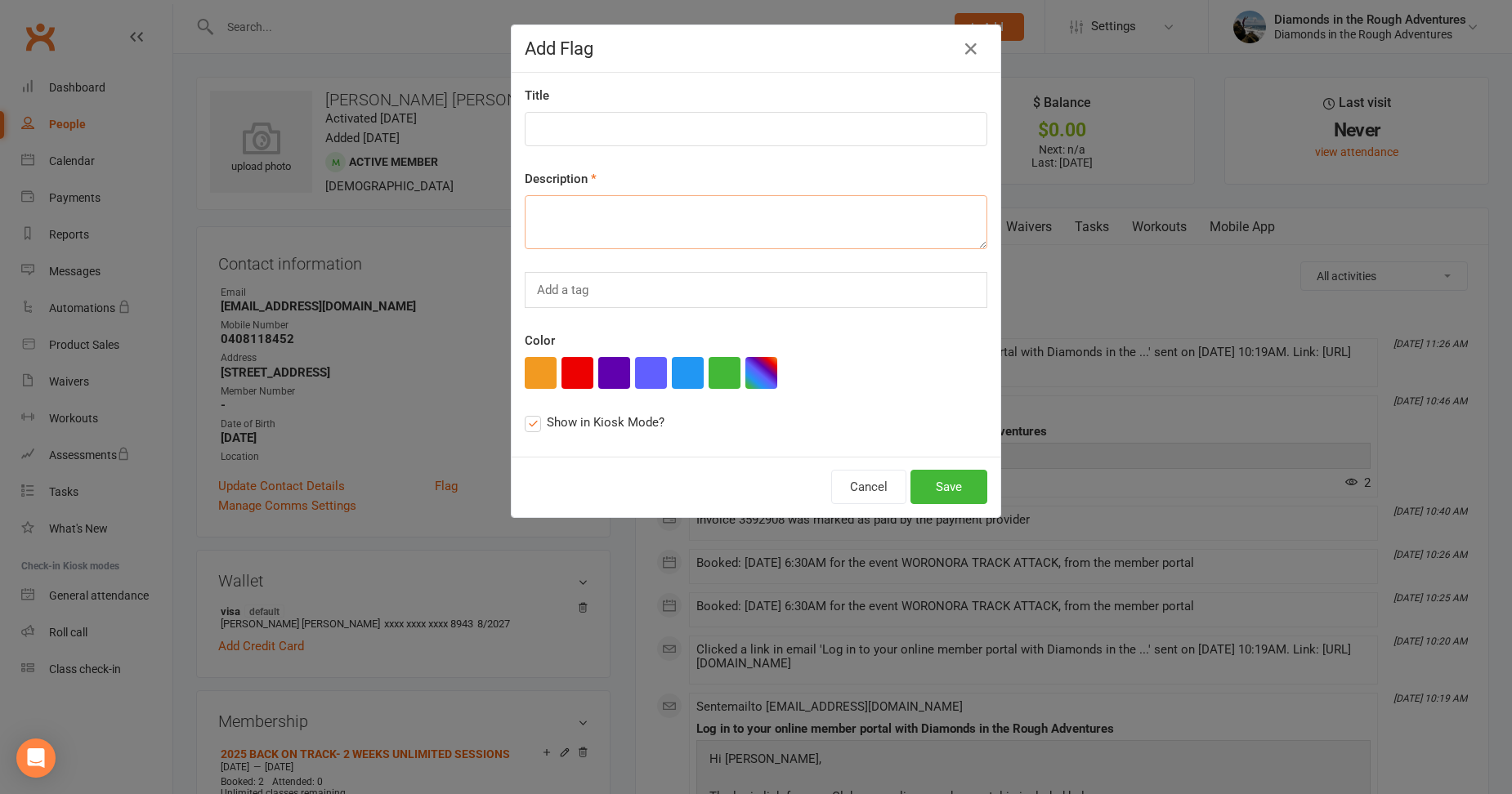
click at [543, 207] on textarea at bounding box center [756, 222] width 462 height 54
type textarea "gluten-free, mild asthma, mild stoke in 2023"
click at [955, 483] on button "Save" at bounding box center [949, 487] width 76 height 35
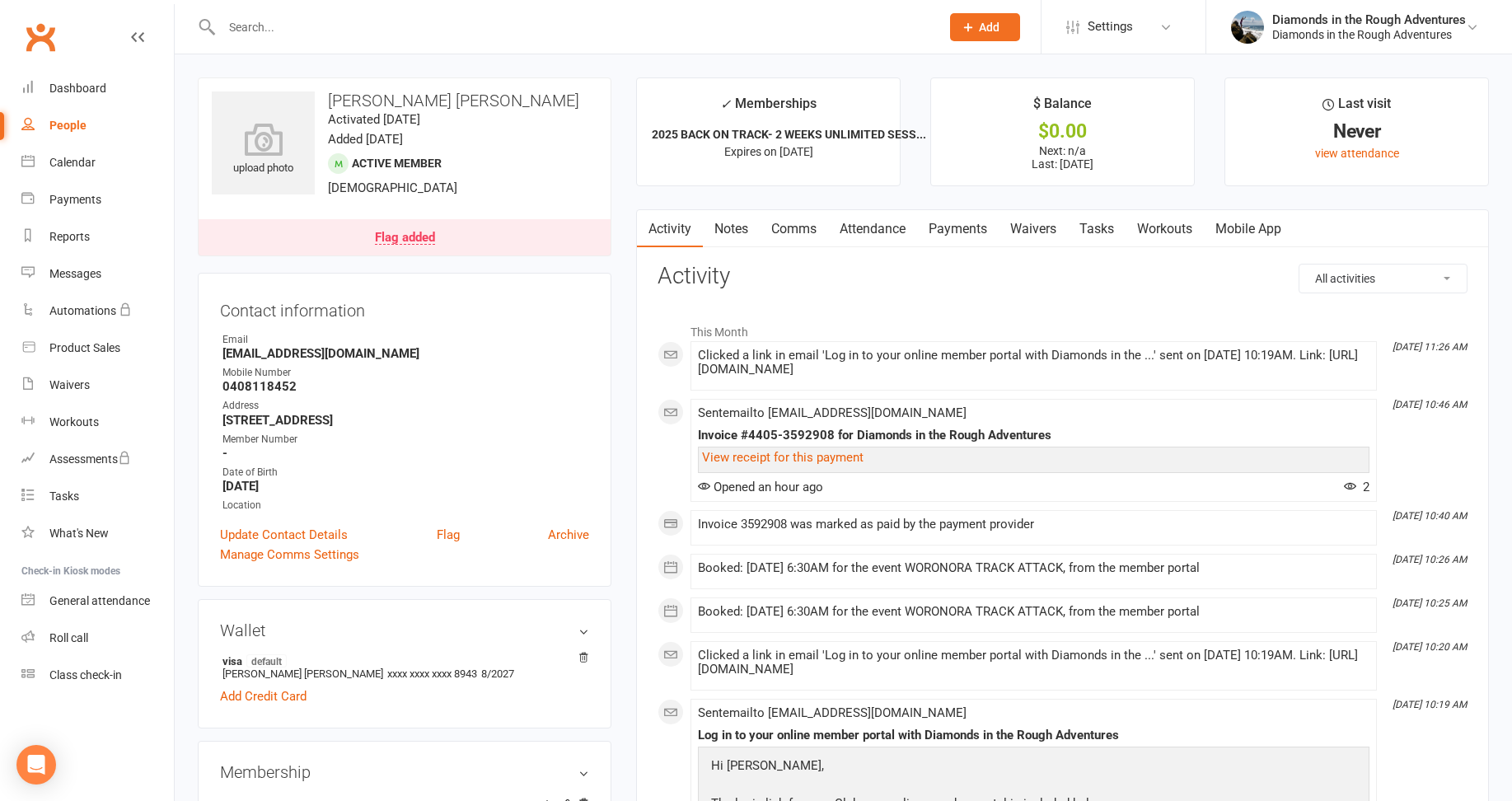
click at [408, 240] on div "Flag added" at bounding box center [405, 237] width 60 height 13
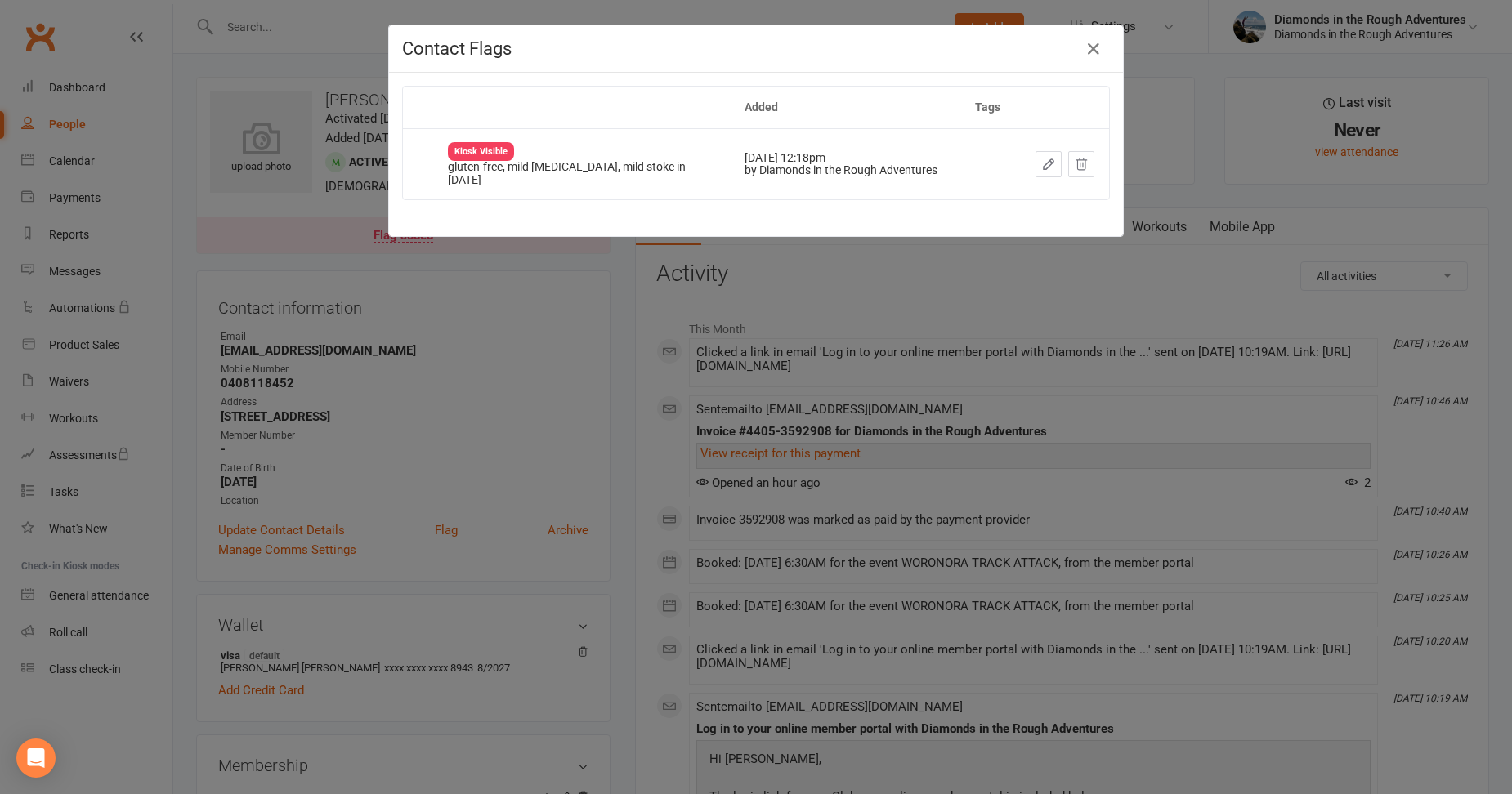
click at [575, 300] on div "Contact Flags Added Tags Kiosk Visible gluten-free, mild asthma, mild stoke in …" at bounding box center [756, 397] width 1512 height 794
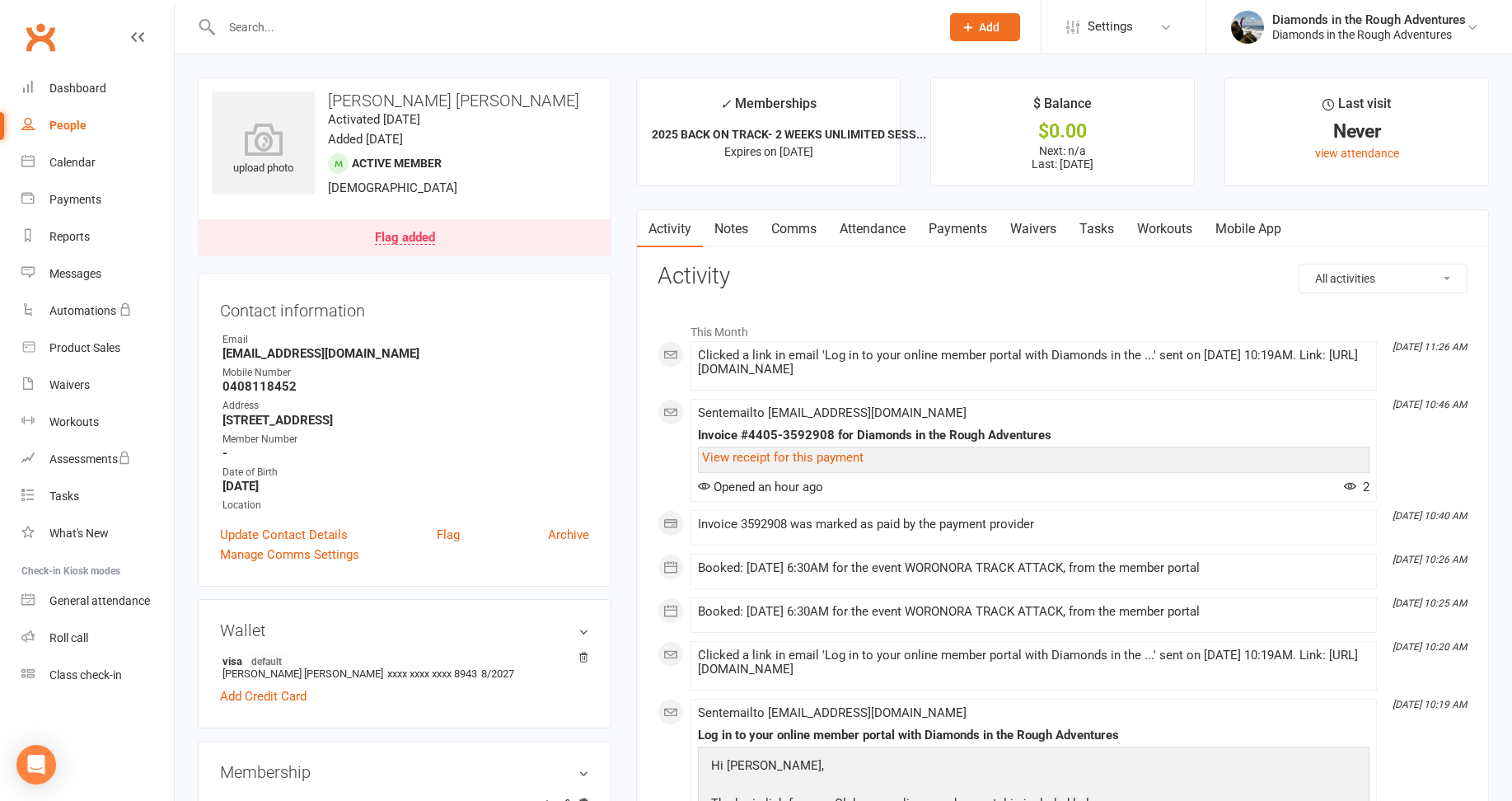
click at [877, 230] on link "Attendance" at bounding box center [873, 229] width 89 height 38
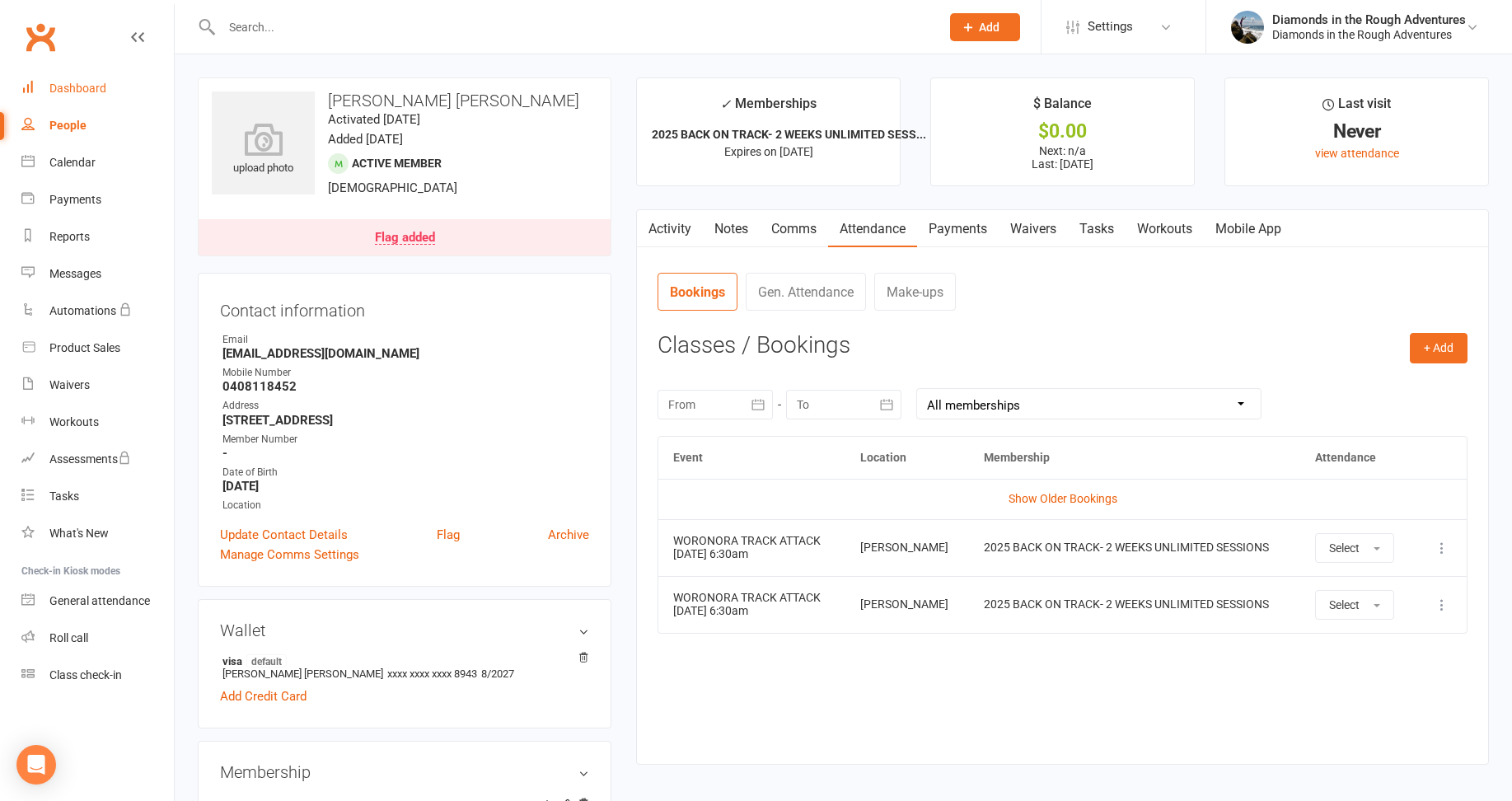
drag, startPoint x: 88, startPoint y: 88, endPoint x: 108, endPoint y: 86, distance: 20.1
click at [88, 88] on div "Dashboard" at bounding box center [77, 88] width 57 height 13
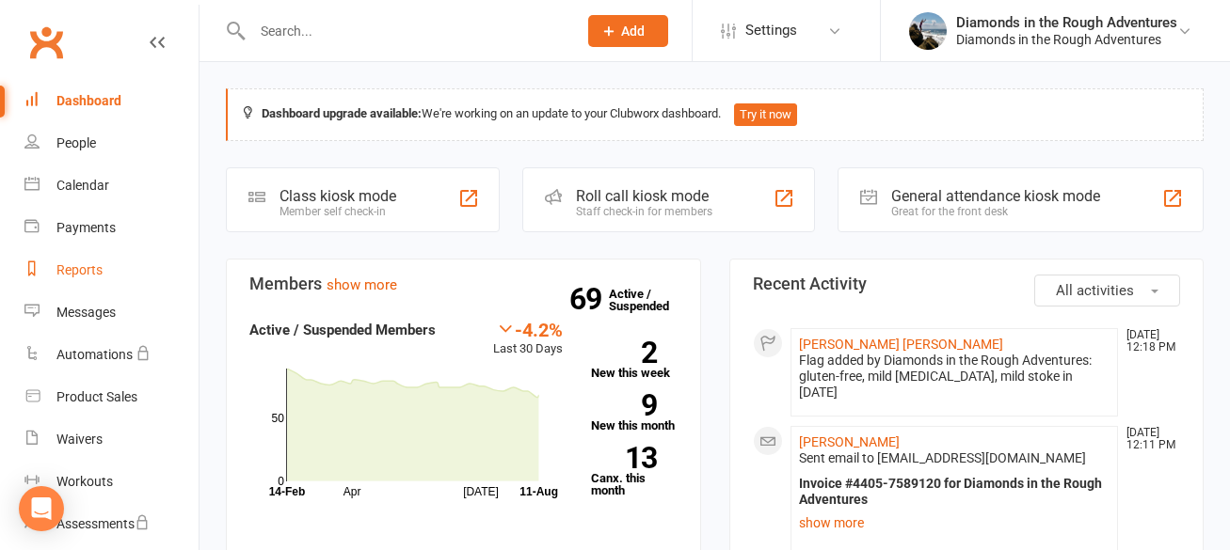
click at [81, 266] on div "Reports" at bounding box center [79, 269] width 46 height 15
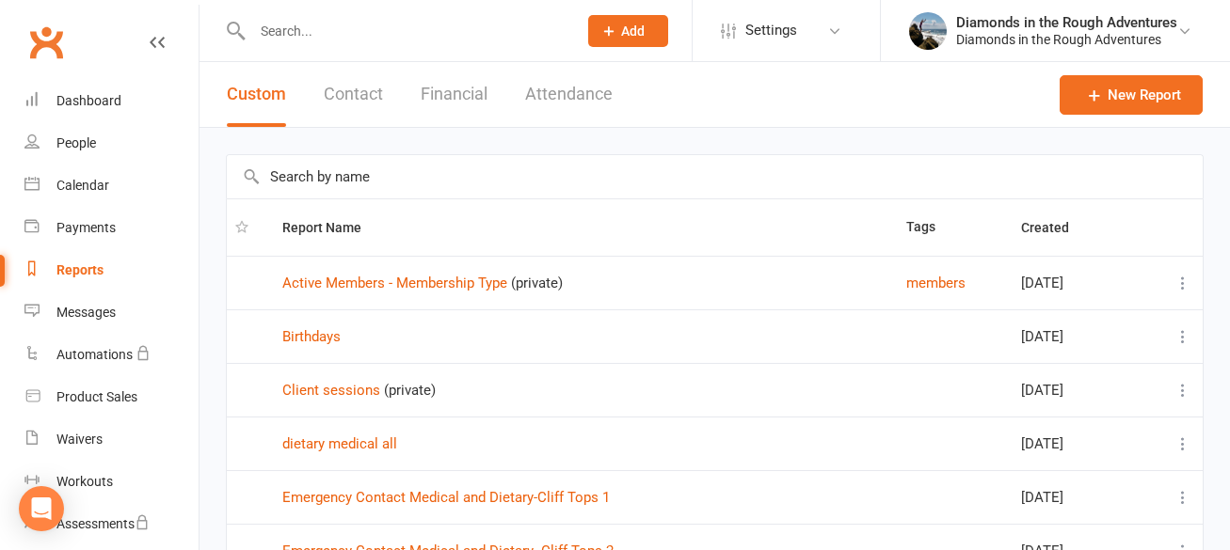
click at [584, 89] on button "Attendance" at bounding box center [568, 94] width 87 height 65
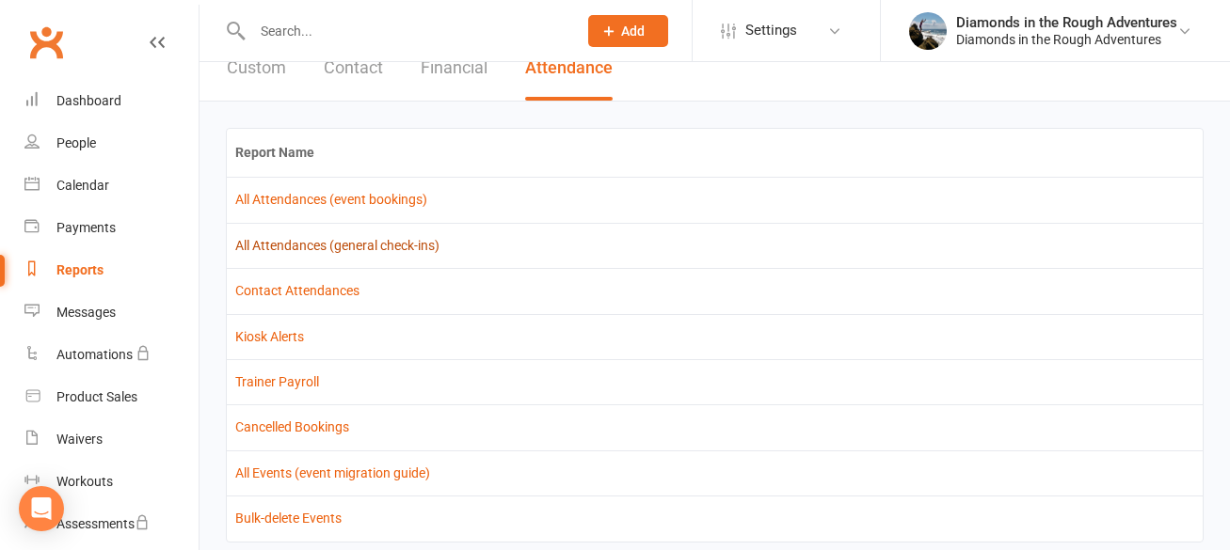
scroll to position [72, 0]
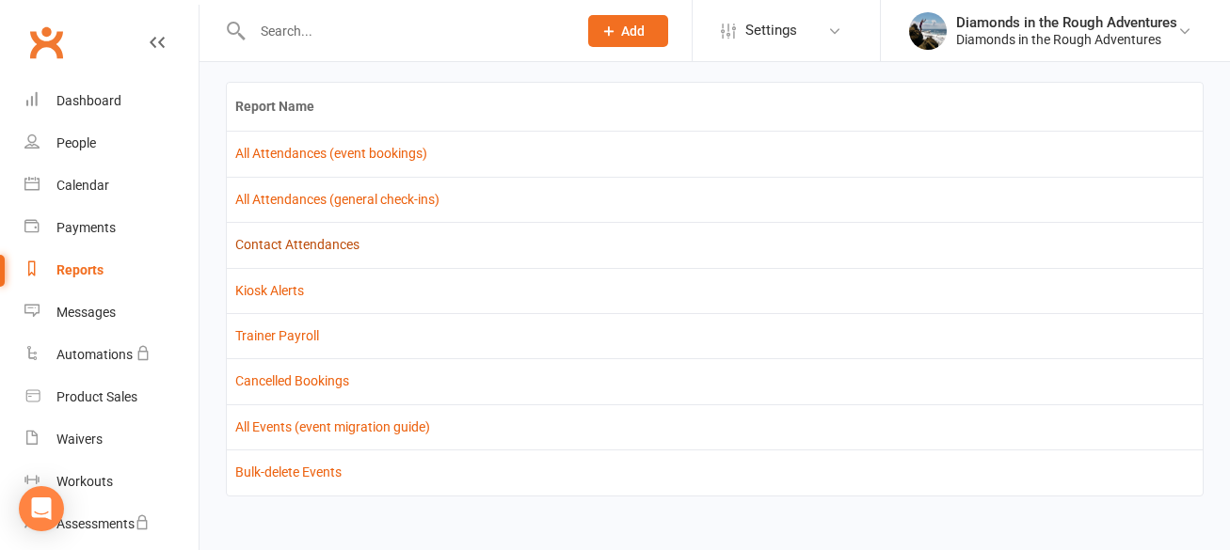
click at [310, 248] on link "Contact Attendances" at bounding box center [297, 244] width 124 height 15
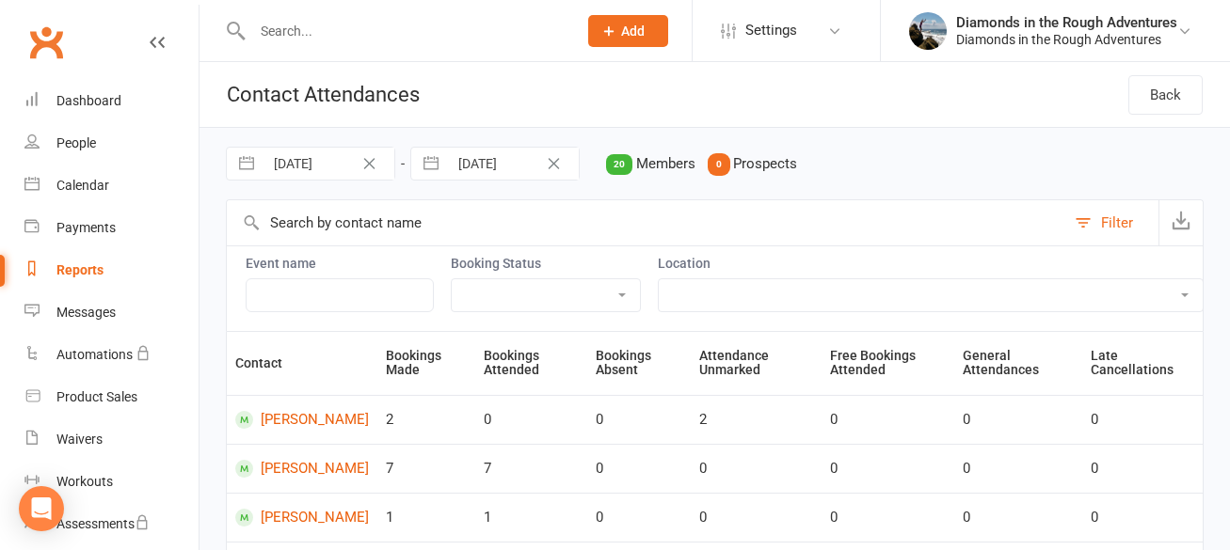
click at [336, 167] on input "28 Jul 2025" at bounding box center [328, 164] width 131 height 32
select select "5"
select select "2025"
select select "6"
select select "2025"
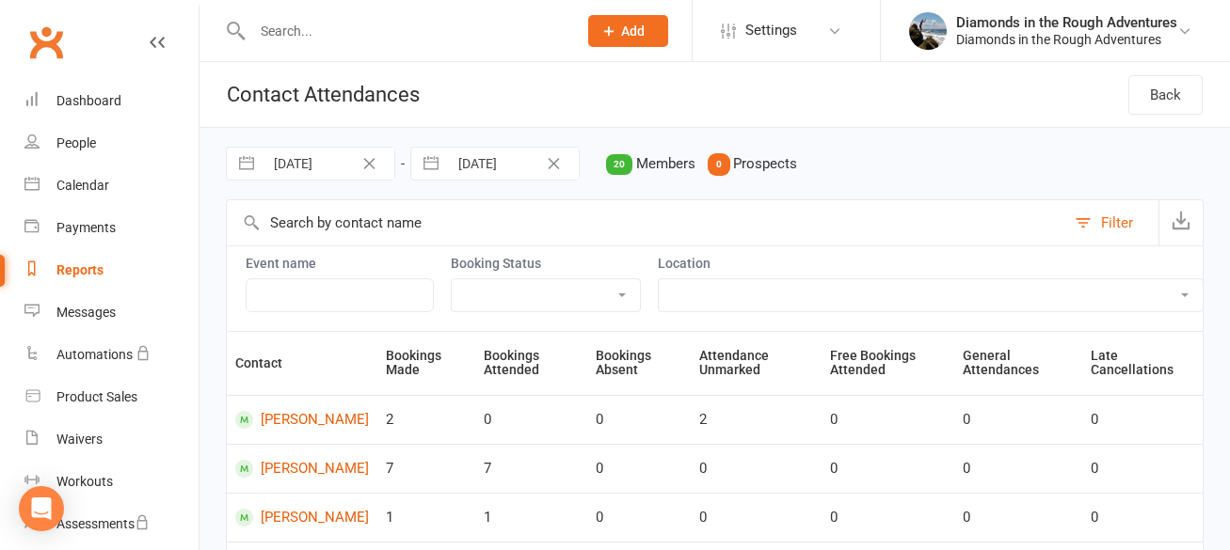
select select "7"
select select "2025"
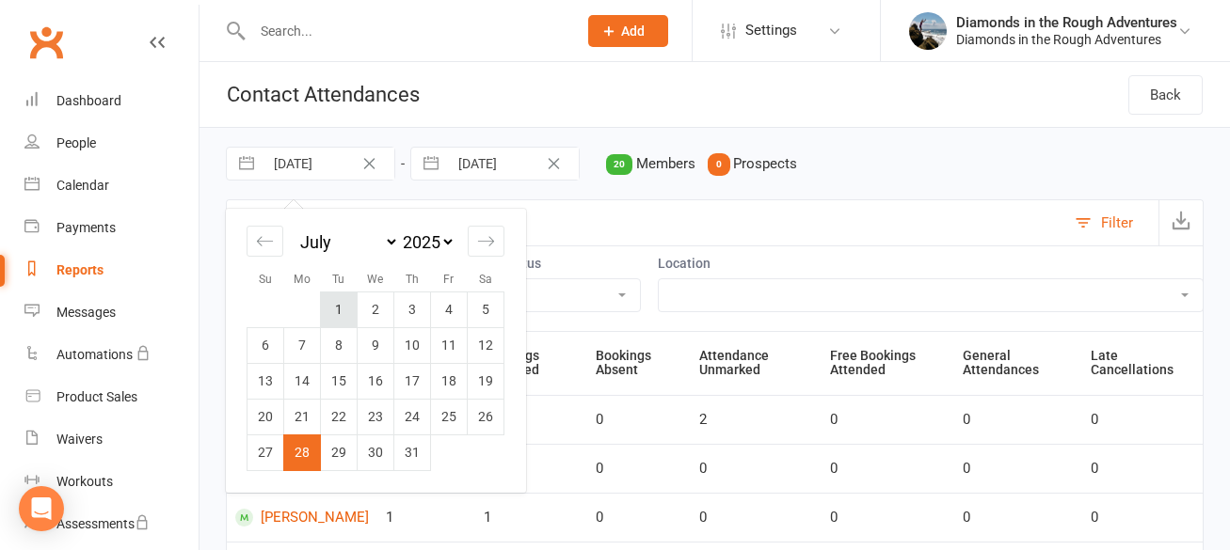
click at [334, 313] on td "1" at bounding box center [339, 310] width 37 height 36
type input "01 Jul 2025"
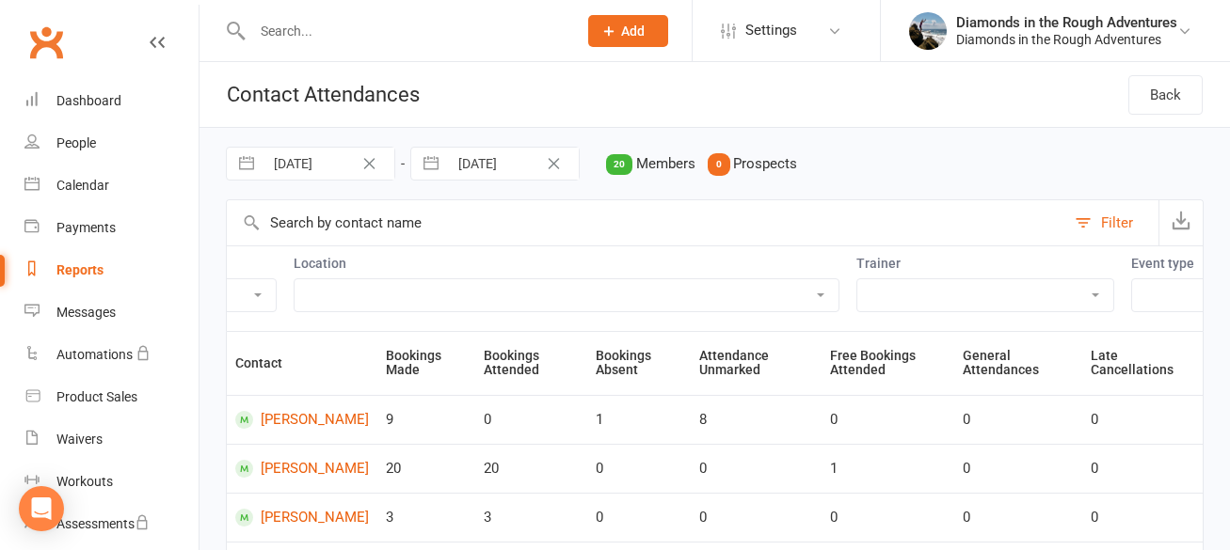
scroll to position [0, 402]
click at [1158, 291] on select "Diamond Day Diamond Dream Diamond Power Hour Diamond Training Session OTHER" at bounding box center [1194, 295] width 201 height 32
click at [1094, 279] on select "Diamond Day Diamond Dream Diamond Power Hour Diamond Training Session OTHER" at bounding box center [1194, 295] width 201 height 32
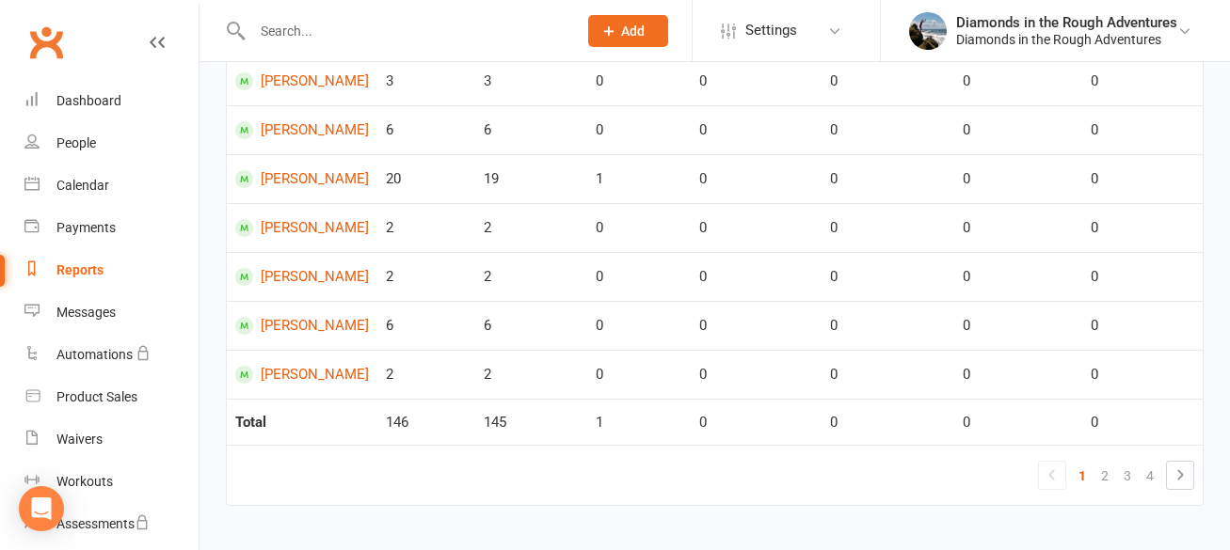
scroll to position [1035, 0]
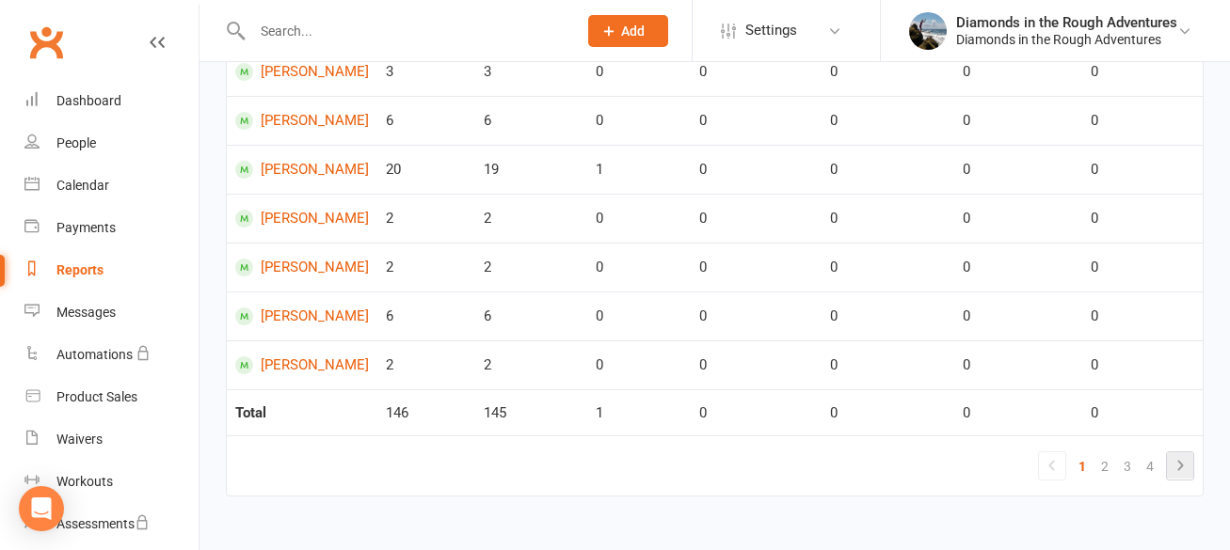
click at [1180, 466] on icon at bounding box center [1180, 466] width 6 height 10
click at [1183, 466] on icon at bounding box center [1180, 466] width 6 height 10
click at [1174, 462] on icon at bounding box center [1179, 465] width 23 height 23
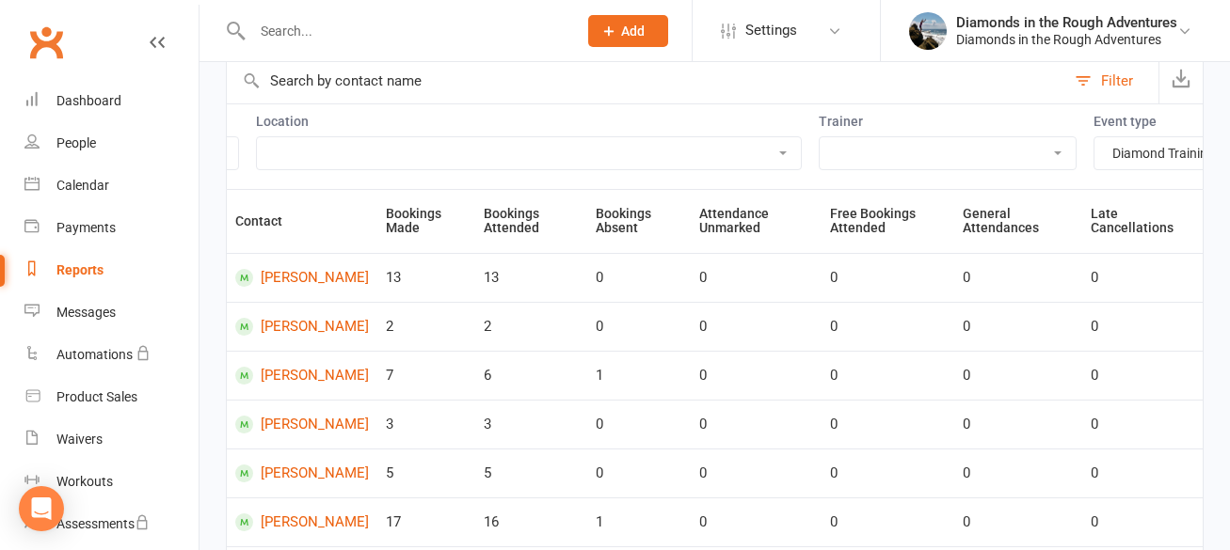
scroll to position [0, 0]
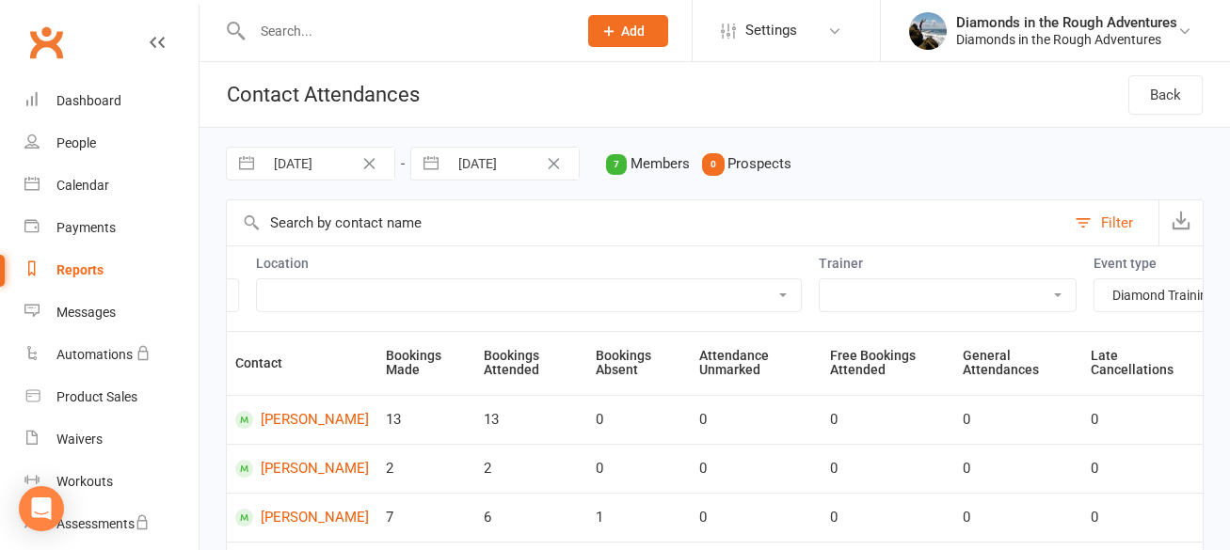
click at [1135, 300] on select "Diamond Day Diamond Dream Diamond Power Hour Diamond Training Session OTHER" at bounding box center [1194, 295] width 201 height 32
select select "13030"
click at [1094, 279] on select "Diamond Day Diamond Dream Diamond Power Hour Diamond Training Session OTHER" at bounding box center [1194, 295] width 201 height 32
click at [1088, 226] on button "Filter" at bounding box center [1111, 222] width 93 height 45
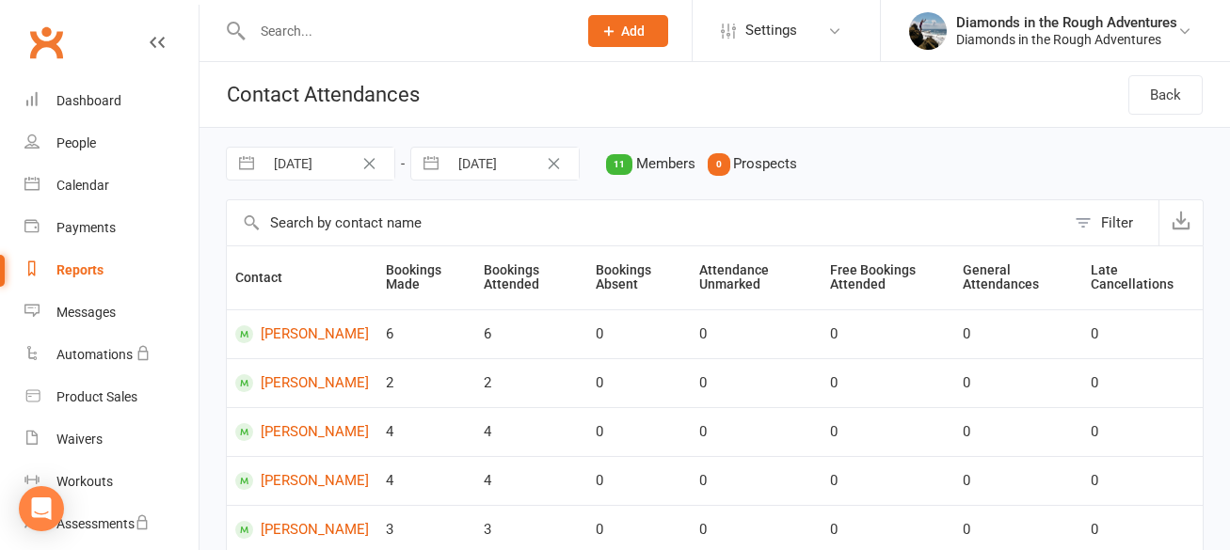
click at [1084, 227] on button "Filter" at bounding box center [1111, 222] width 93 height 45
select select "13030"
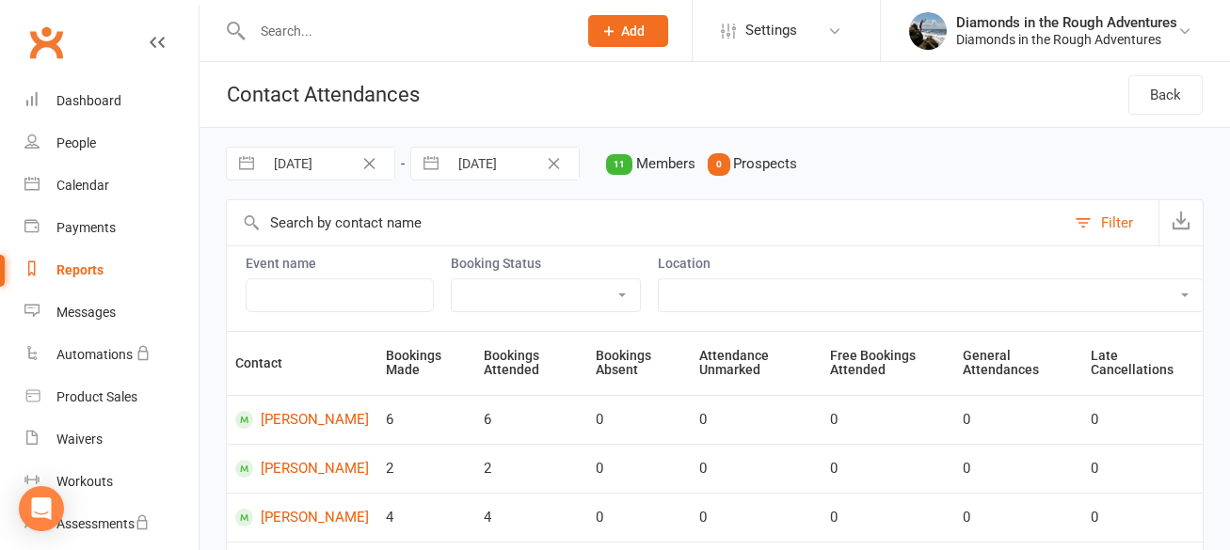
click at [970, 151] on div "01 Jul 2025 Navigate forward to interact with the calendar and select a date. P…" at bounding box center [714, 163] width 977 height 71
click at [912, 161] on div "01 Jul 2025 Navigate forward to interact with the calendar and select a date. P…" at bounding box center [714, 163] width 977 height 71
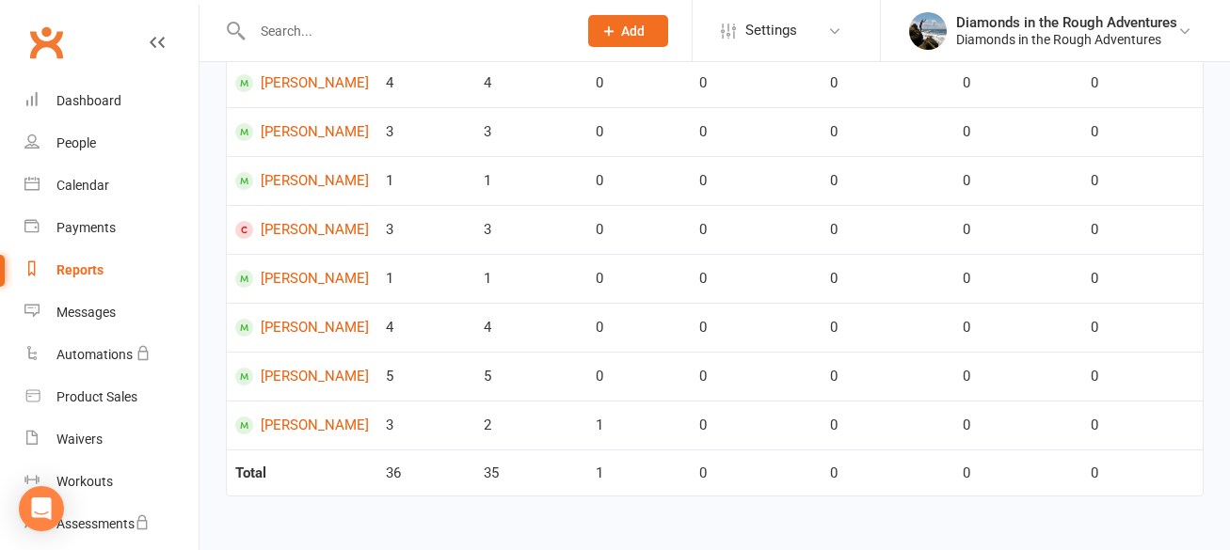
scroll to position [511, 0]
click at [101, 101] on div "Dashboard" at bounding box center [88, 100] width 65 height 15
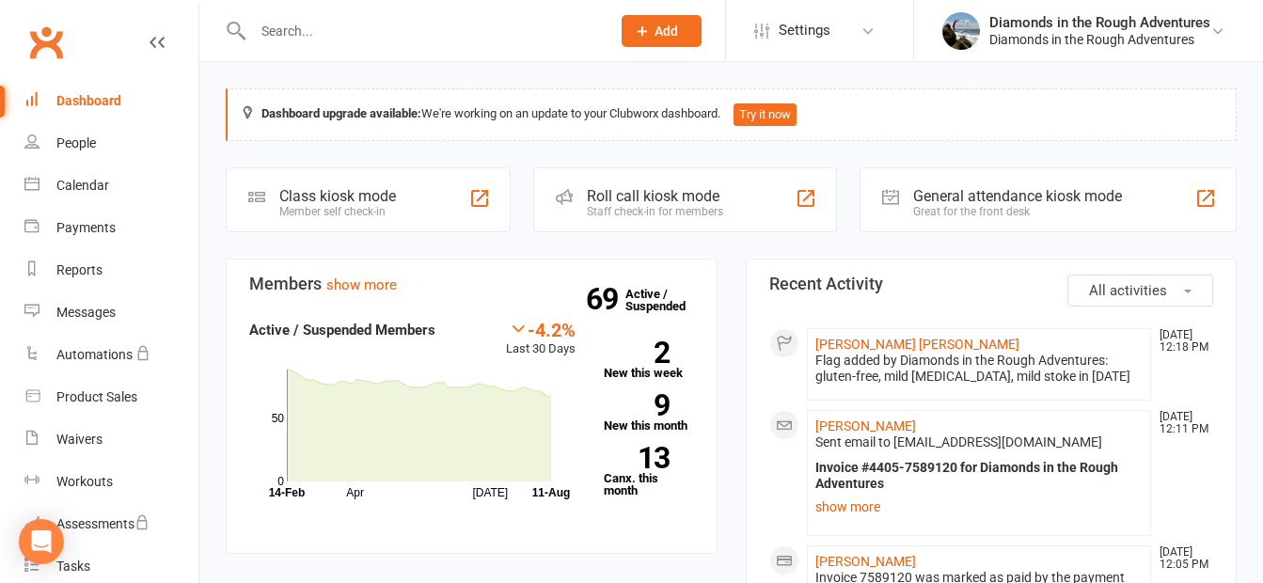
drag, startPoint x: 536, startPoint y: 34, endPoint x: 266, endPoint y: 48, distance: 270.4
click at [266, 48] on div at bounding box center [412, 30] width 372 height 61
drag, startPoint x: 525, startPoint y: 32, endPoint x: 326, endPoint y: 32, distance: 198.5
click at [326, 32] on input "text" at bounding box center [422, 31] width 350 height 26
